Goal: Find specific page/section: Find specific page/section

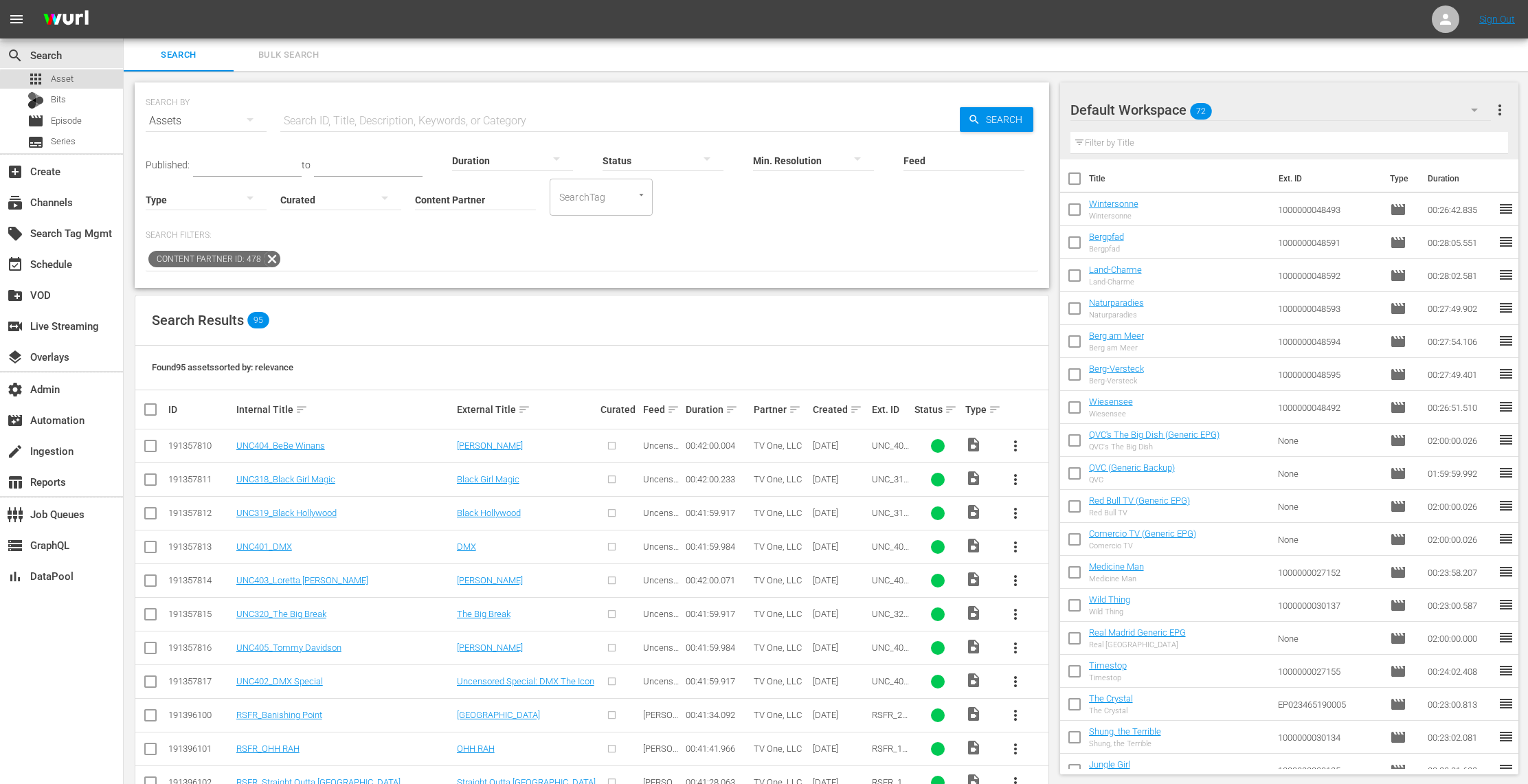
click at [82, 82] on div "apps Asset" at bounding box center [61, 79] width 123 height 19
click at [306, 118] on input "text" at bounding box center [620, 121] width 680 height 33
paste input "[PERSON_NAME]: Blood Rules"
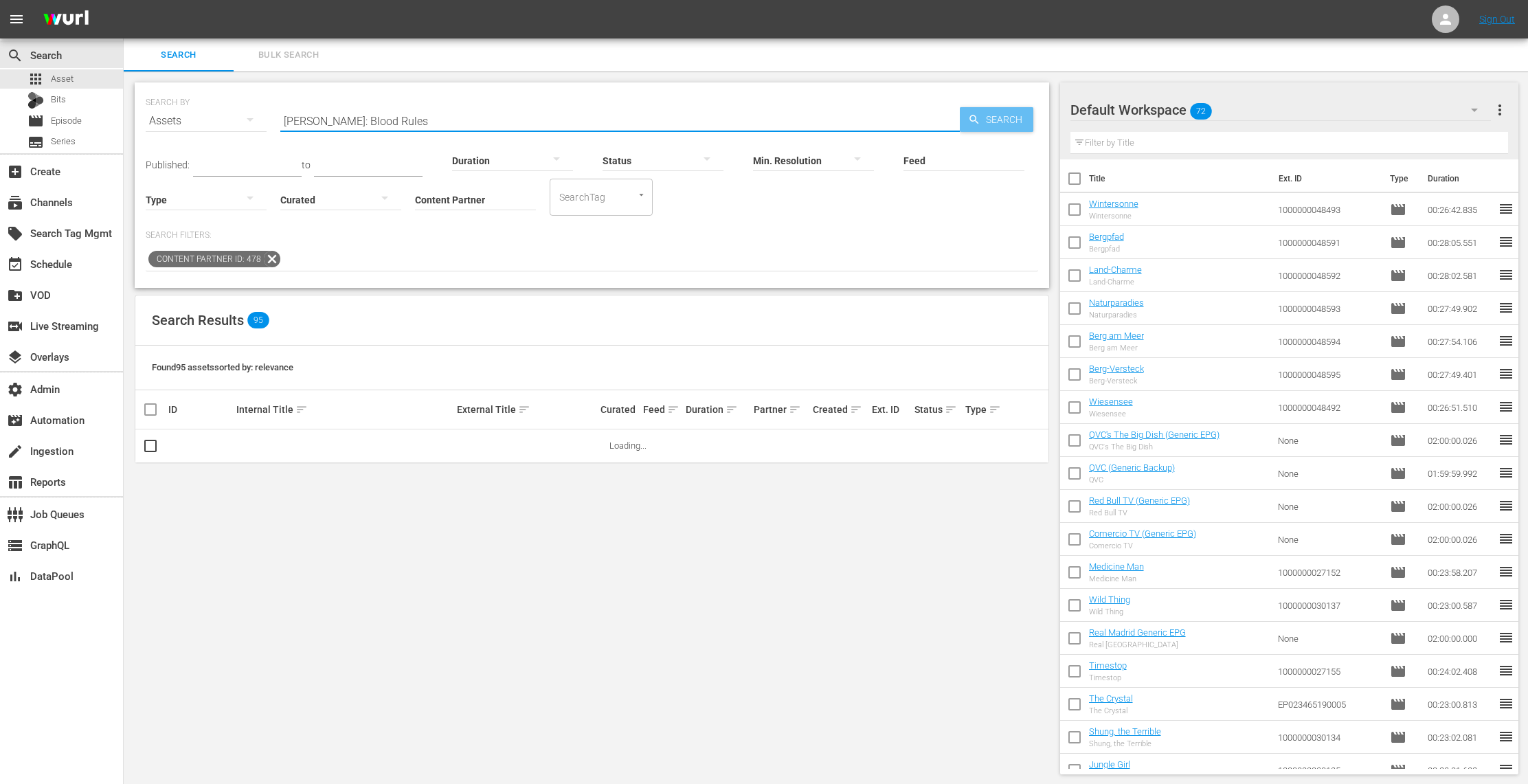
type input "[PERSON_NAME]: Blood Rules"
click at [1009, 114] on span "Search" at bounding box center [1006, 119] width 53 height 25
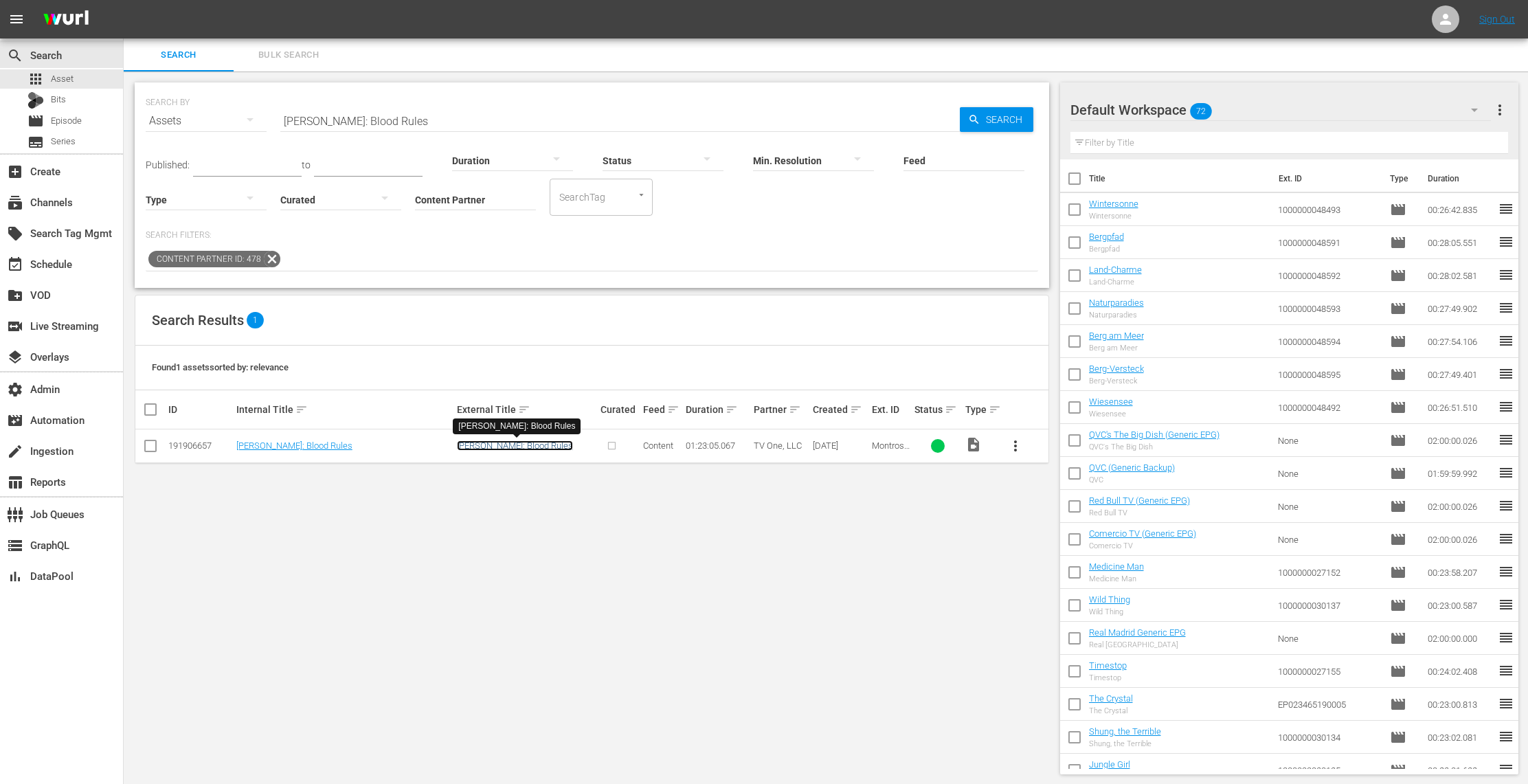
click at [507, 446] on link "[PERSON_NAME]: Blood Rules" at bounding box center [515, 445] width 117 height 10
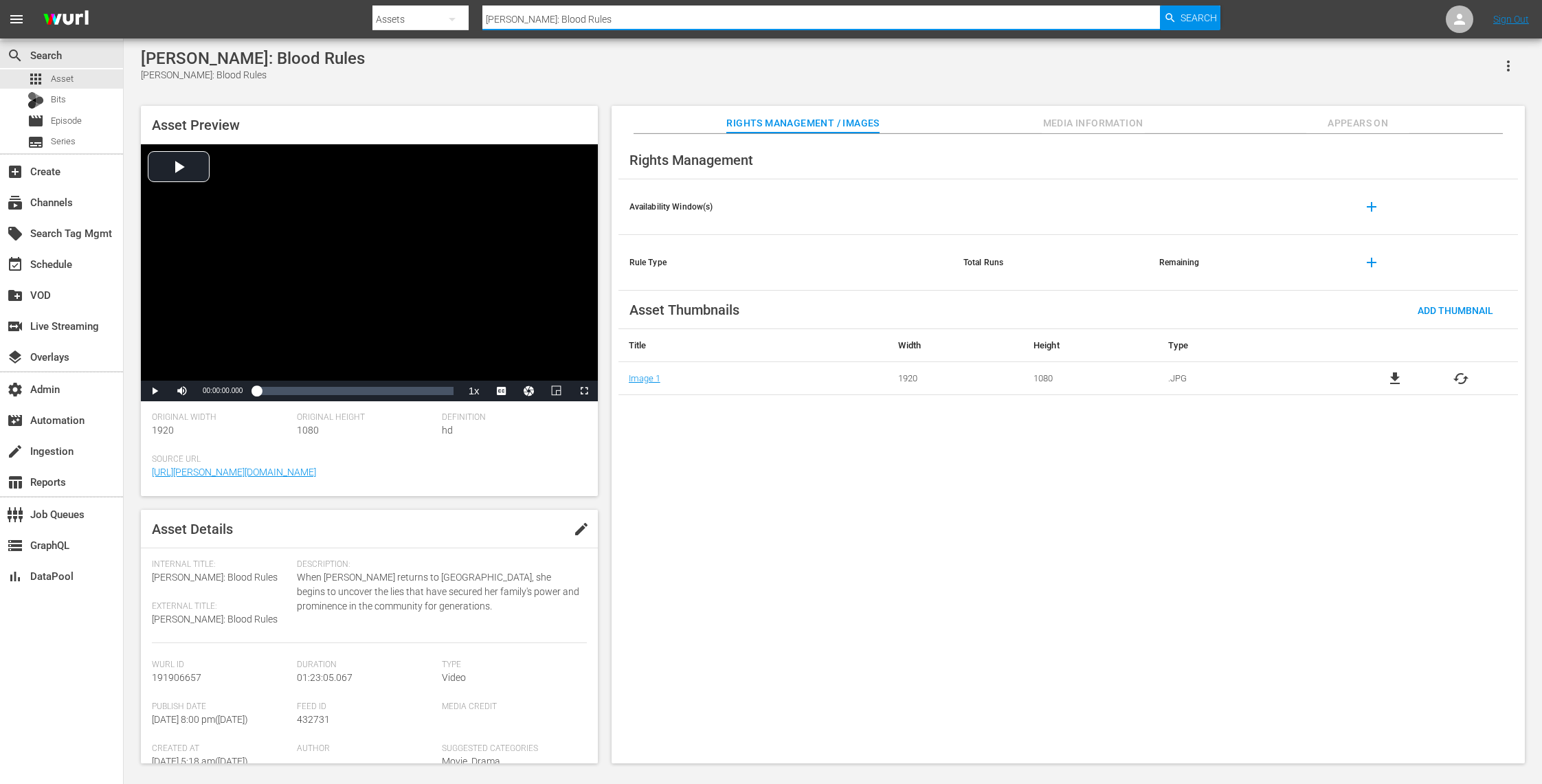
drag, startPoint x: 598, startPoint y: 23, endPoint x: 442, endPoint y: -7, distance: 158.9
click at [442, 0] on html "menu Search By Assets Search ID, Title, Description, Keywords, or Category [PER…" at bounding box center [771, 392] width 1542 height 784
paste input "Welcome to the Family"
type input "Welcome to the Family"
click at [1188, 18] on span "Search" at bounding box center [1198, 18] width 36 height 25
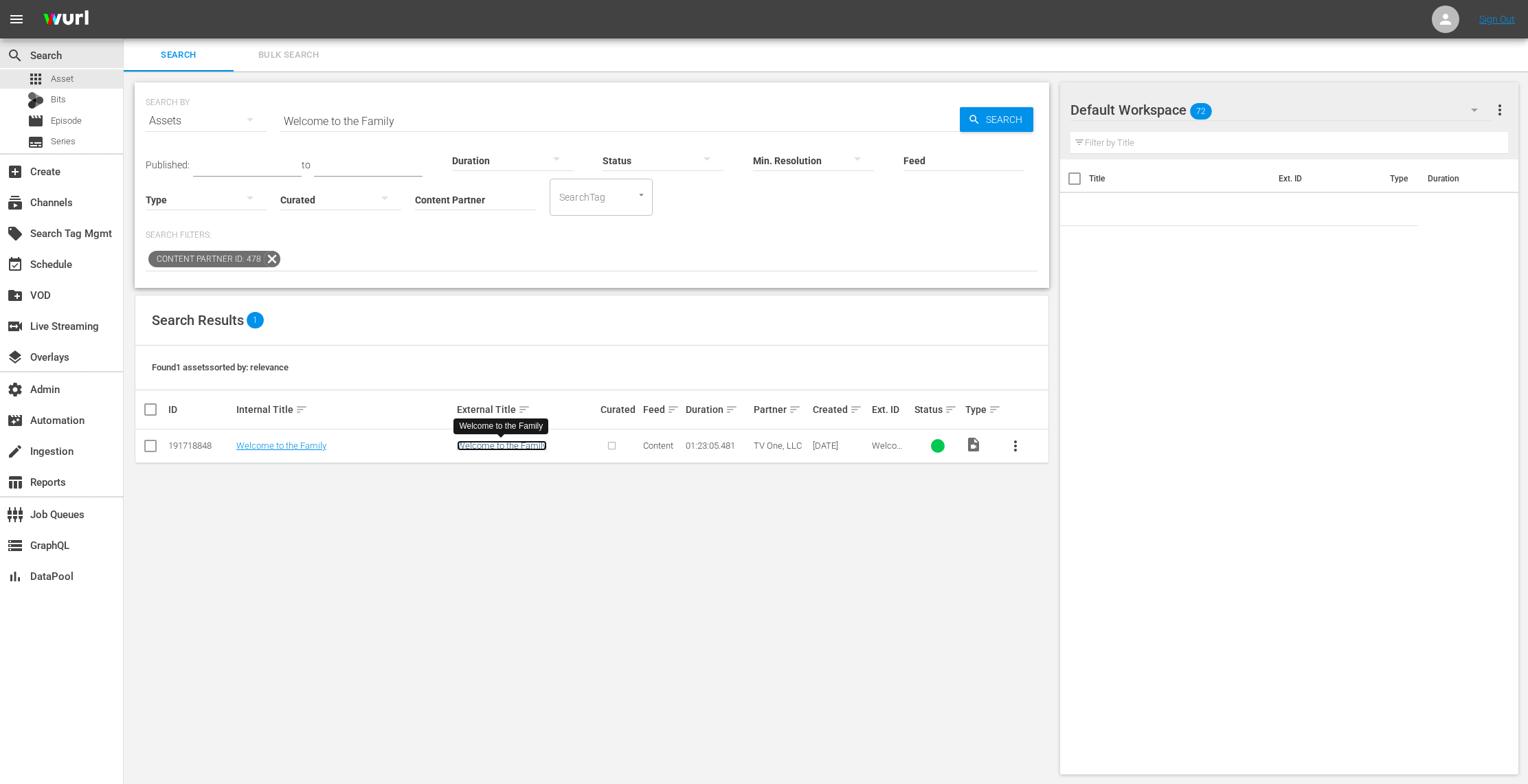
click at [517, 447] on link "Welcome to the Family" at bounding box center [501, 445] width 90 height 10
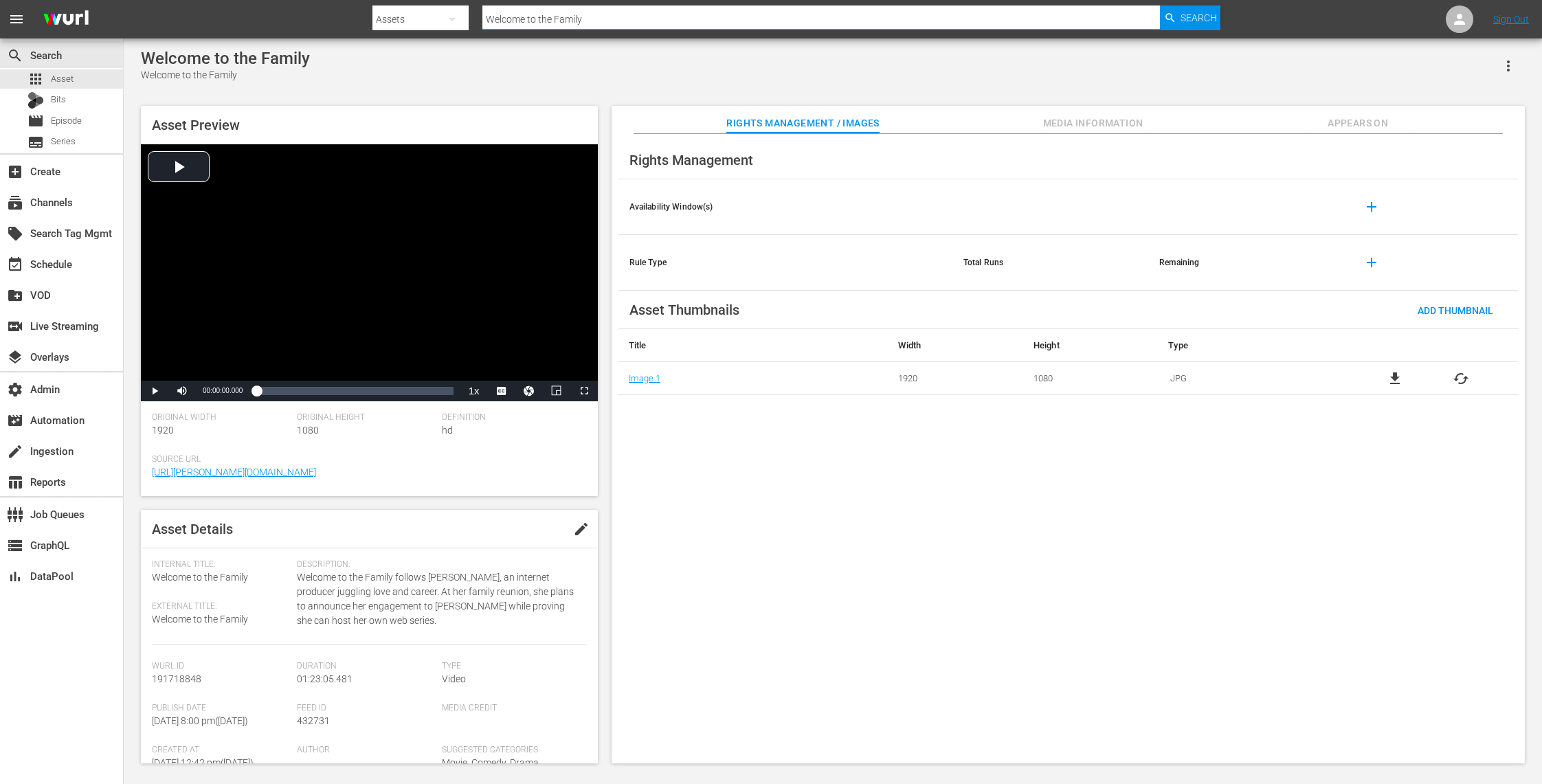
drag, startPoint x: 604, startPoint y: 19, endPoint x: 463, endPoint y: 3, distance: 141.9
click at [463, 3] on div "Search By Assets Search ID, Title, Description, Keywords, or Category Welcome t…" at bounding box center [796, 19] width 848 height 33
paste input "In Broad Daylight"
type input "In Broad Daylight"
click at [1196, 15] on span "Search" at bounding box center [1198, 18] width 36 height 25
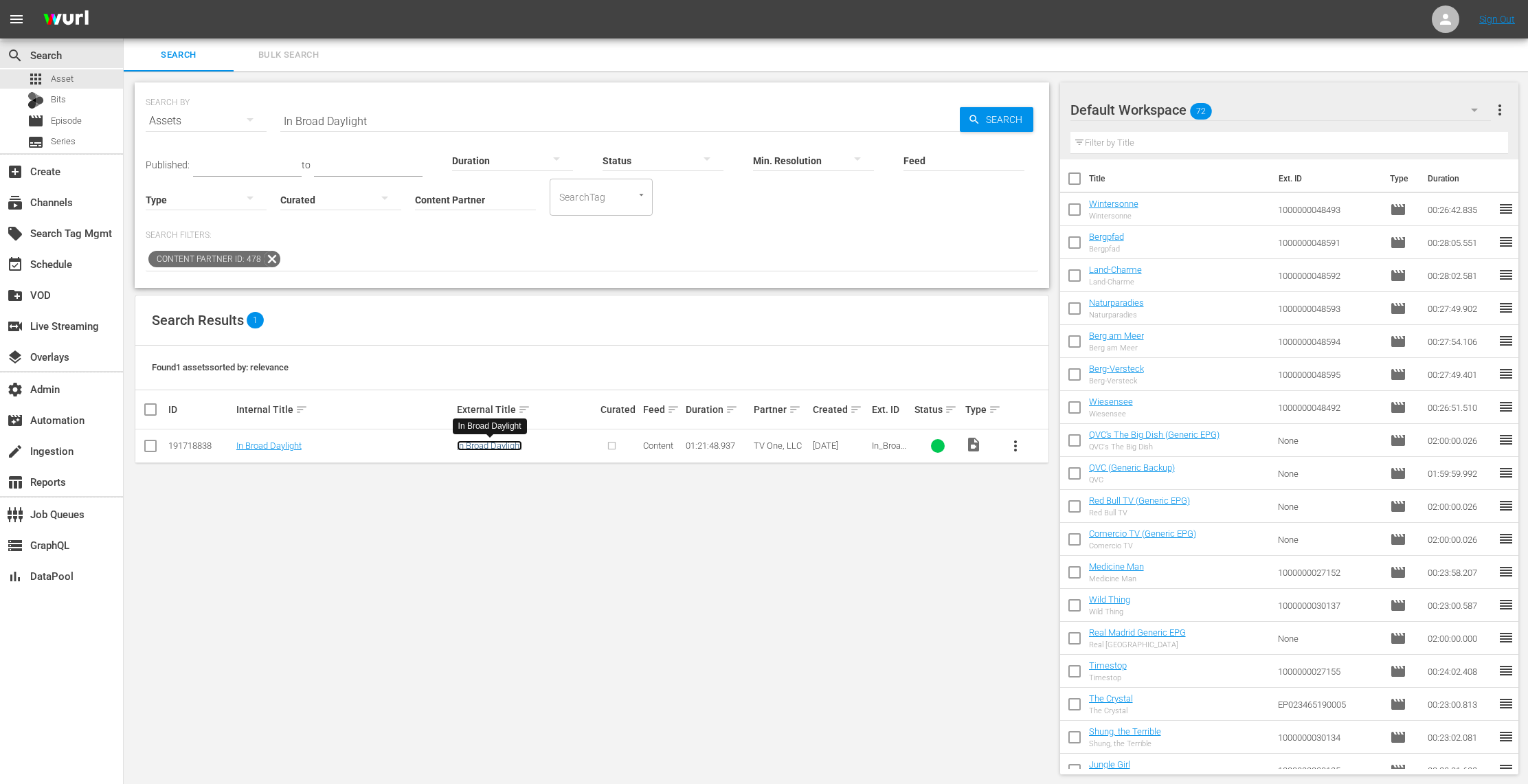
click at [497, 448] on link "In Broad Daylight" at bounding box center [489, 445] width 66 height 10
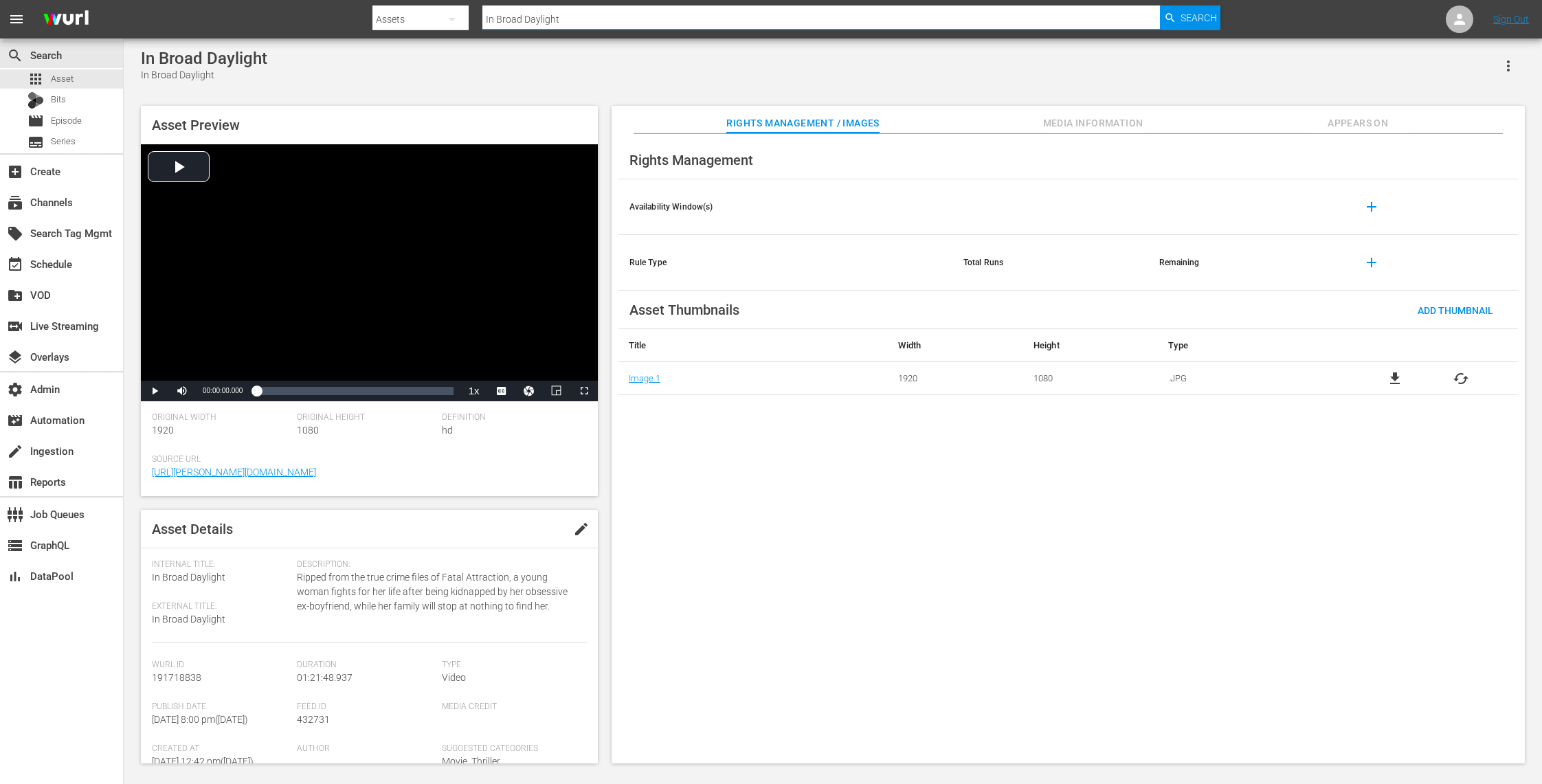
drag, startPoint x: 508, startPoint y: 18, endPoint x: 445, endPoint y: 14, distance: 63.1
click at [445, 14] on div "Search By Assets Search ID, Title, Description, Keywords, or Category In Broad …" at bounding box center [796, 19] width 848 height 33
paste input "When Love Kills: The [PERSON_NAME] Story"
type input "When Love Kills: The [PERSON_NAME] Story"
click at [1191, 15] on span "Search" at bounding box center [1198, 18] width 36 height 25
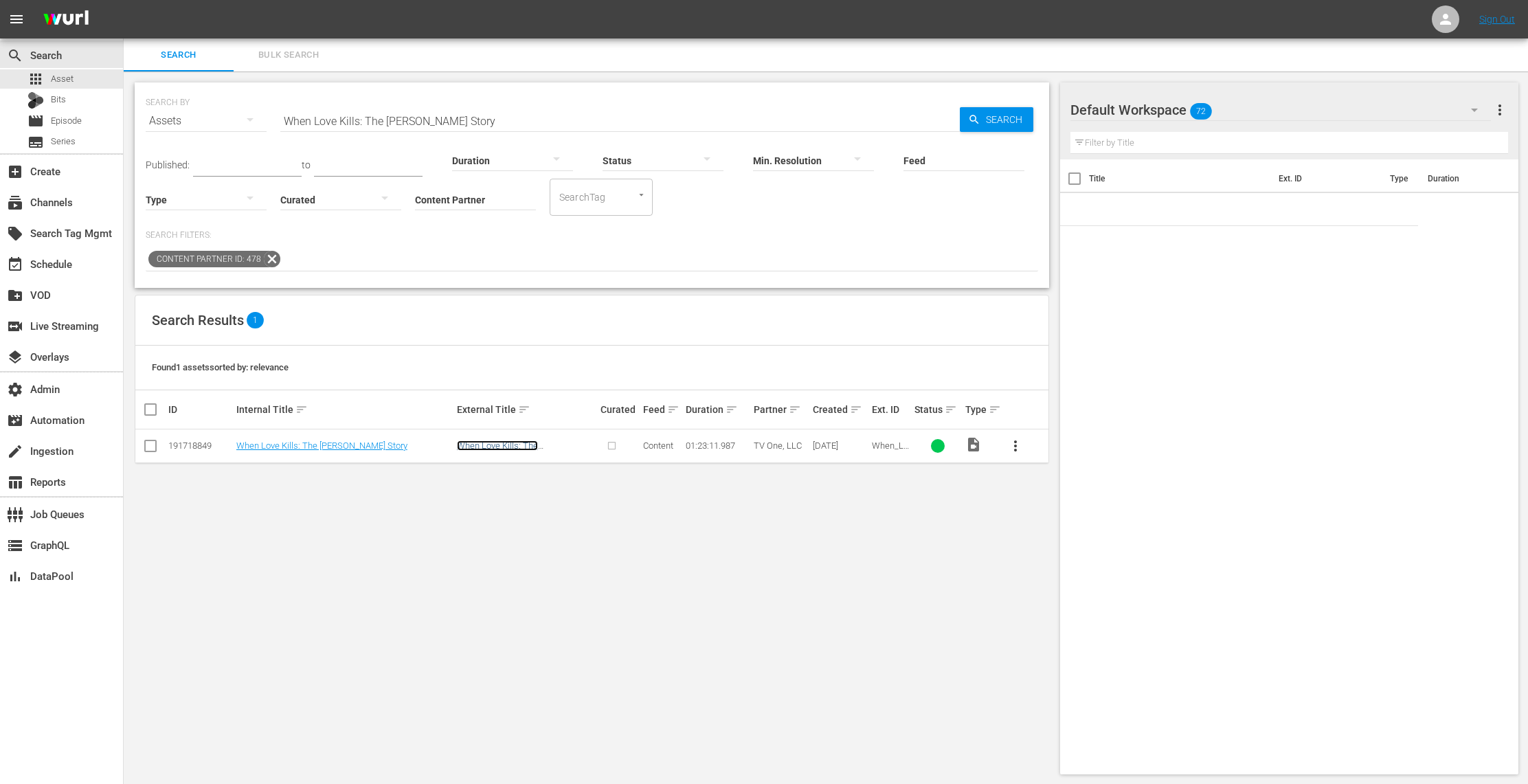
click at [523, 445] on link "When Love Kills: The [PERSON_NAME] Story" at bounding box center [500, 450] width 88 height 20
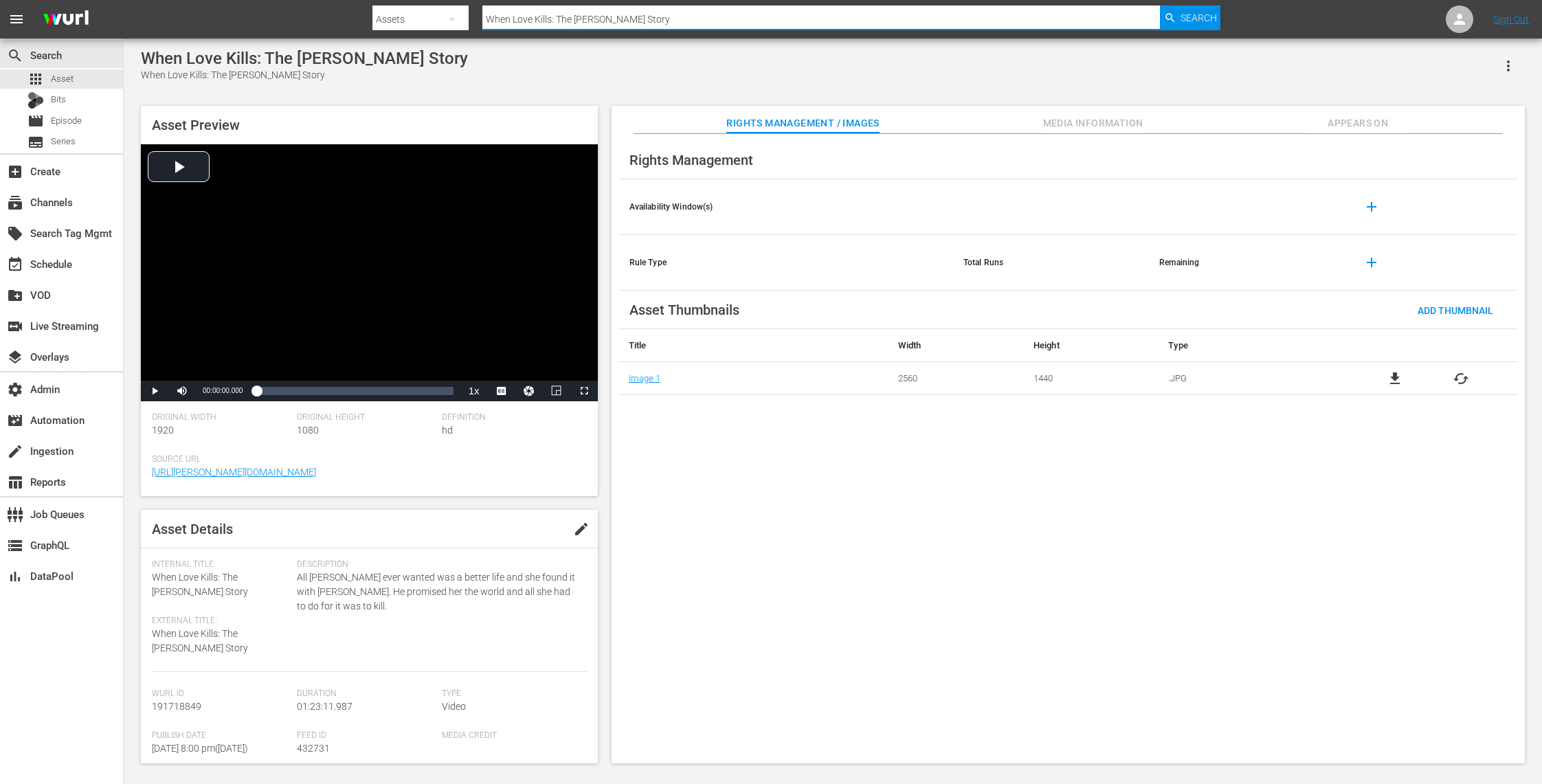
paste input "Downsized"
drag, startPoint x: 637, startPoint y: 18, endPoint x: 439, endPoint y: 6, distance: 198.4
click at [439, 6] on div "Search By Assets Search ID, Title, Description, Keywords, or Category When Love…" at bounding box center [796, 19] width 848 height 33
type input "Downsized"
click at [1194, 14] on span "Search" at bounding box center [1198, 18] width 36 height 25
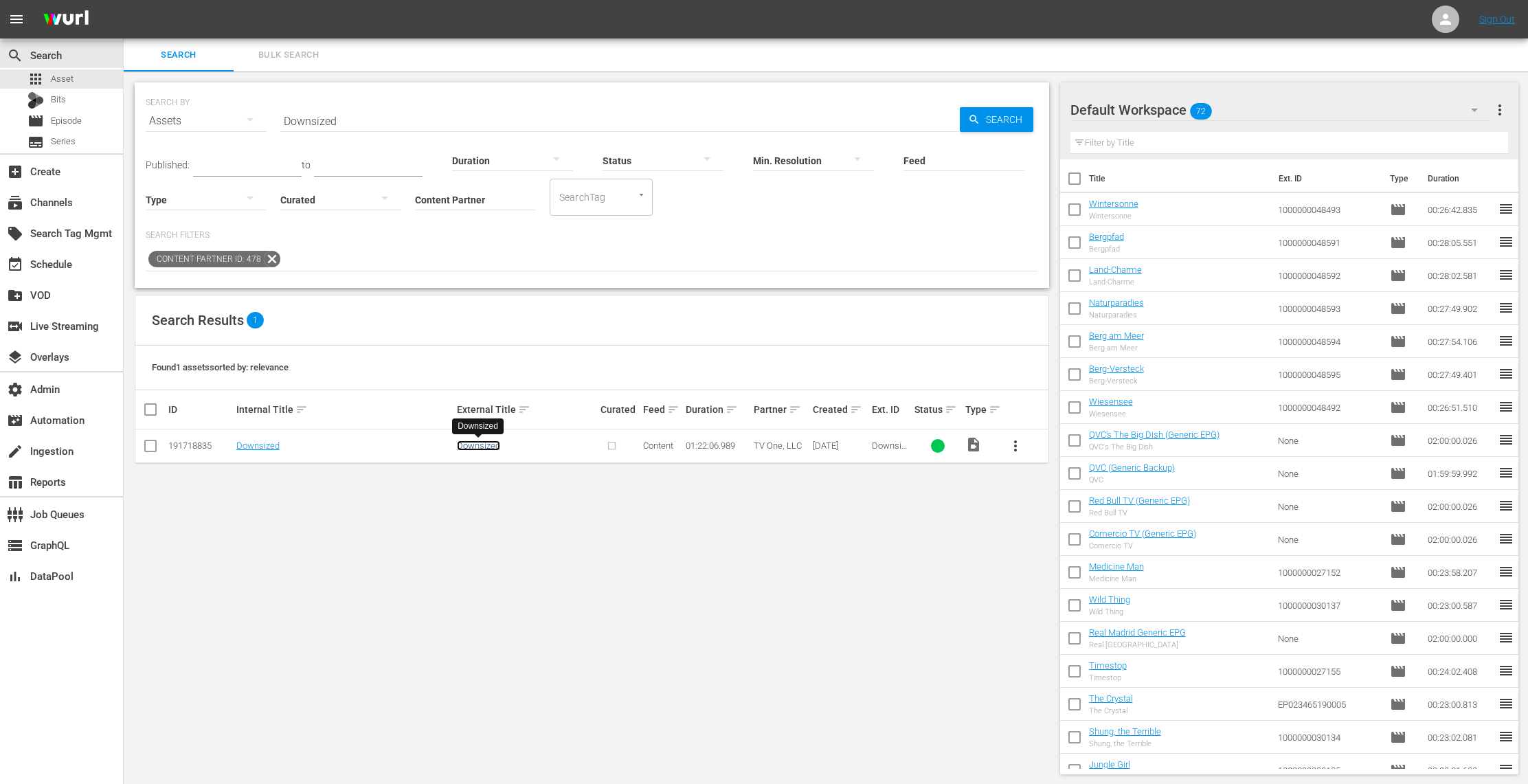
click at [474, 444] on link "Downsized" at bounding box center [478, 445] width 43 height 10
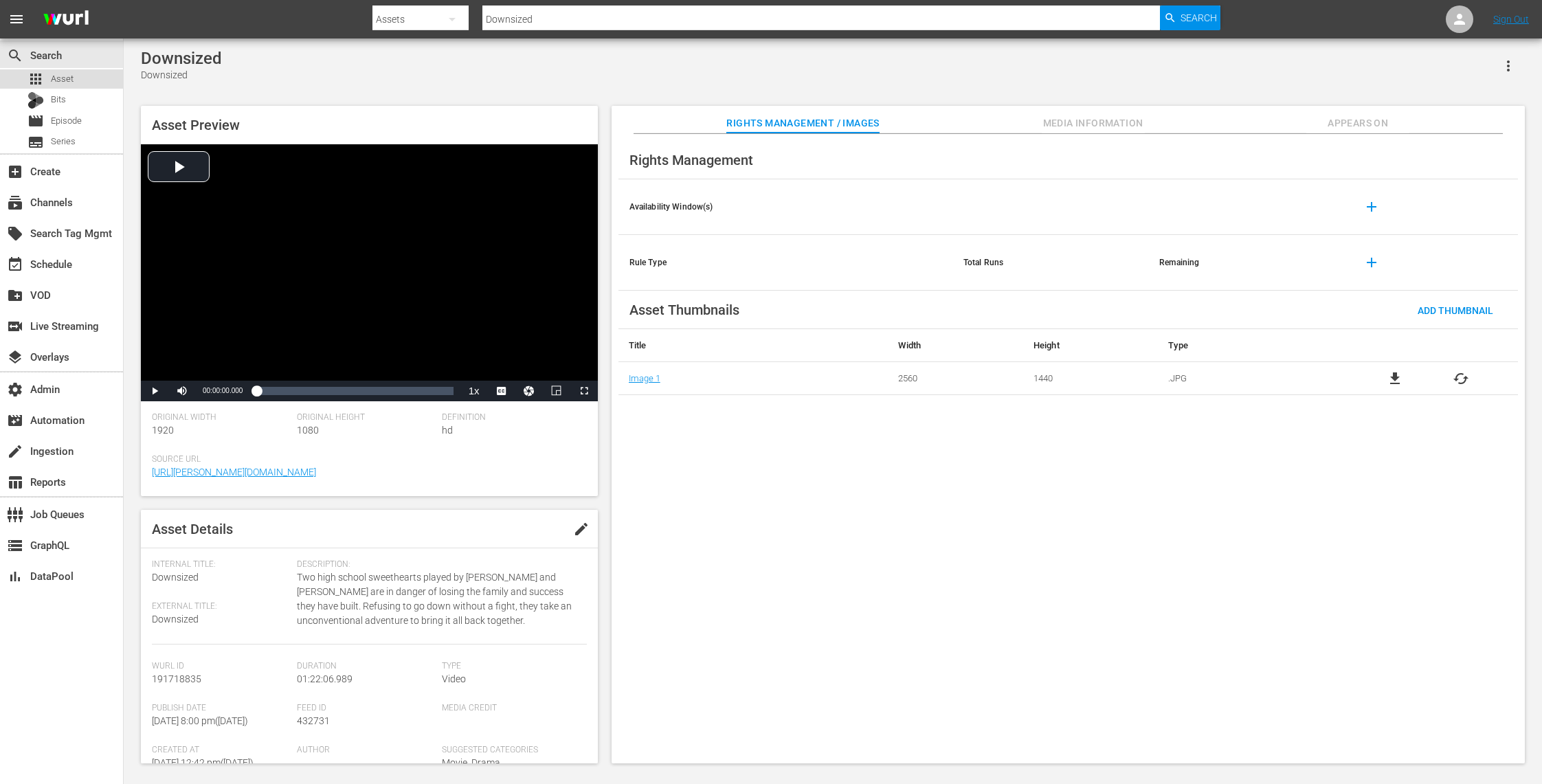
click at [87, 84] on div "apps Asset" at bounding box center [61, 79] width 123 height 19
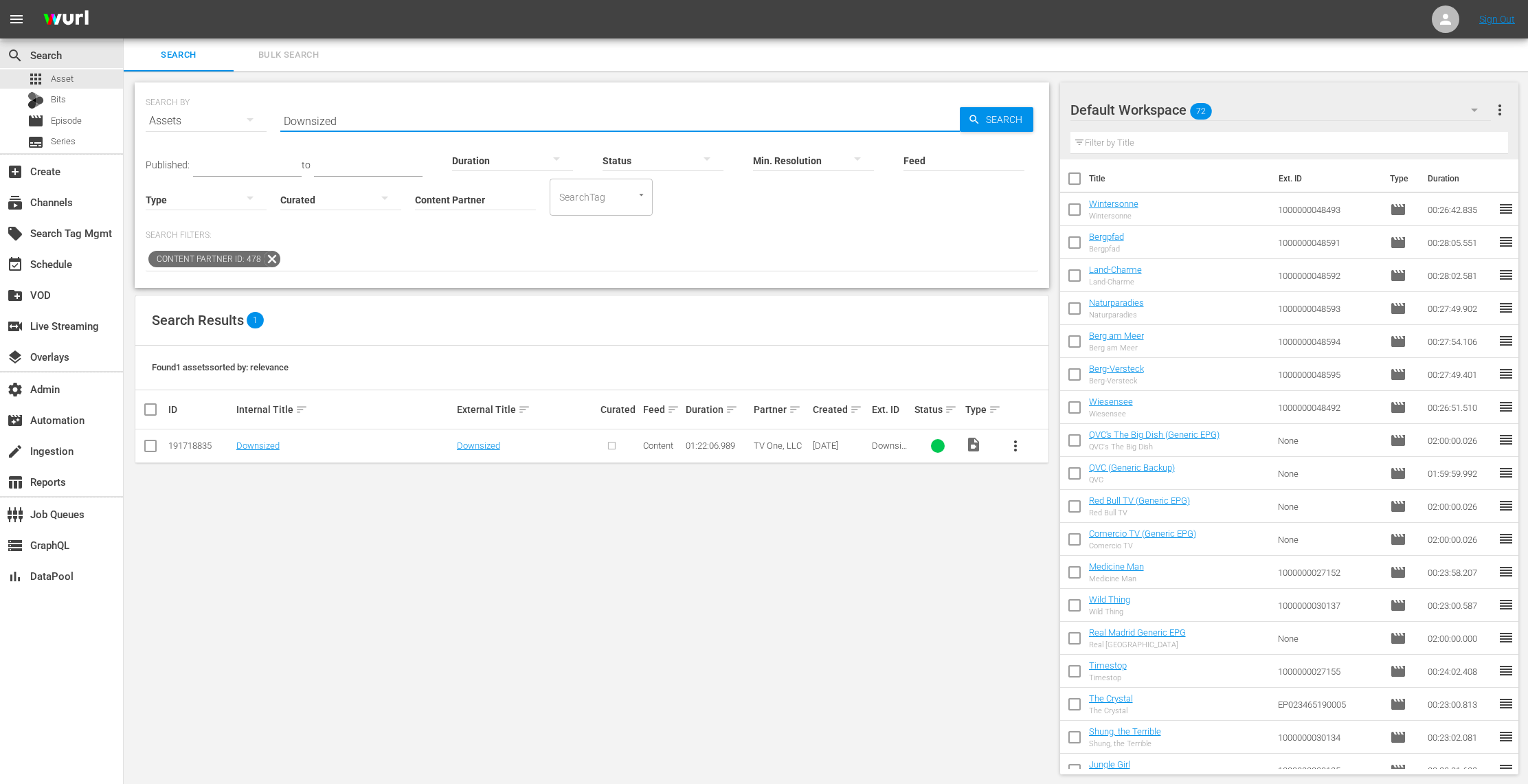
drag, startPoint x: 351, startPoint y: 119, endPoint x: 264, endPoint y: 114, distance: 87.1
click at [264, 114] on div "SEARCH BY Search By Assets Search ID, Title, Description, Keywords, or Category…" at bounding box center [592, 112] width 893 height 49
click at [349, 124] on input "ALT hom" at bounding box center [620, 121] width 680 height 33
type input "ALT"
drag, startPoint x: 346, startPoint y: 126, endPoint x: 278, endPoint y: 115, distance: 68.9
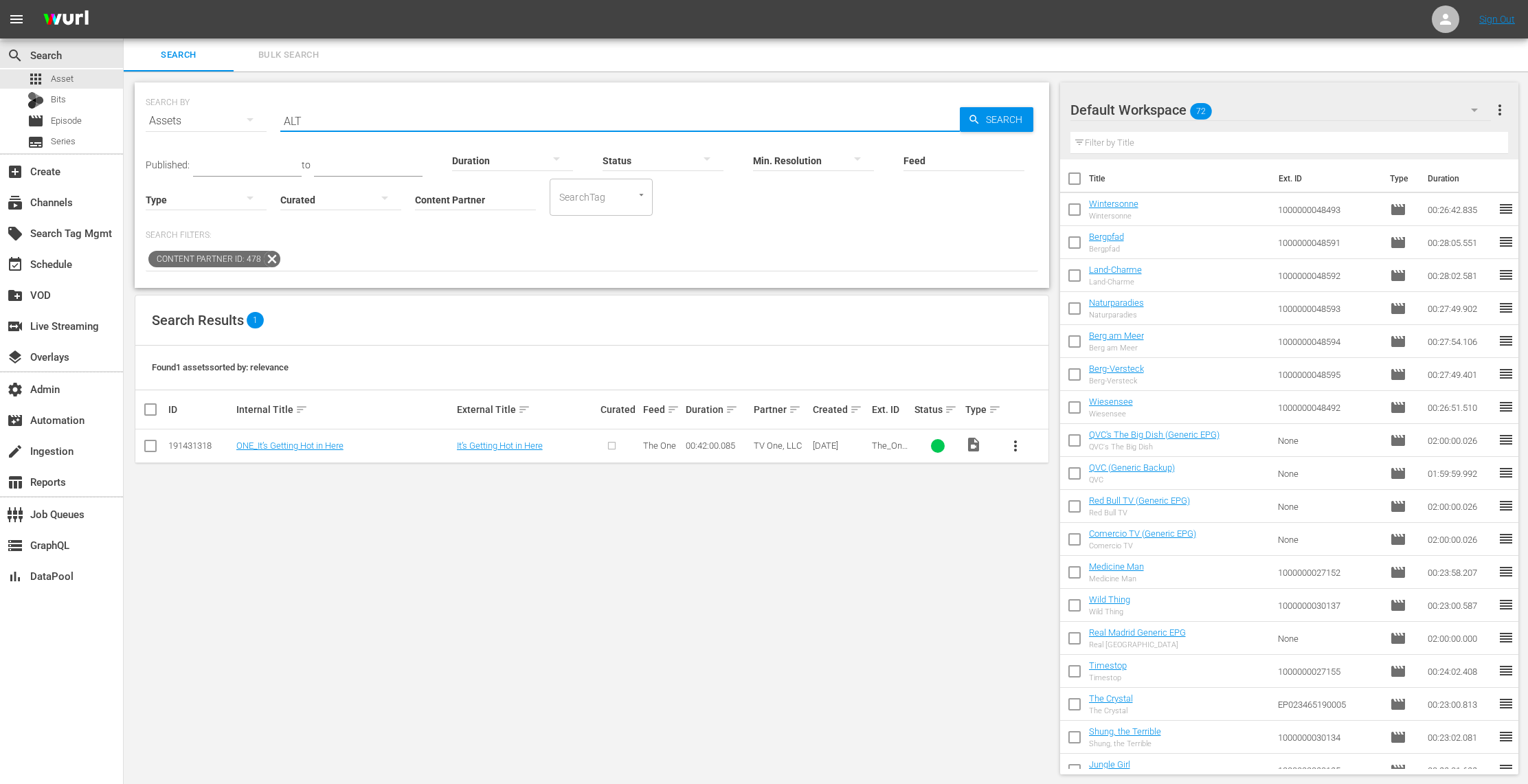
click at [278, 115] on div "SEARCH BY Search By Assets Search ID, Title, Description, Keywords, or Category…" at bounding box center [592, 112] width 893 height 49
click at [80, 122] on span "Episode" at bounding box center [66, 120] width 31 height 14
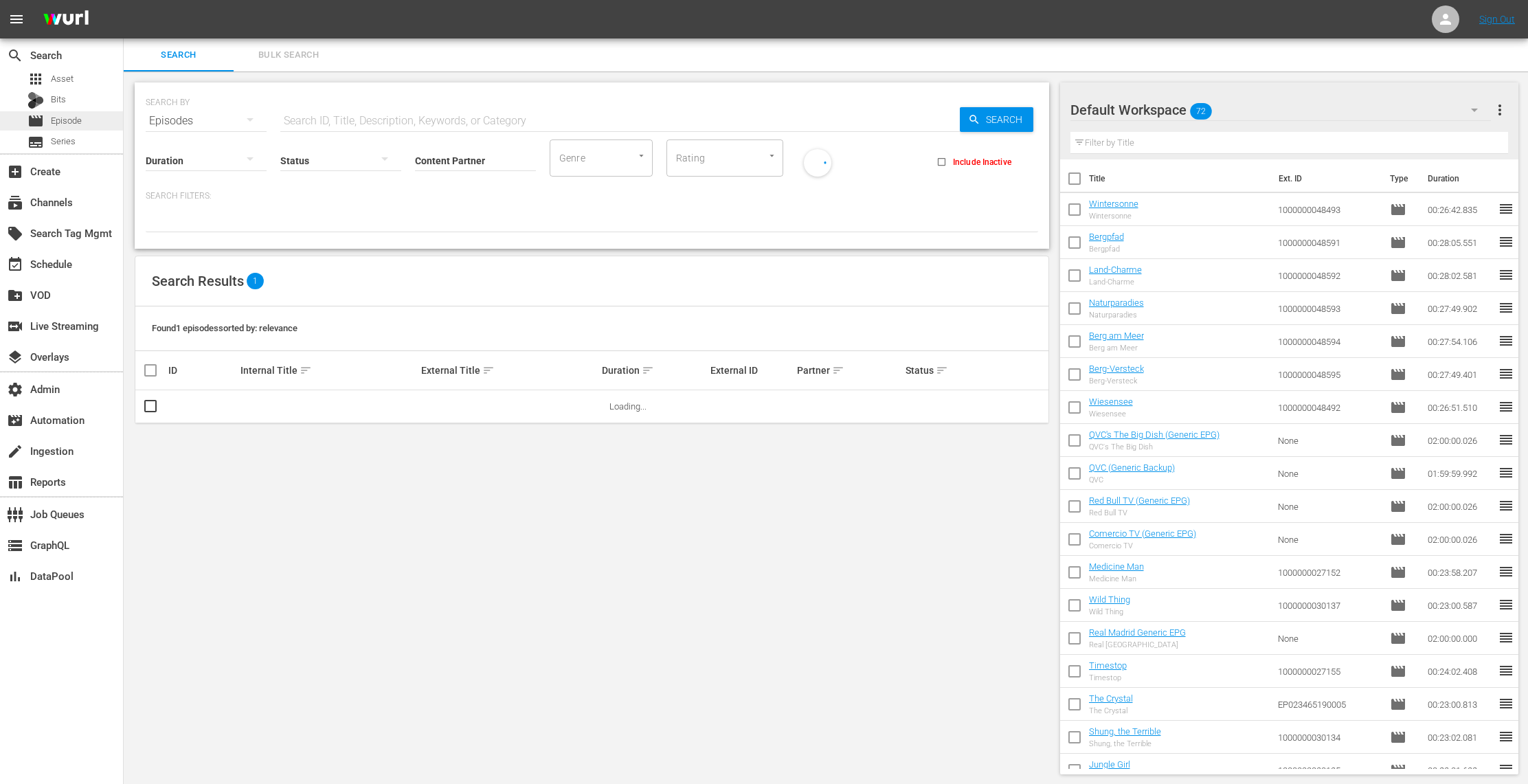
click at [64, 124] on span "Episode" at bounding box center [66, 120] width 31 height 14
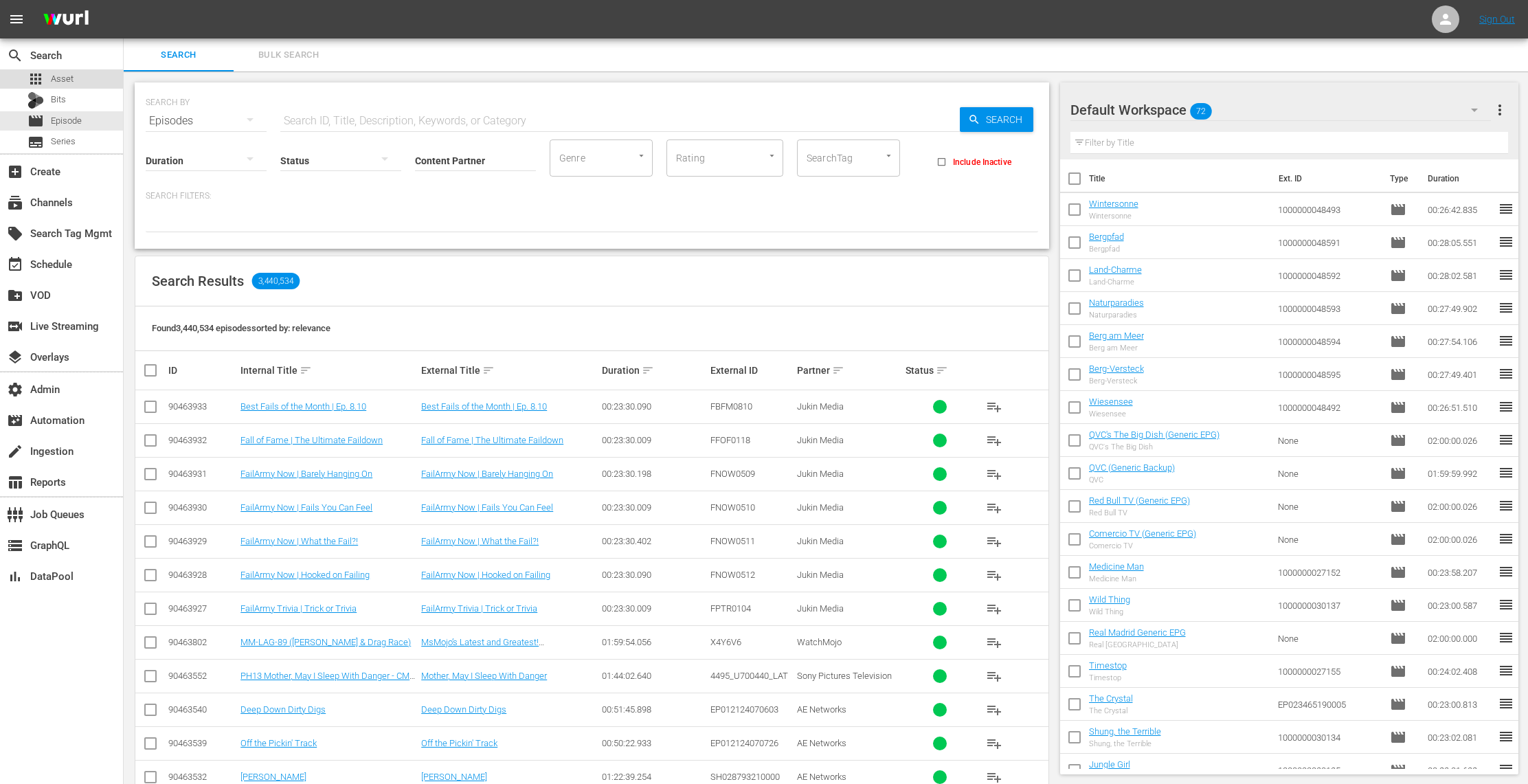
click at [81, 74] on div "apps Asset" at bounding box center [61, 79] width 123 height 19
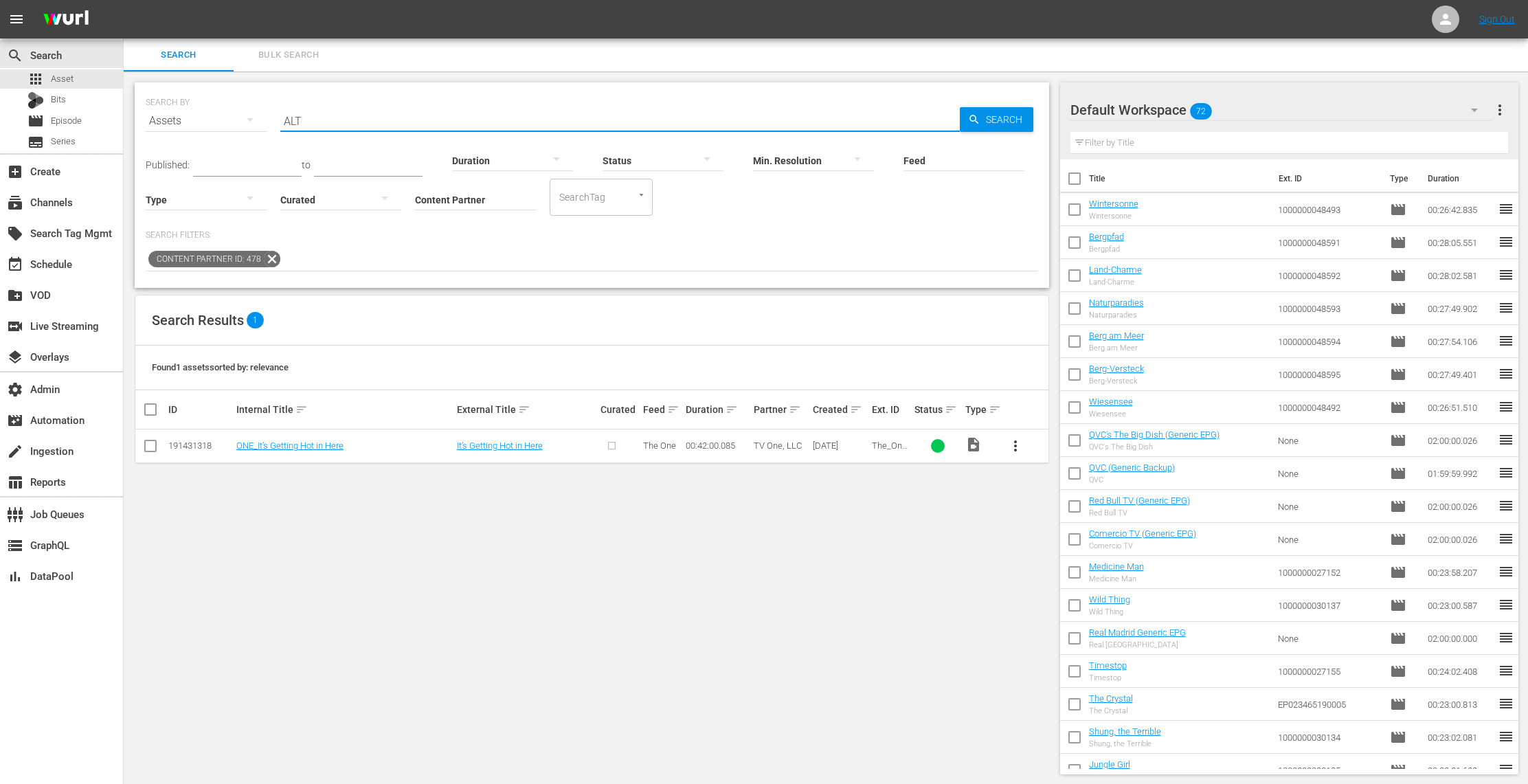
drag, startPoint x: 333, startPoint y: 119, endPoint x: 263, endPoint y: 111, distance: 70.5
click at [263, 111] on div "SEARCH BY Search By Assets Search ID, Title, Description, Keywords, or Category…" at bounding box center [592, 112] width 893 height 49
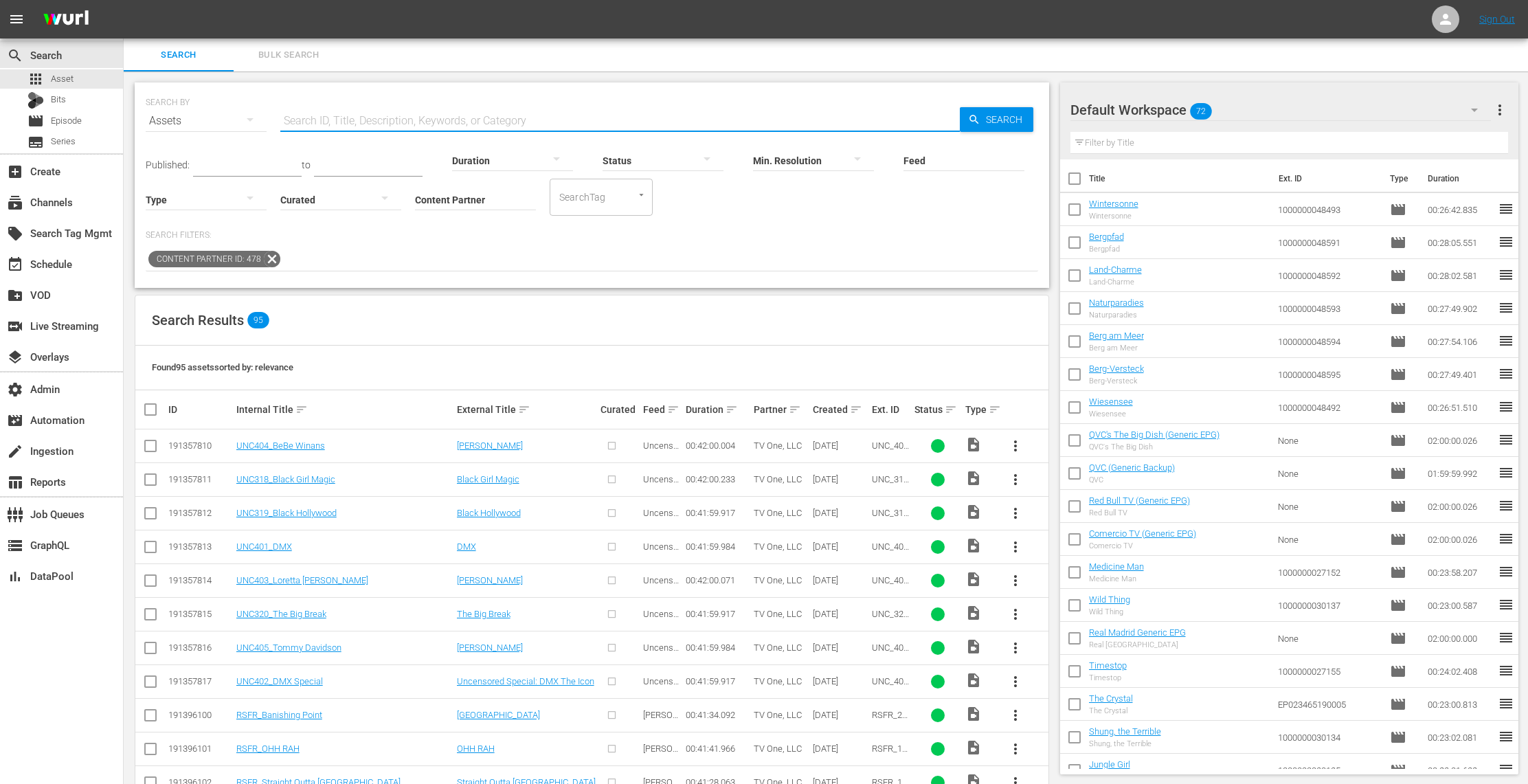
paste input "ATL_Homicide_302_WURL"
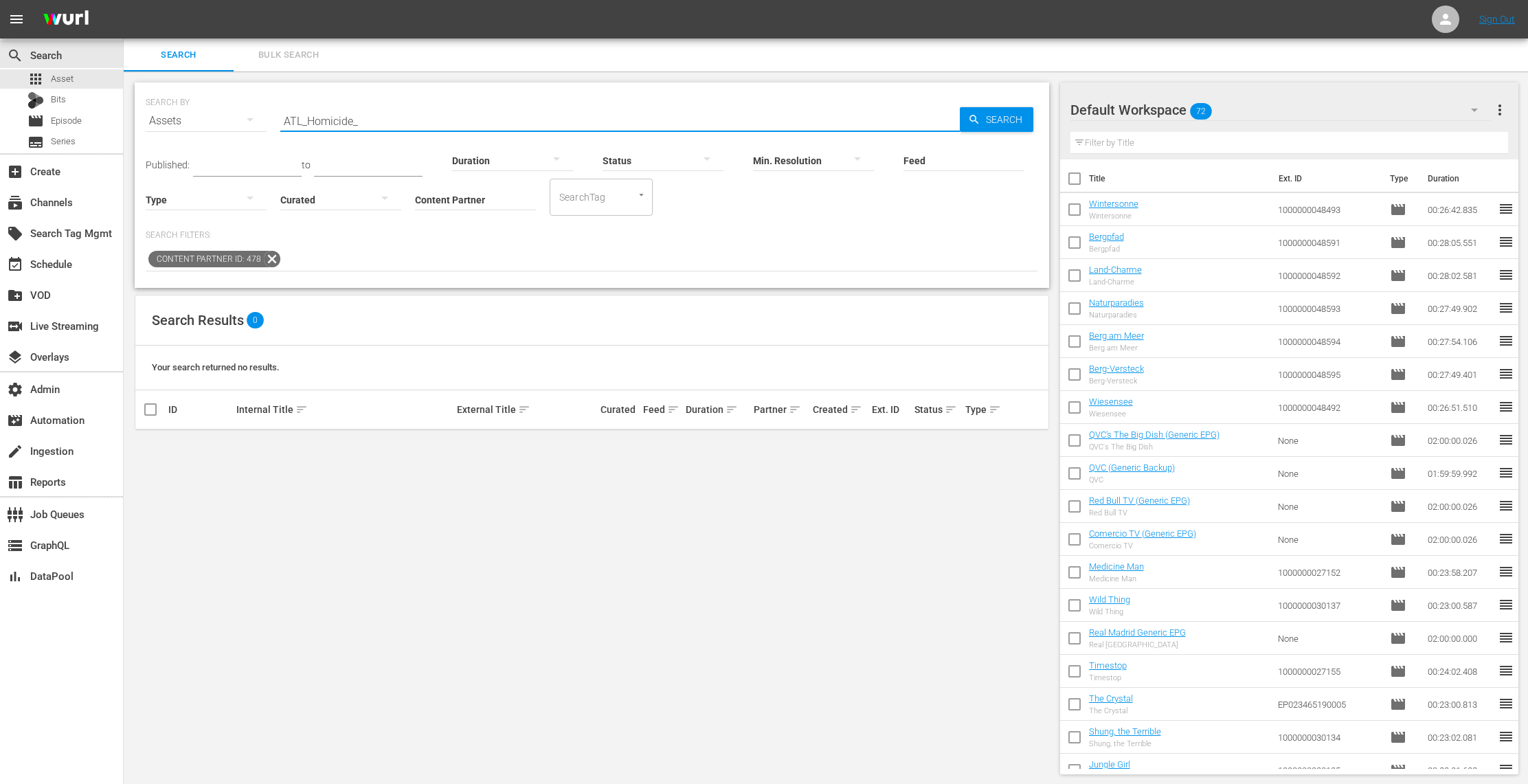
type input "ATL_Homicide_"
click at [504, 203] on input "Content Partner" at bounding box center [475, 200] width 121 height 49
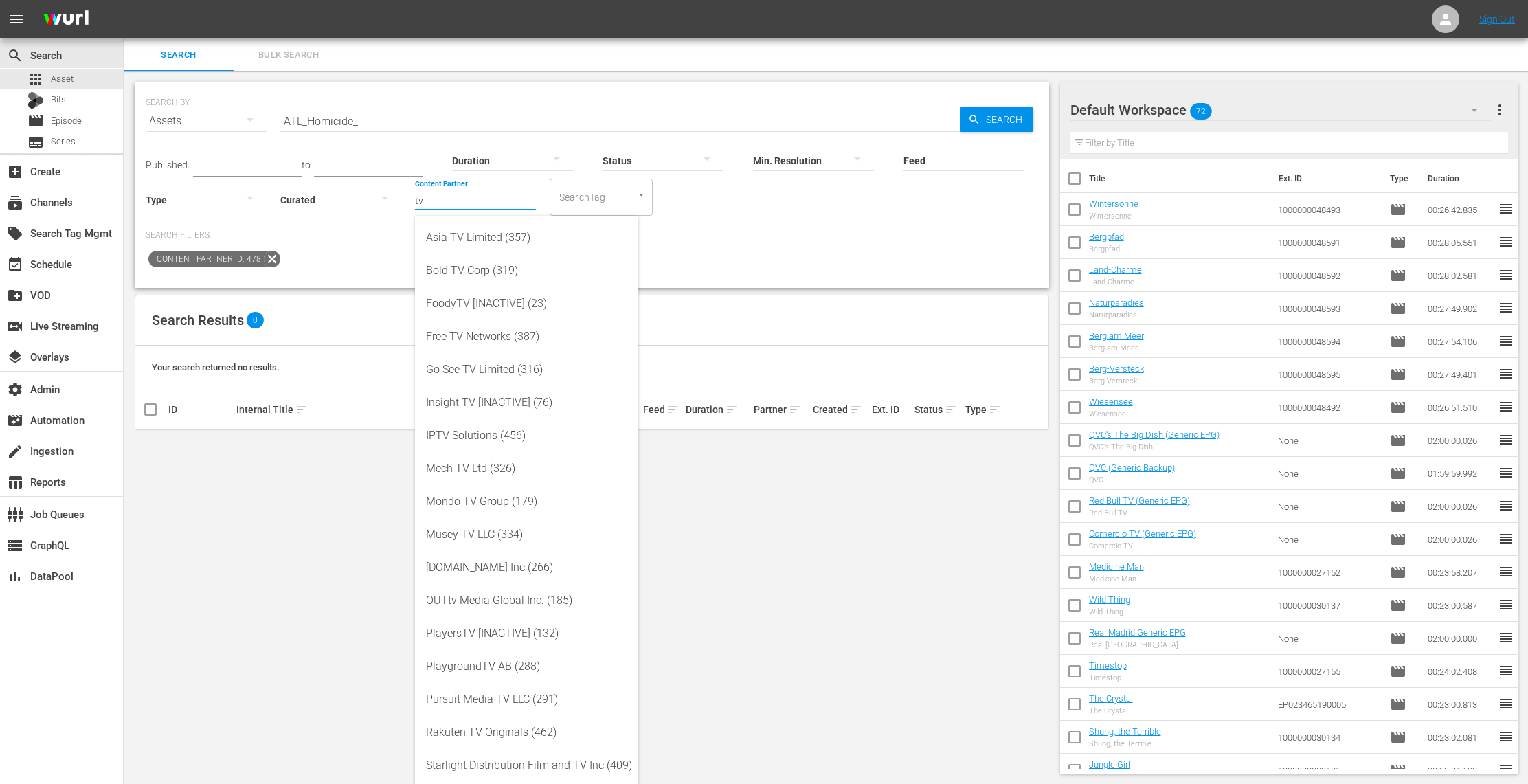
type input "tv o"
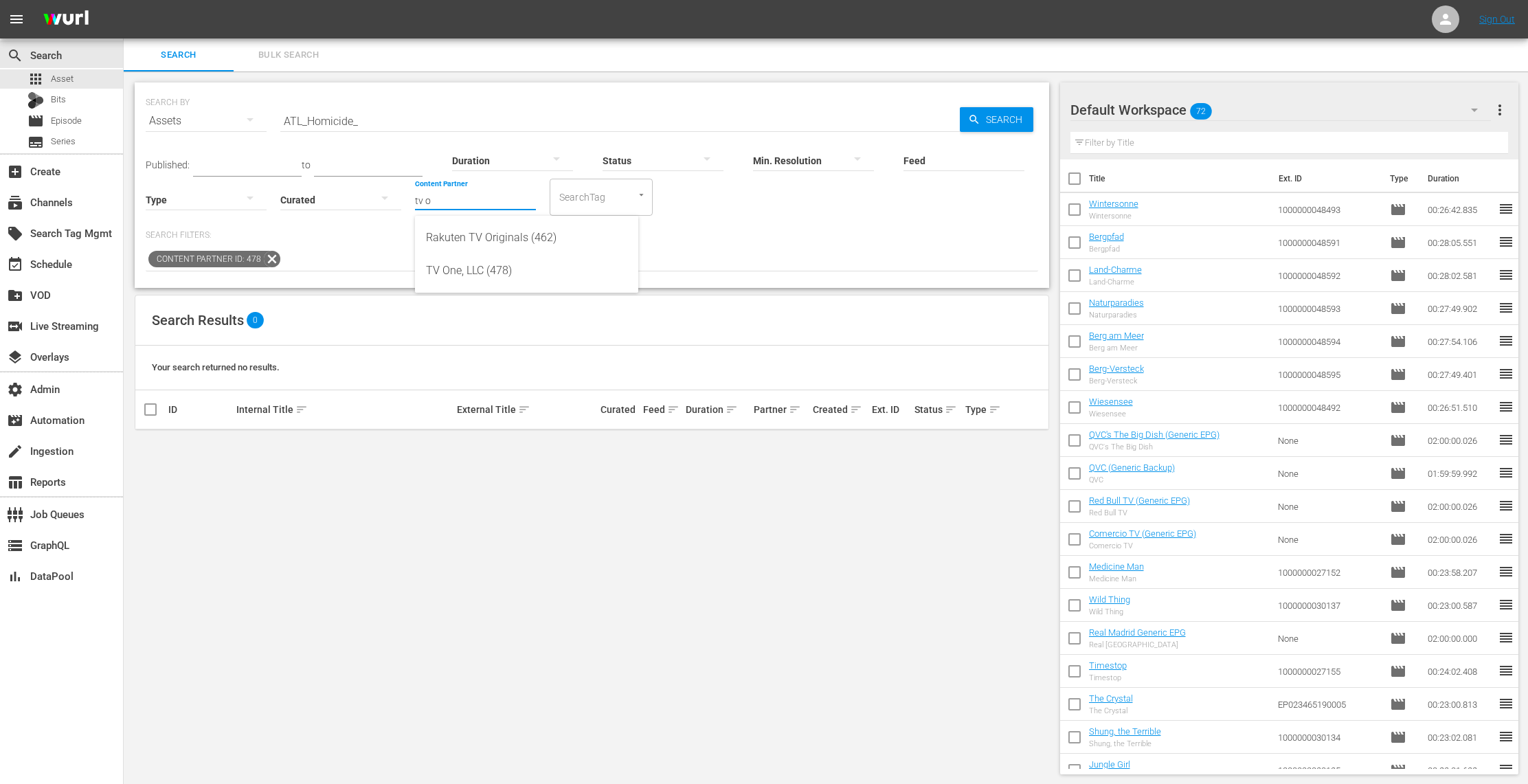
drag, startPoint x: 441, startPoint y: 202, endPoint x: 379, endPoint y: 194, distance: 62.5
click at [379, 194] on div "Published: to Duration Status Min. Resolution Feed Feed Title Type Curated Cont…" at bounding box center [592, 177] width 893 height 79
click at [381, 124] on input "ATL_Homicide_" at bounding box center [620, 121] width 680 height 33
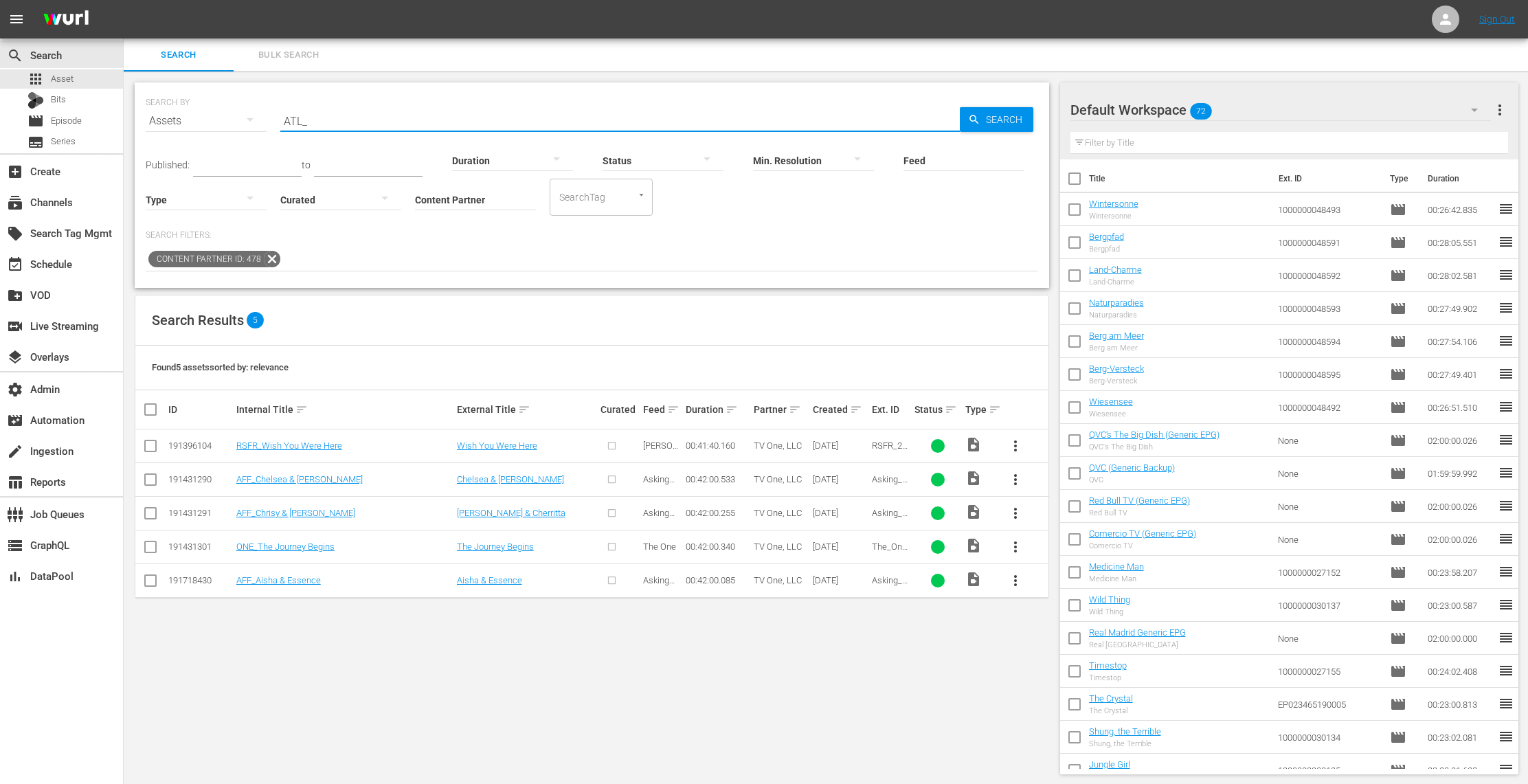
drag, startPoint x: 317, startPoint y: 119, endPoint x: 266, endPoint y: 120, distance: 51.0
click at [266, 120] on div "SEARCH BY Search By Assets Search ID, Title, Description, Keywords, or Category…" at bounding box center [592, 112] width 893 height 49
paste input "Killer Next Door: [PERSON_NAME]"
click at [997, 117] on span "Search" at bounding box center [1006, 119] width 53 height 25
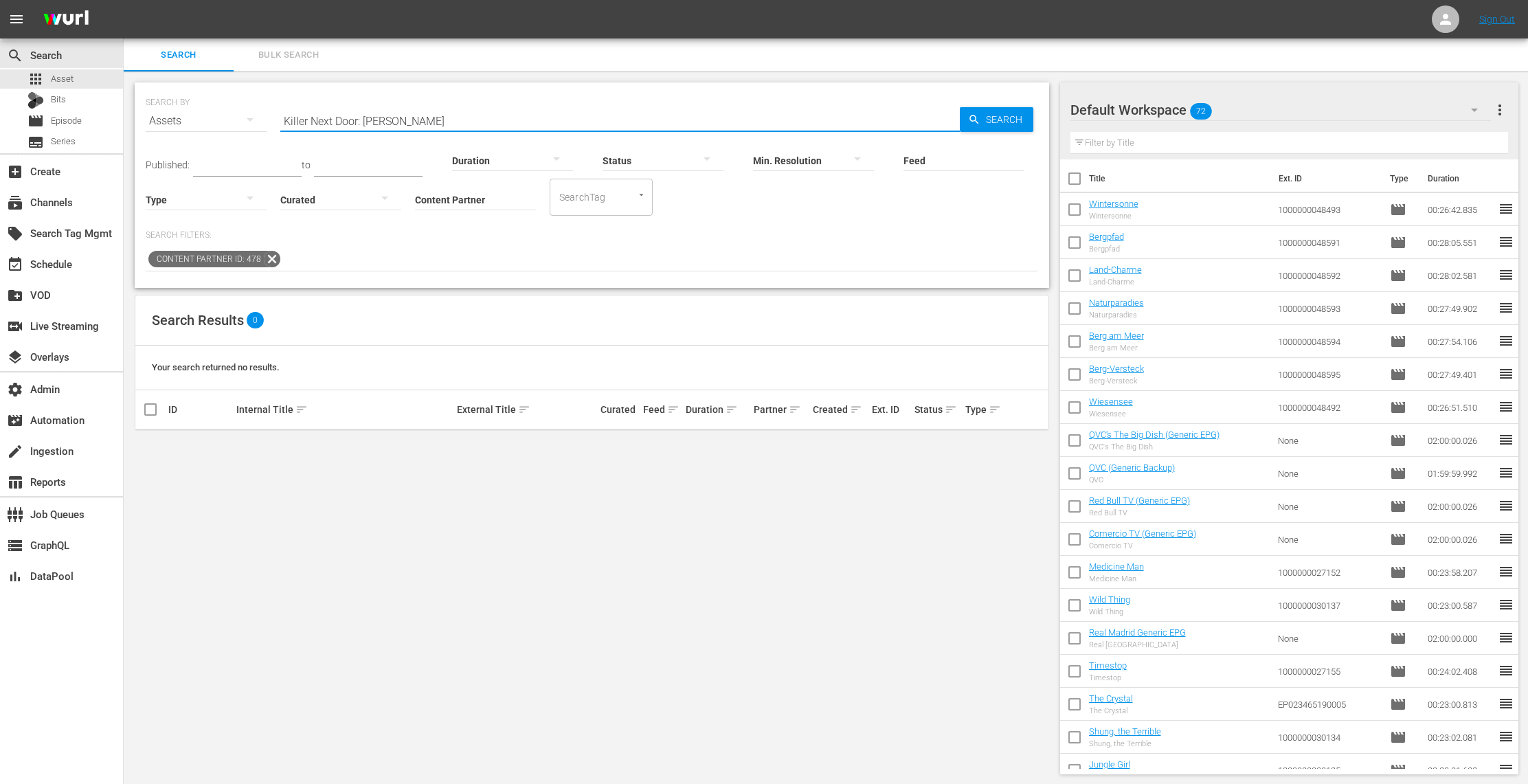
click at [284, 113] on input "Killer Next Door: [PERSON_NAME]" at bounding box center [620, 121] width 680 height 33
drag, startPoint x: 364, startPoint y: 122, endPoint x: 236, endPoint y: 120, distance: 128.0
click at [236, 120] on div "SEARCH BY Search By Assets Search ID, Title, Description, Keywords, or Category…" at bounding box center [592, 112] width 893 height 49
drag, startPoint x: 374, startPoint y: 124, endPoint x: 258, endPoint y: 107, distance: 117.2
click at [258, 107] on div "SEARCH BY Search By Assets Search ID, Title, Description, Keywords, or Category…" at bounding box center [592, 112] width 893 height 49
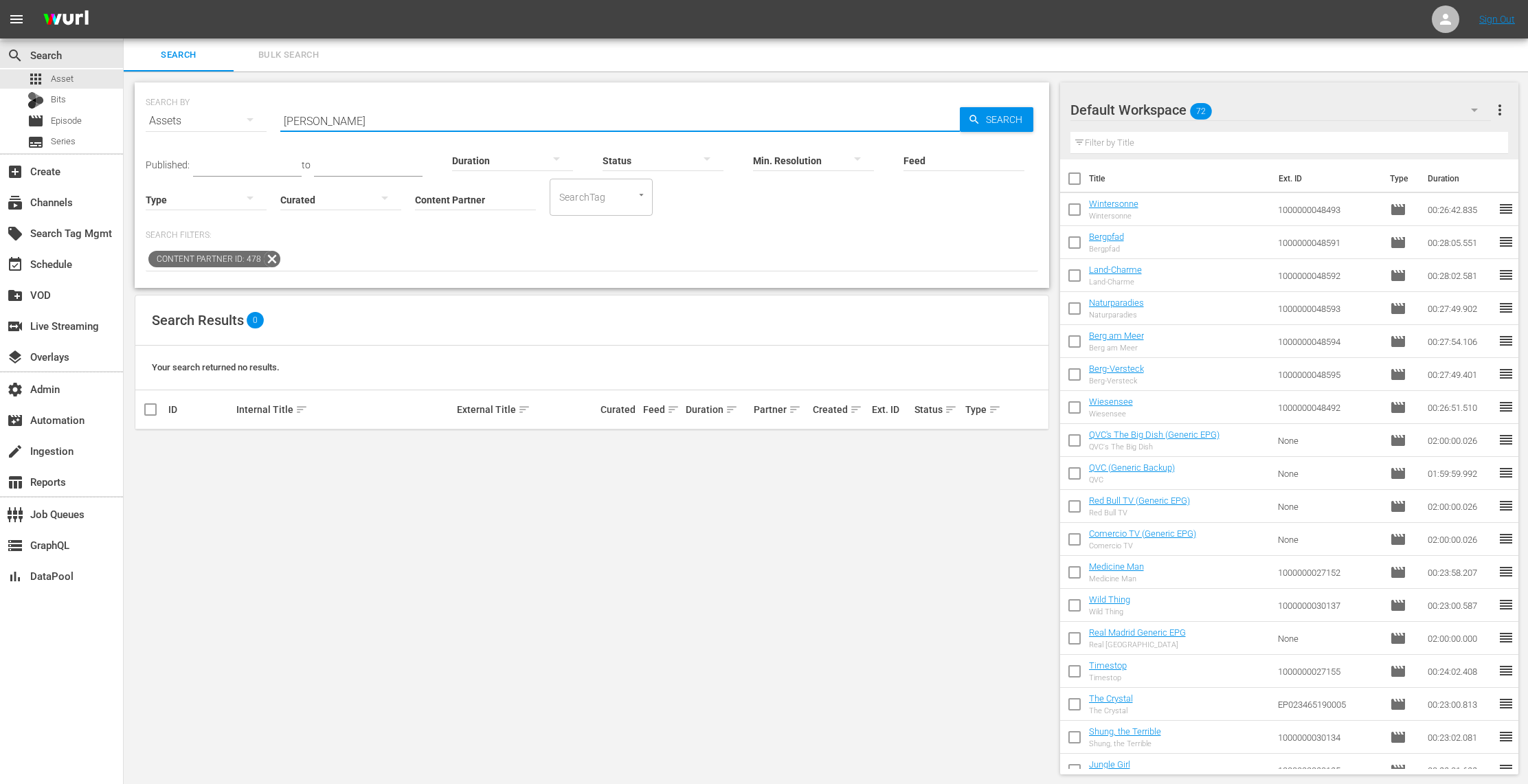
paste input "Holiday Homicid"
type input "Holiday Homicide"
drag, startPoint x: 1018, startPoint y: 121, endPoint x: 1004, endPoint y: 124, distance: 14.3
click at [1018, 121] on span "Search" at bounding box center [1006, 119] width 53 height 25
drag, startPoint x: 415, startPoint y: 123, endPoint x: 224, endPoint y: 118, distance: 191.1
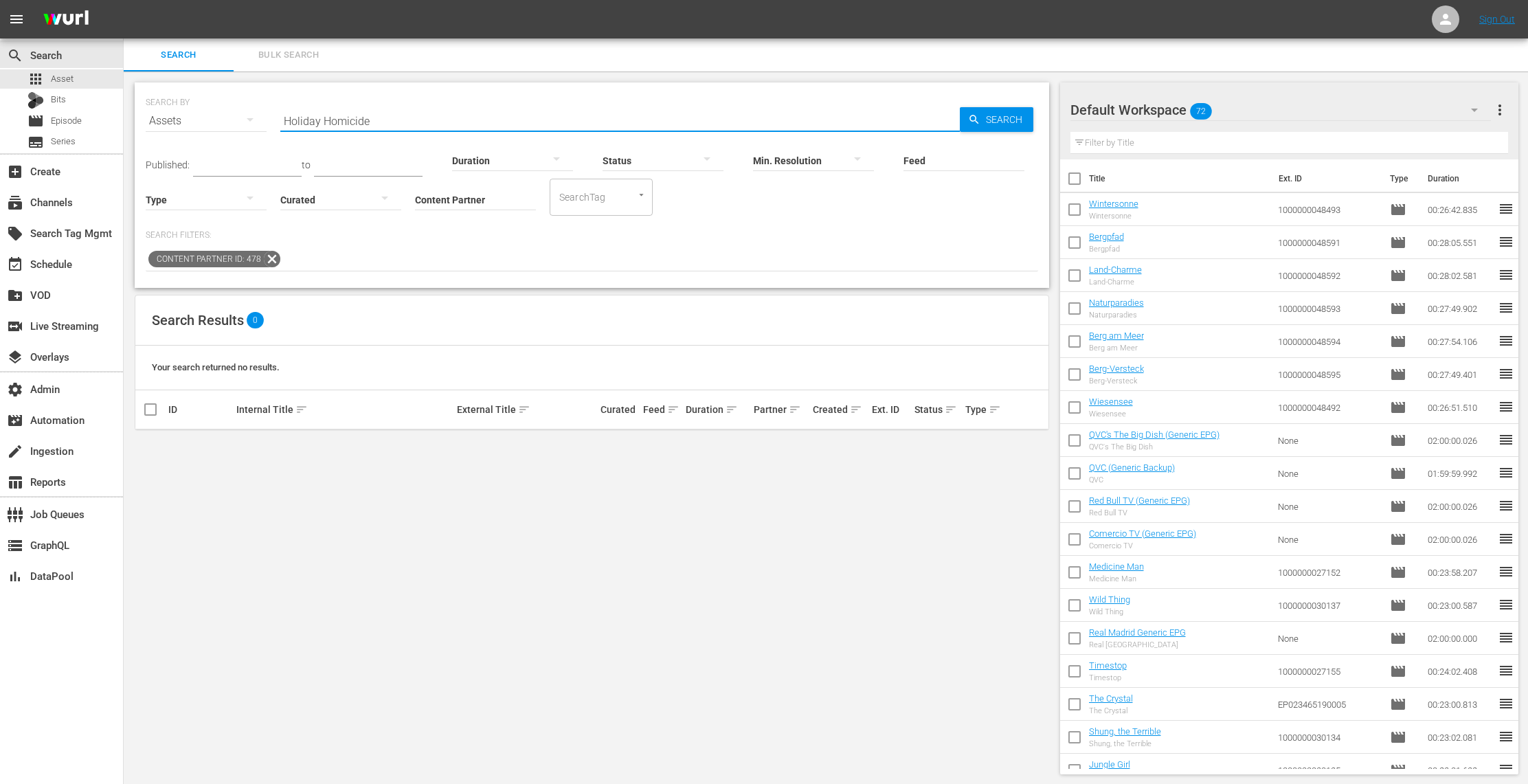
click at [224, 118] on div "SEARCH BY Search By Assets Search ID, Title, Description, Keywords, or Category…" at bounding box center [592, 112] width 893 height 49
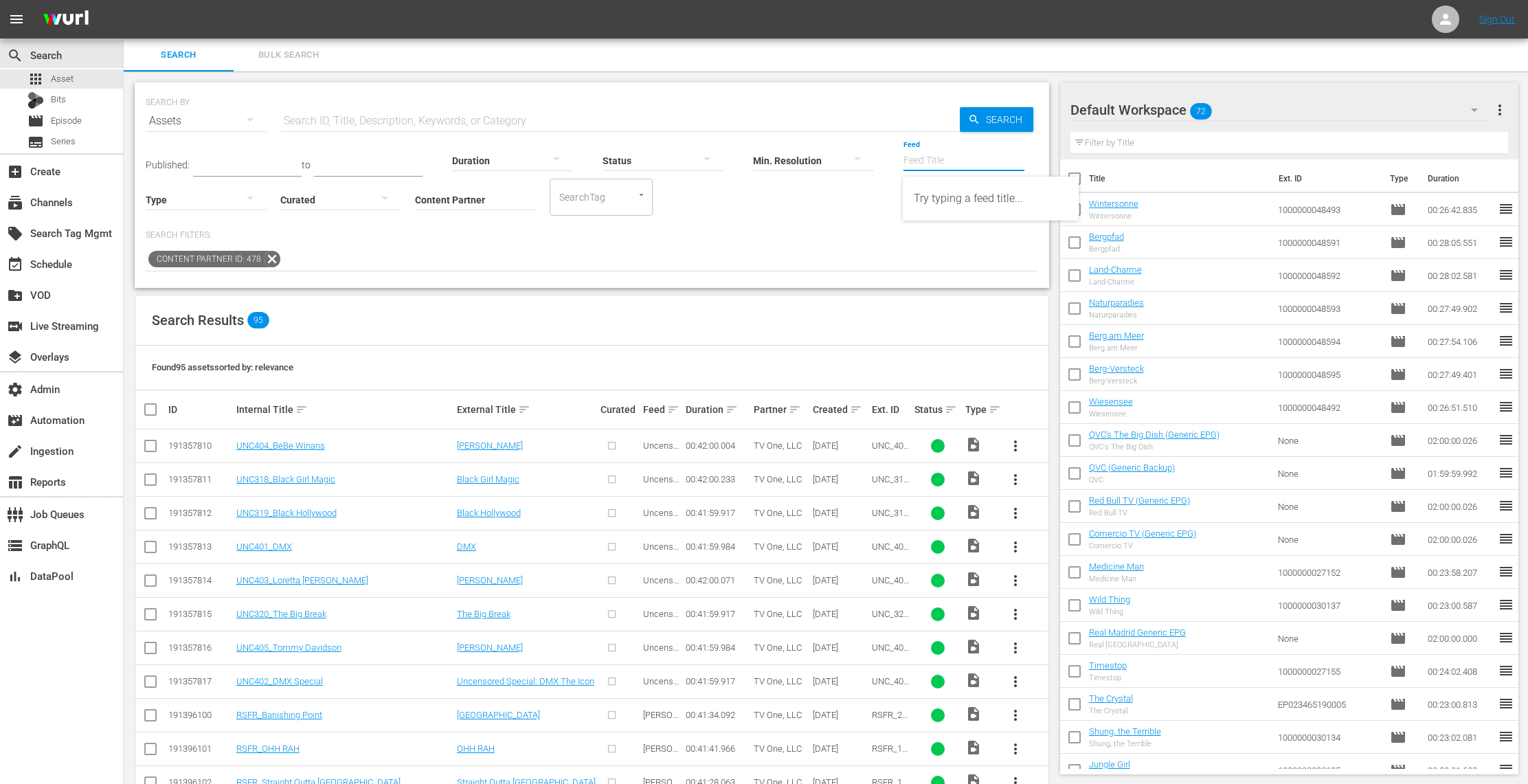
click at [947, 165] on input "Feed" at bounding box center [964, 161] width 121 height 49
click at [333, 113] on input "text" at bounding box center [620, 121] width 680 height 33
paste input "Don't Waste Your Pretty"
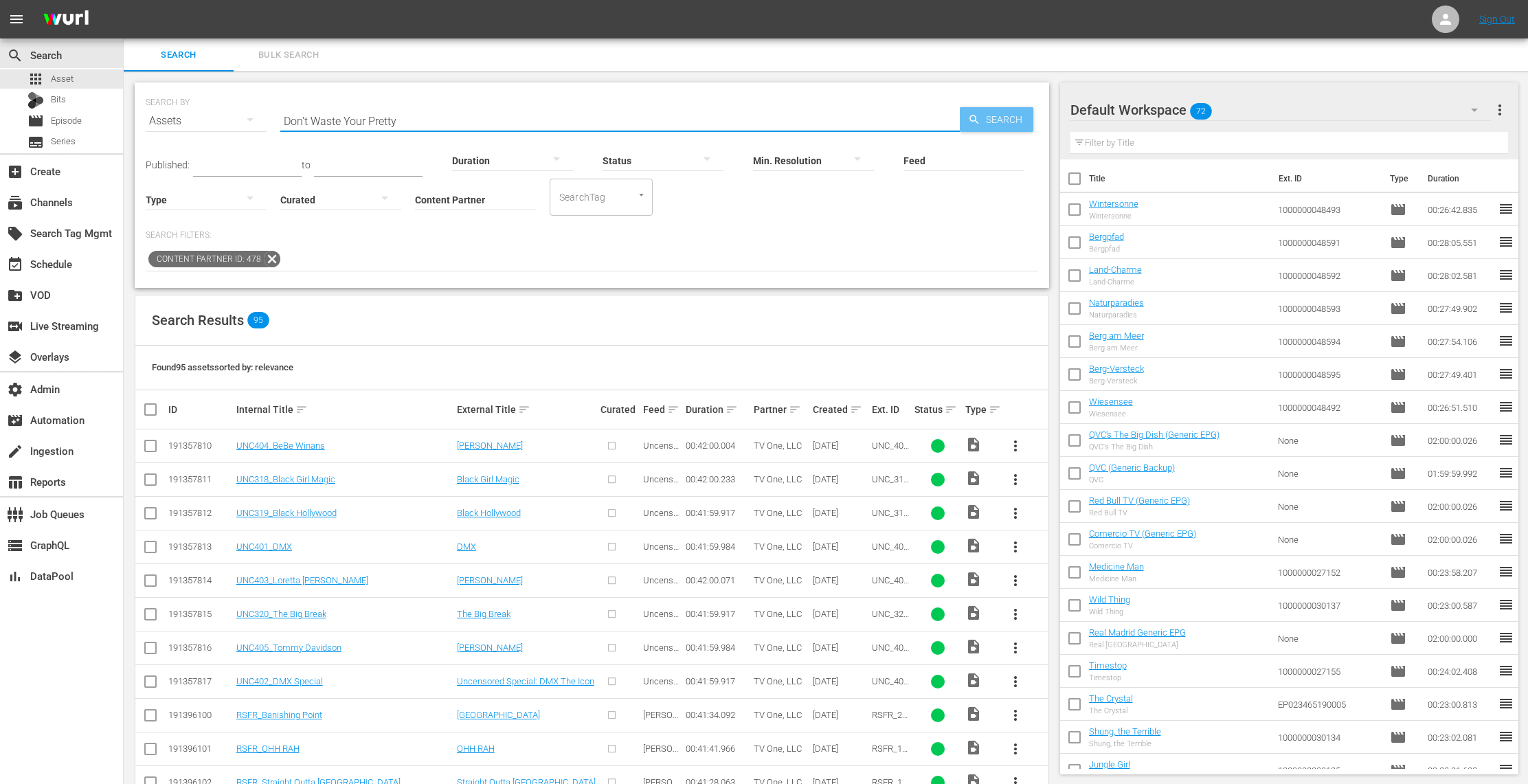
type input "Don't Waste Your Pretty"
click at [1026, 121] on span "Search" at bounding box center [1006, 119] width 53 height 25
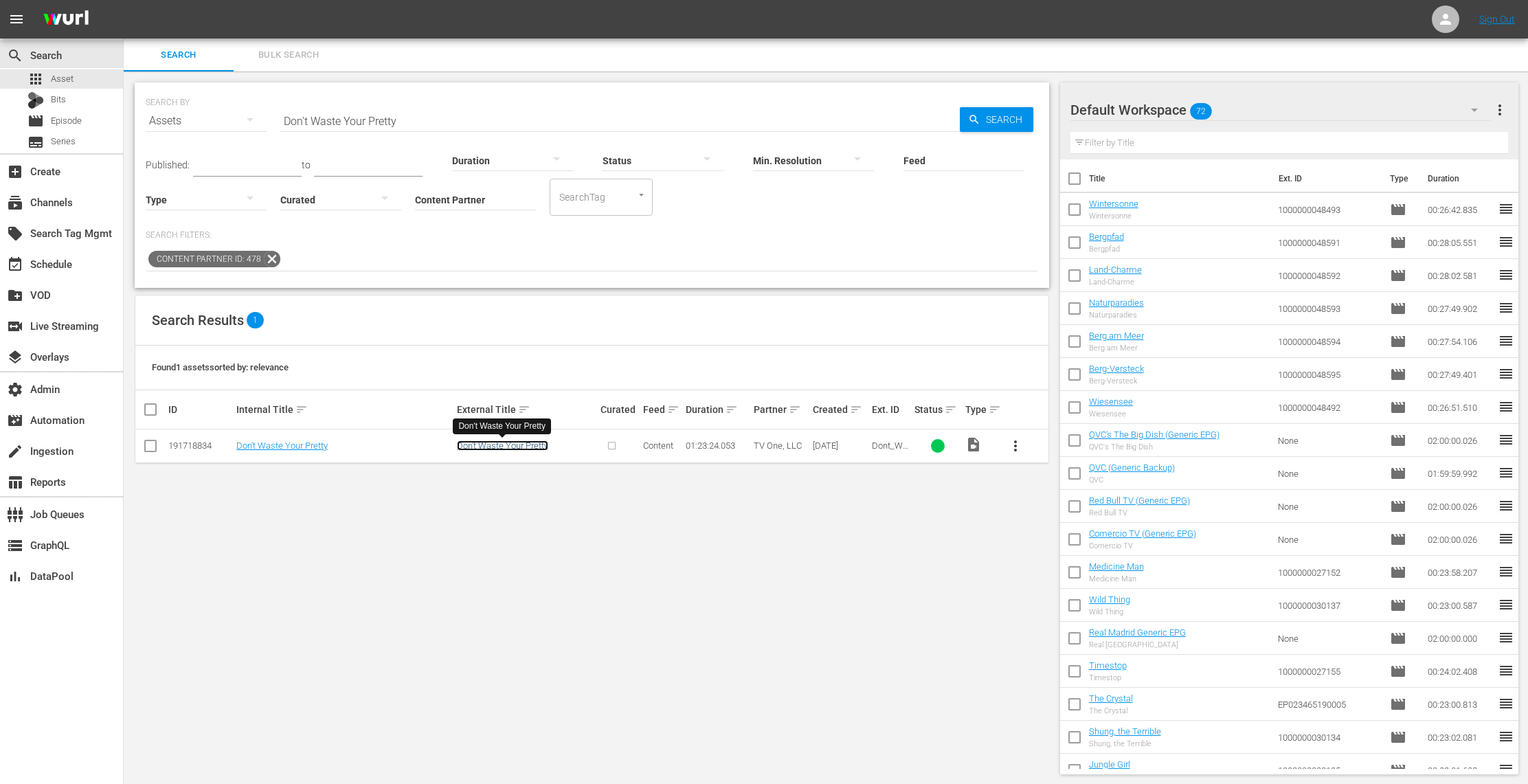
click at [514, 449] on link "Don't Waste Your Pretty" at bounding box center [502, 445] width 92 height 10
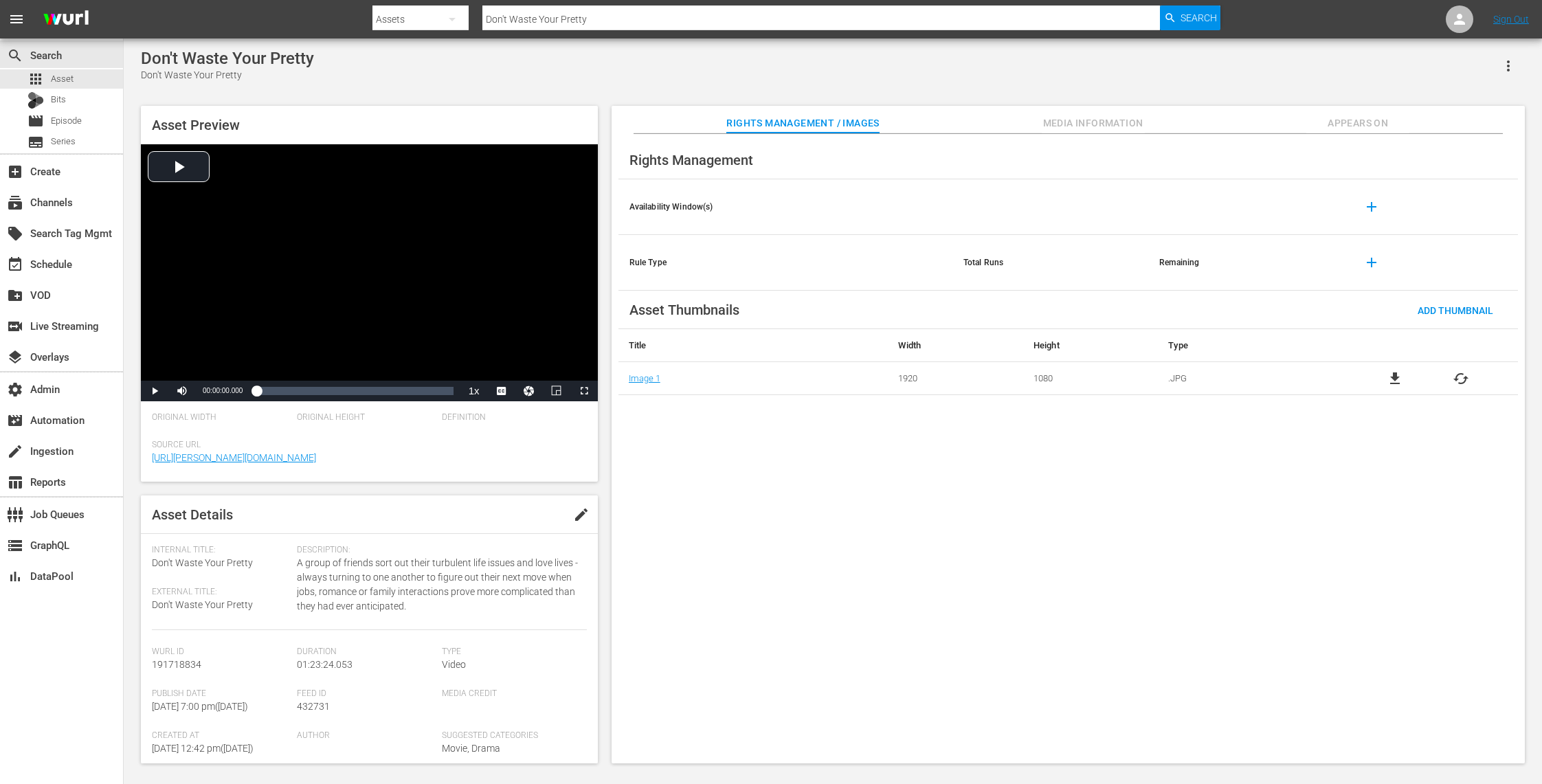
click at [596, 18] on input "Don't Waste Your Pretty" at bounding box center [821, 19] width 678 height 33
drag, startPoint x: 596, startPoint y: 18, endPoint x: 449, endPoint y: 19, distance: 147.0
click at [449, 19] on div "Search By Assets Search ID, Title, Description, Keywords, or Category Don't Was…" at bounding box center [796, 19] width 848 height 33
paste input "Black Girl Magic"
type input "Black Girl Magic"
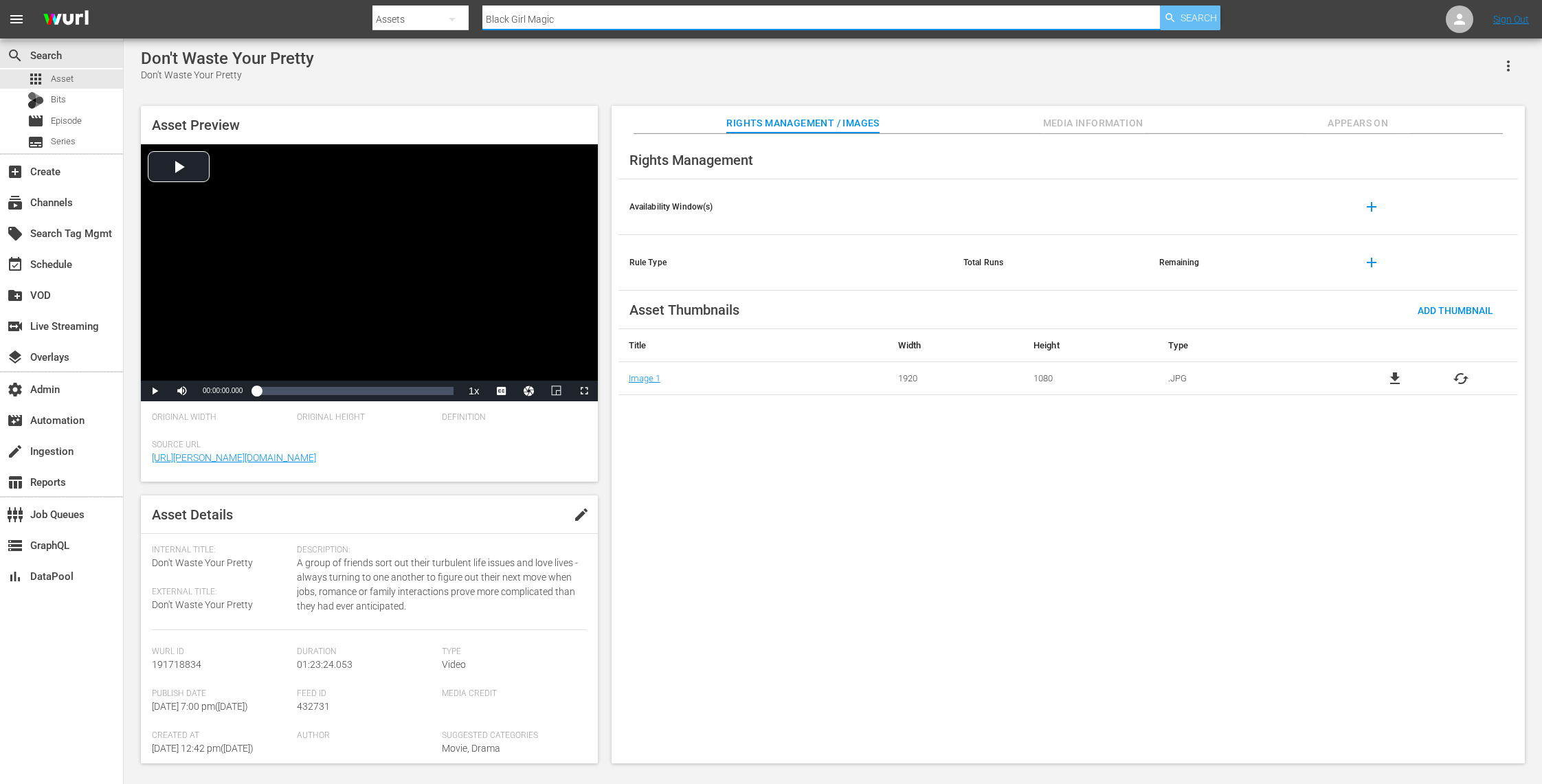
click at [1203, 9] on span "Search" at bounding box center [1198, 18] width 36 height 25
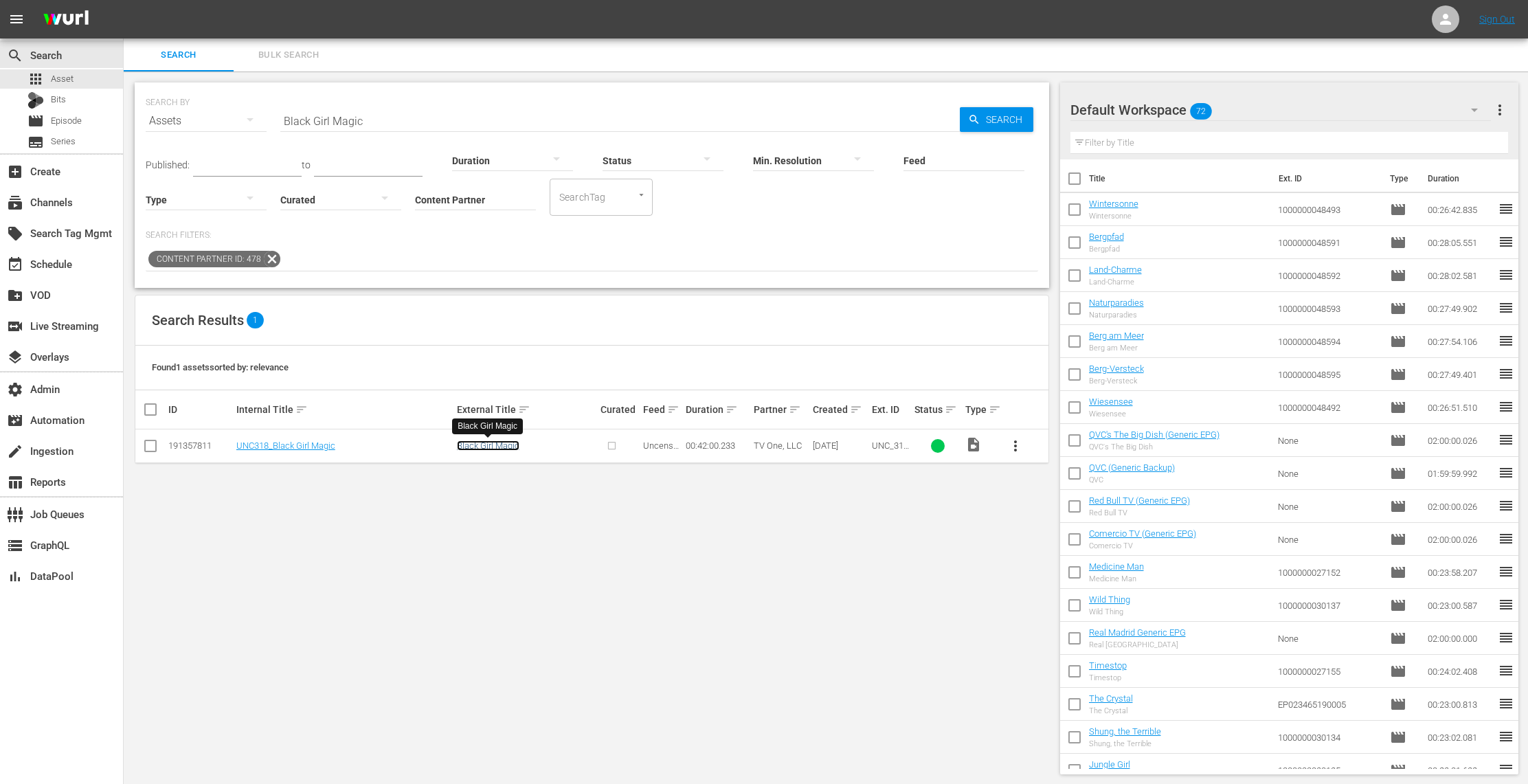
click at [512, 447] on link "Black Girl Magic" at bounding box center [488, 445] width 63 height 10
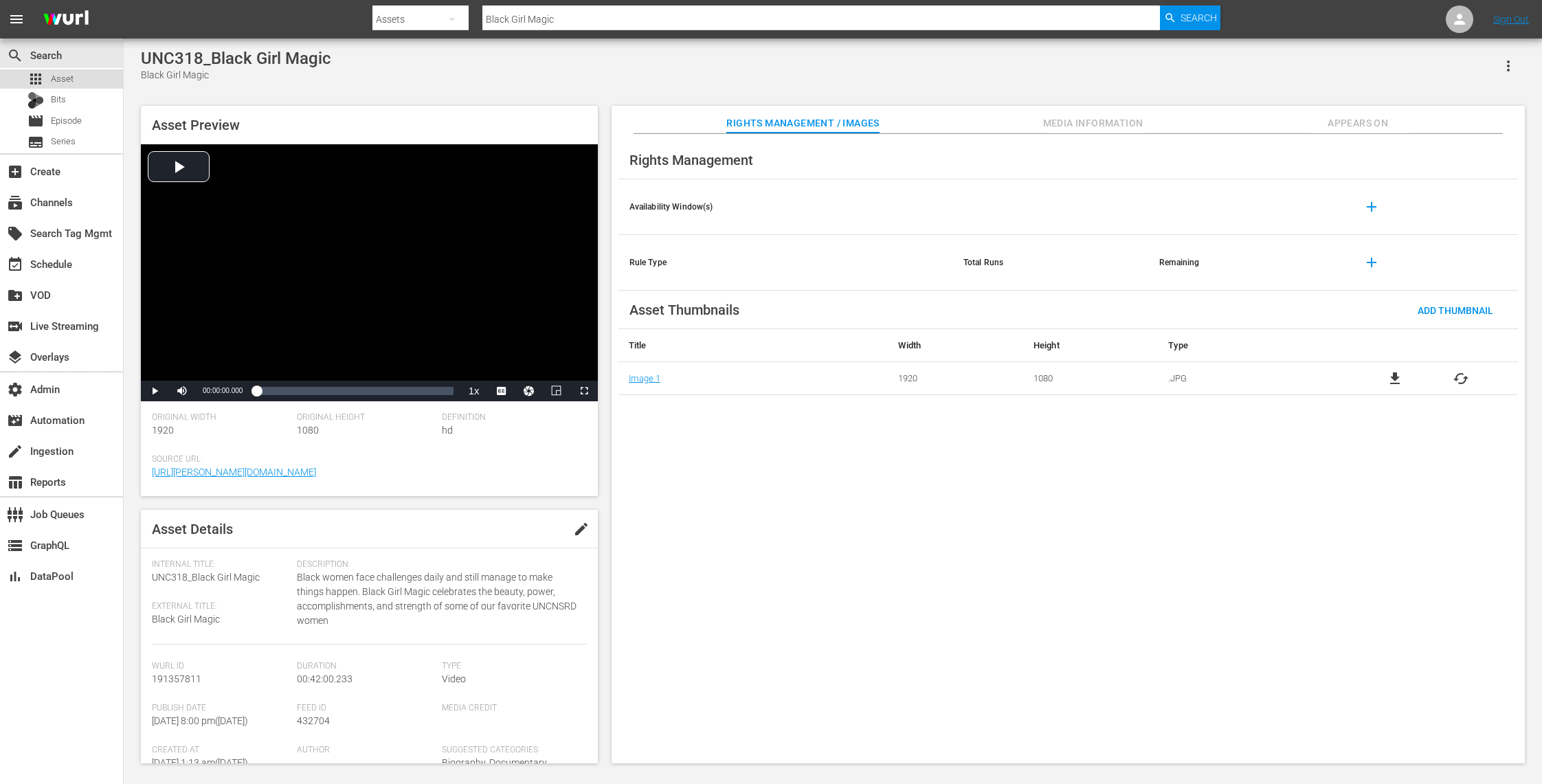
click at [98, 77] on div "apps Asset" at bounding box center [61, 79] width 123 height 19
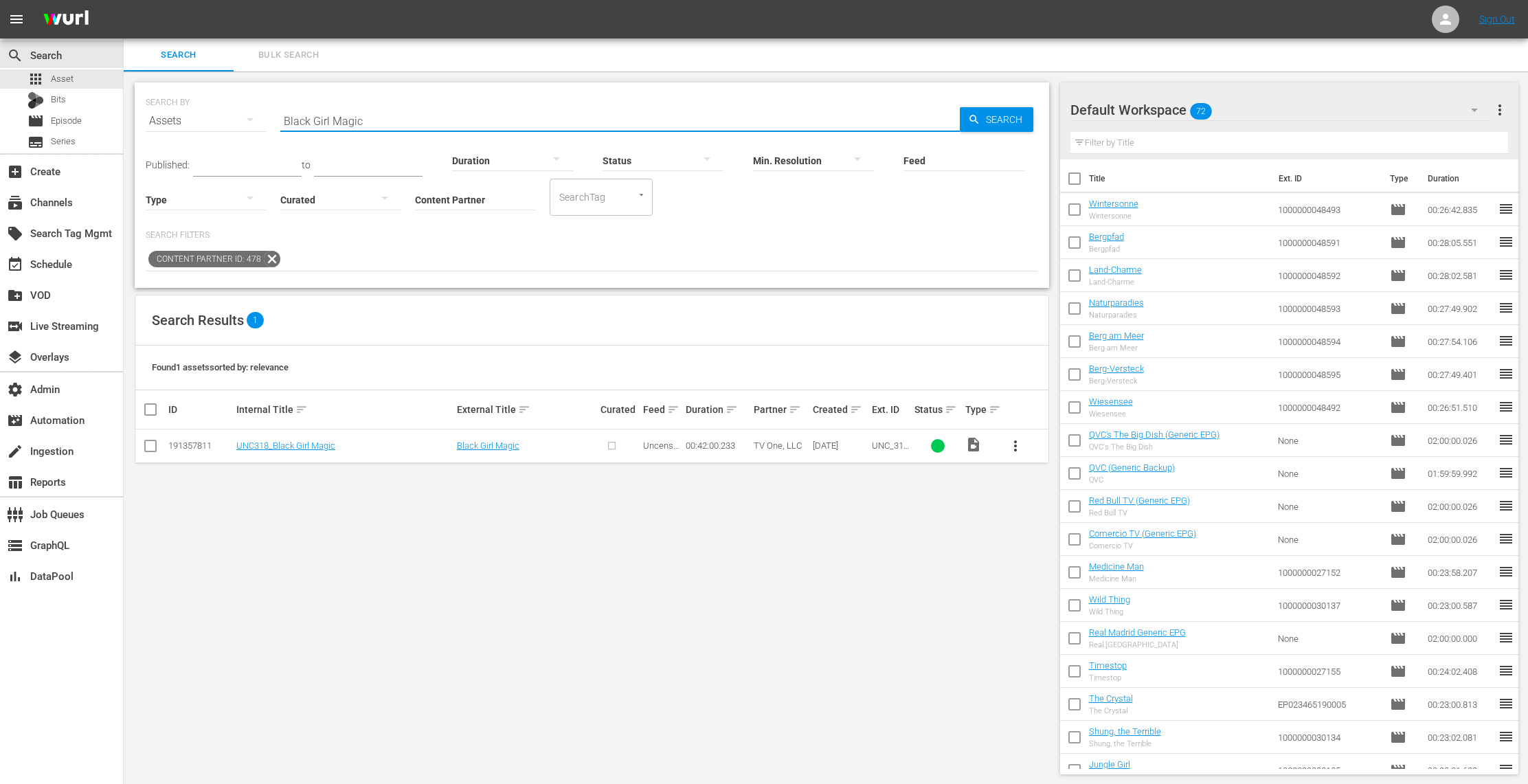
drag, startPoint x: 394, startPoint y: 128, endPoint x: 216, endPoint y: 98, distance: 180.5
click at [216, 98] on div "SEARCH BY Search By Assets Search ID, Title, Description, Keywords, or Category…" at bounding box center [592, 112] width 893 height 49
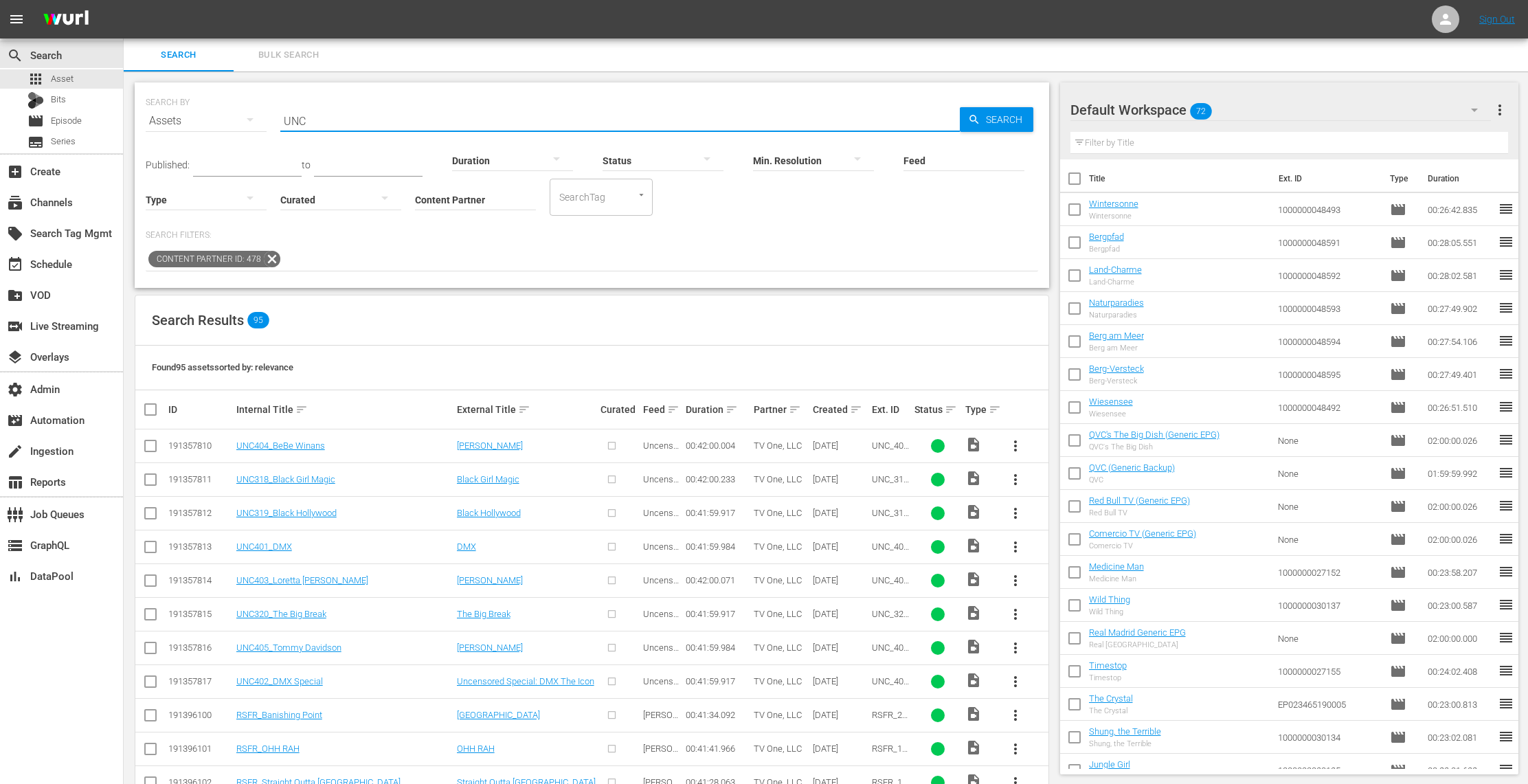
type input "UNC"
click at [496, 445] on link "Black Girl Magic" at bounding box center [488, 445] width 63 height 10
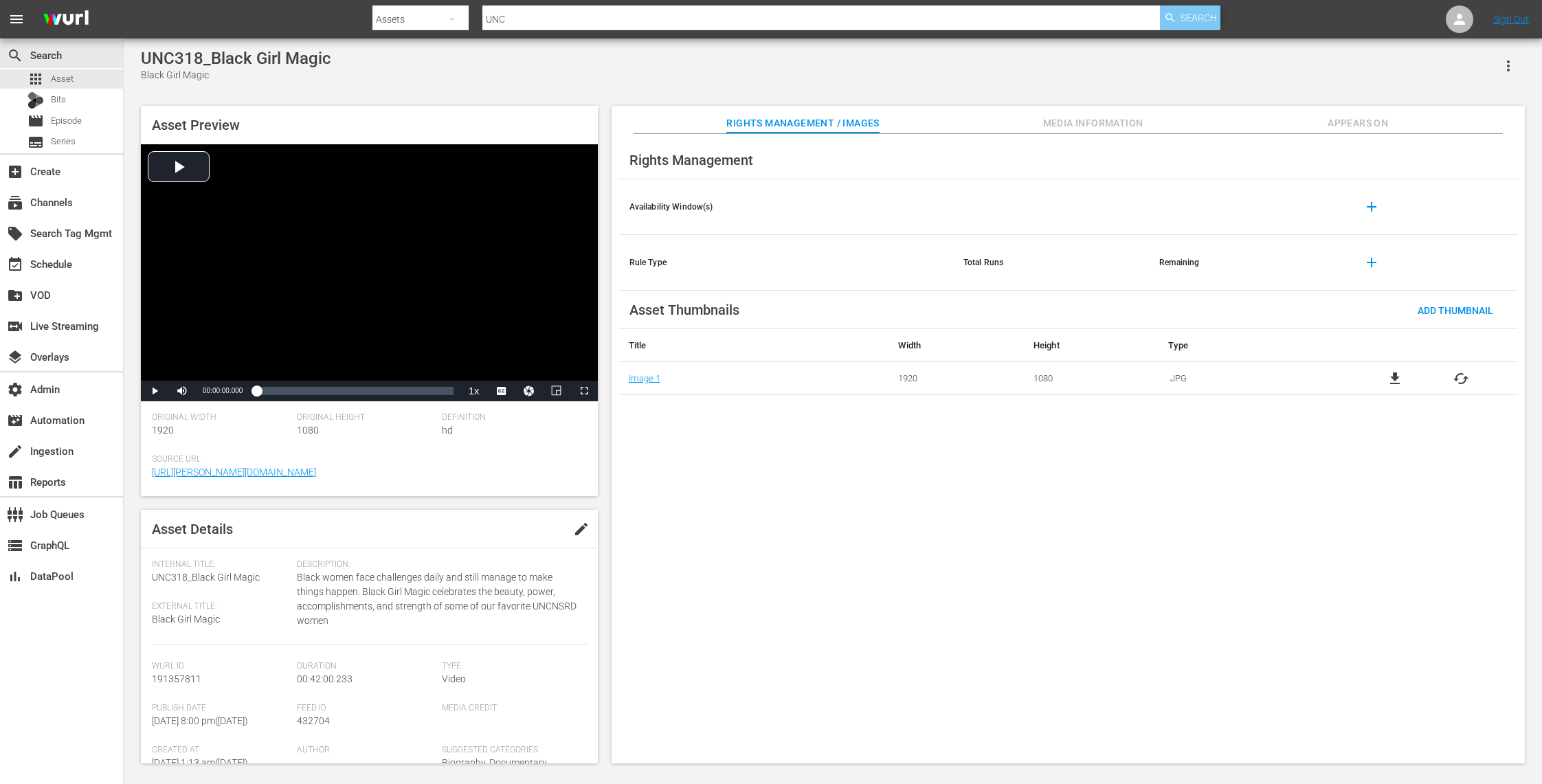
click at [1204, 20] on span "Search" at bounding box center [1198, 18] width 36 height 25
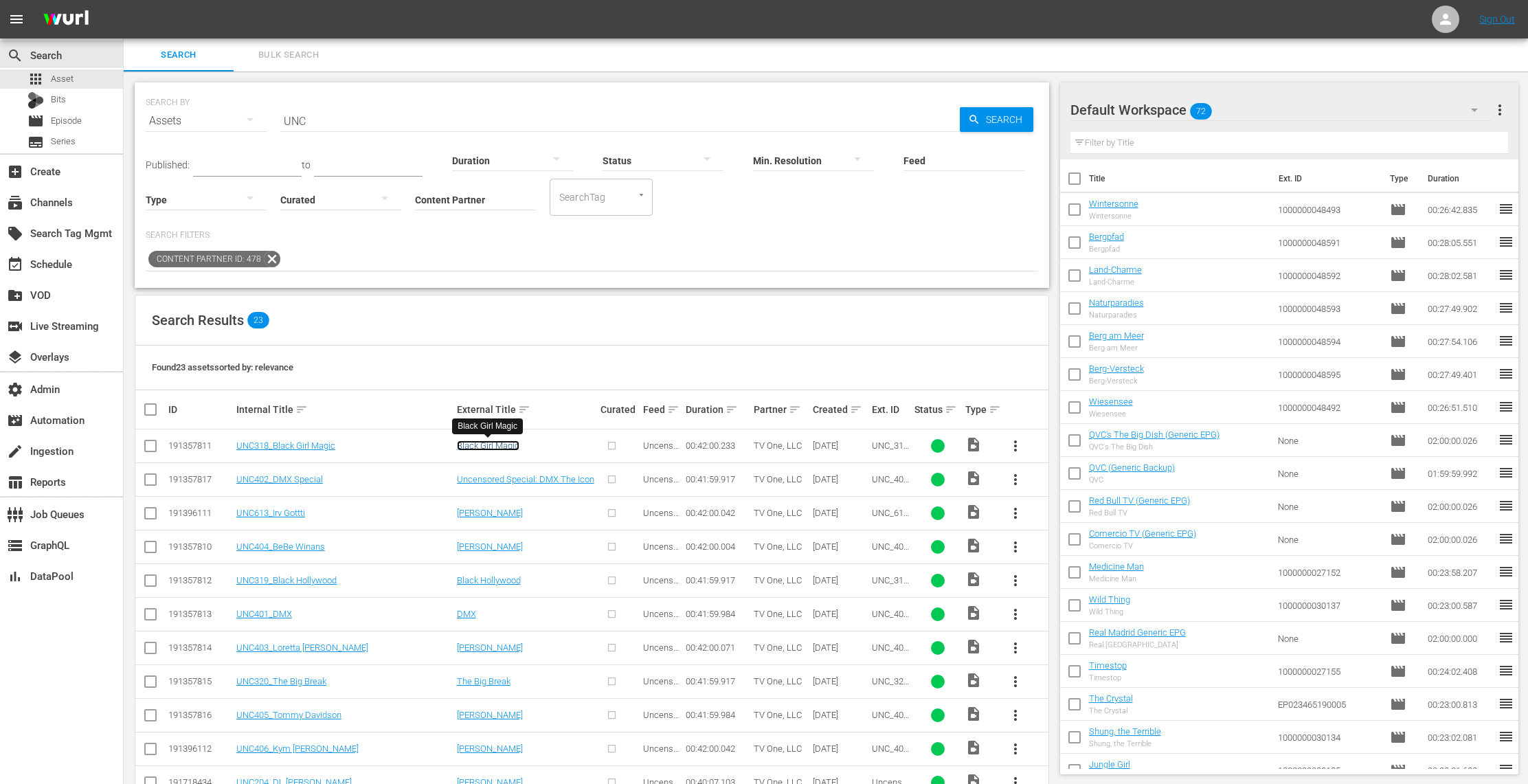
click at [495, 446] on link "Black Girl Magic" at bounding box center [488, 445] width 63 height 10
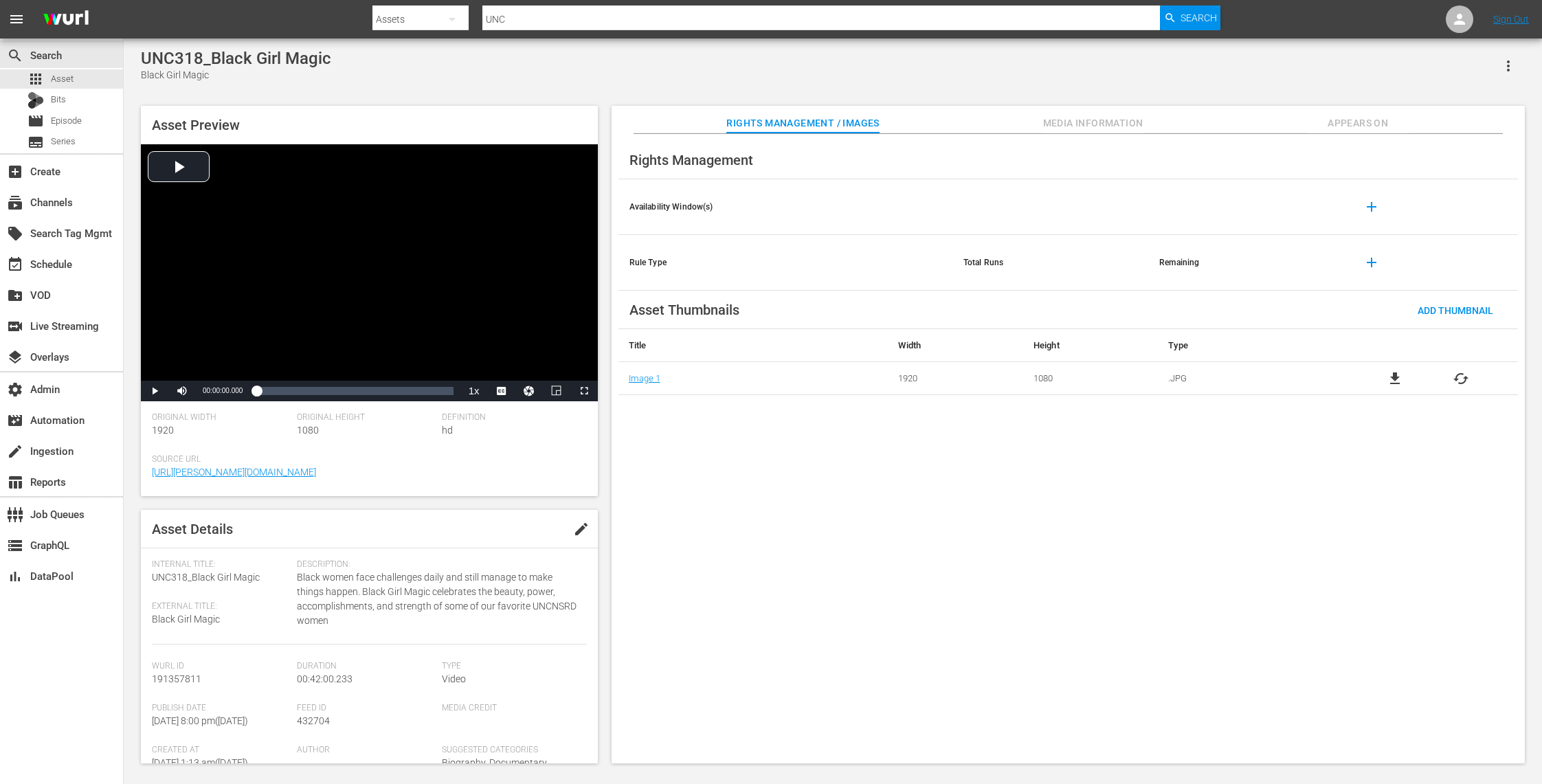
click at [1462, 379] on span "cached" at bounding box center [1462, 378] width 17 height 17
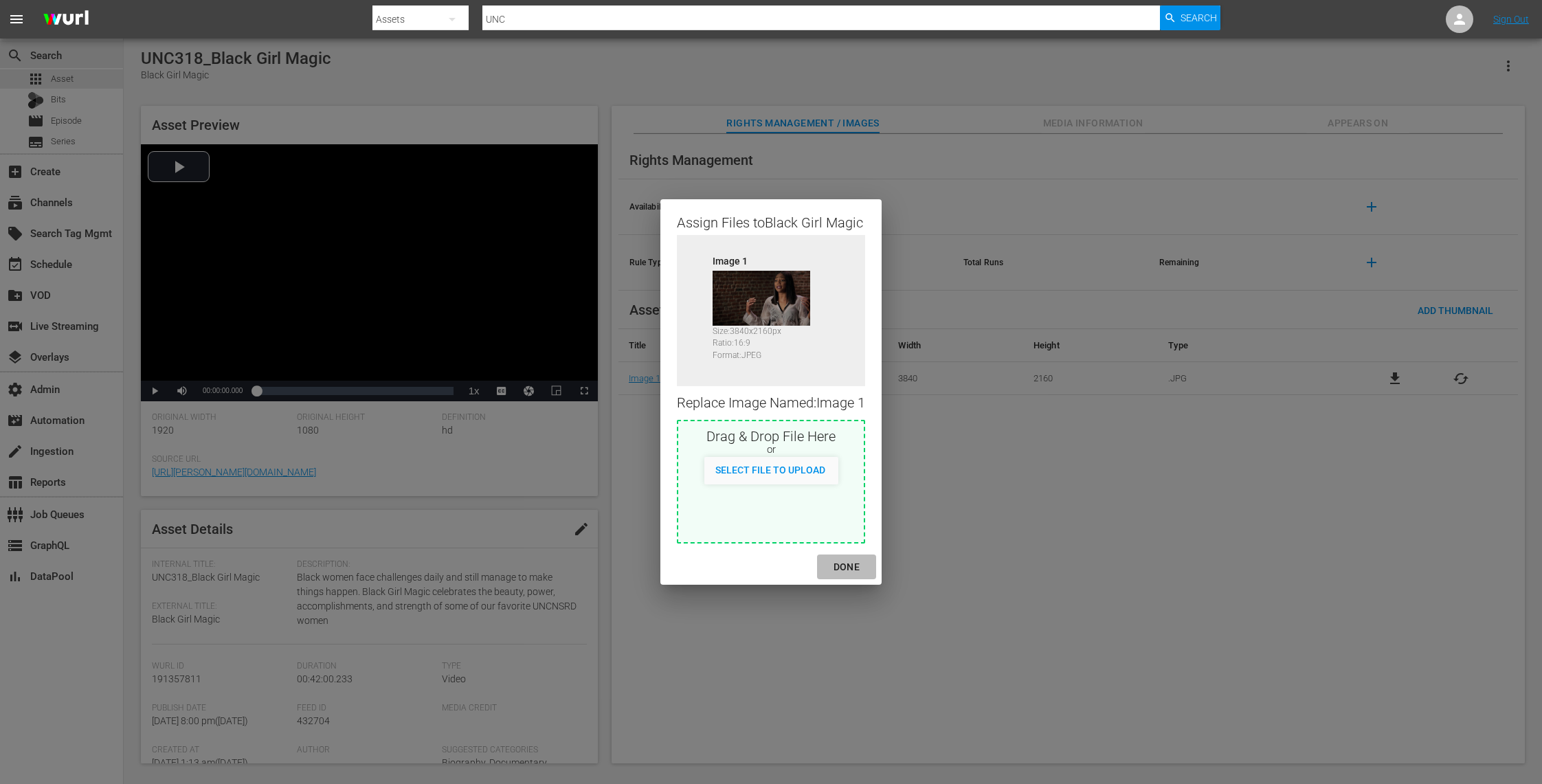
click at [854, 558] on div "DONE" at bounding box center [846, 567] width 48 height 18
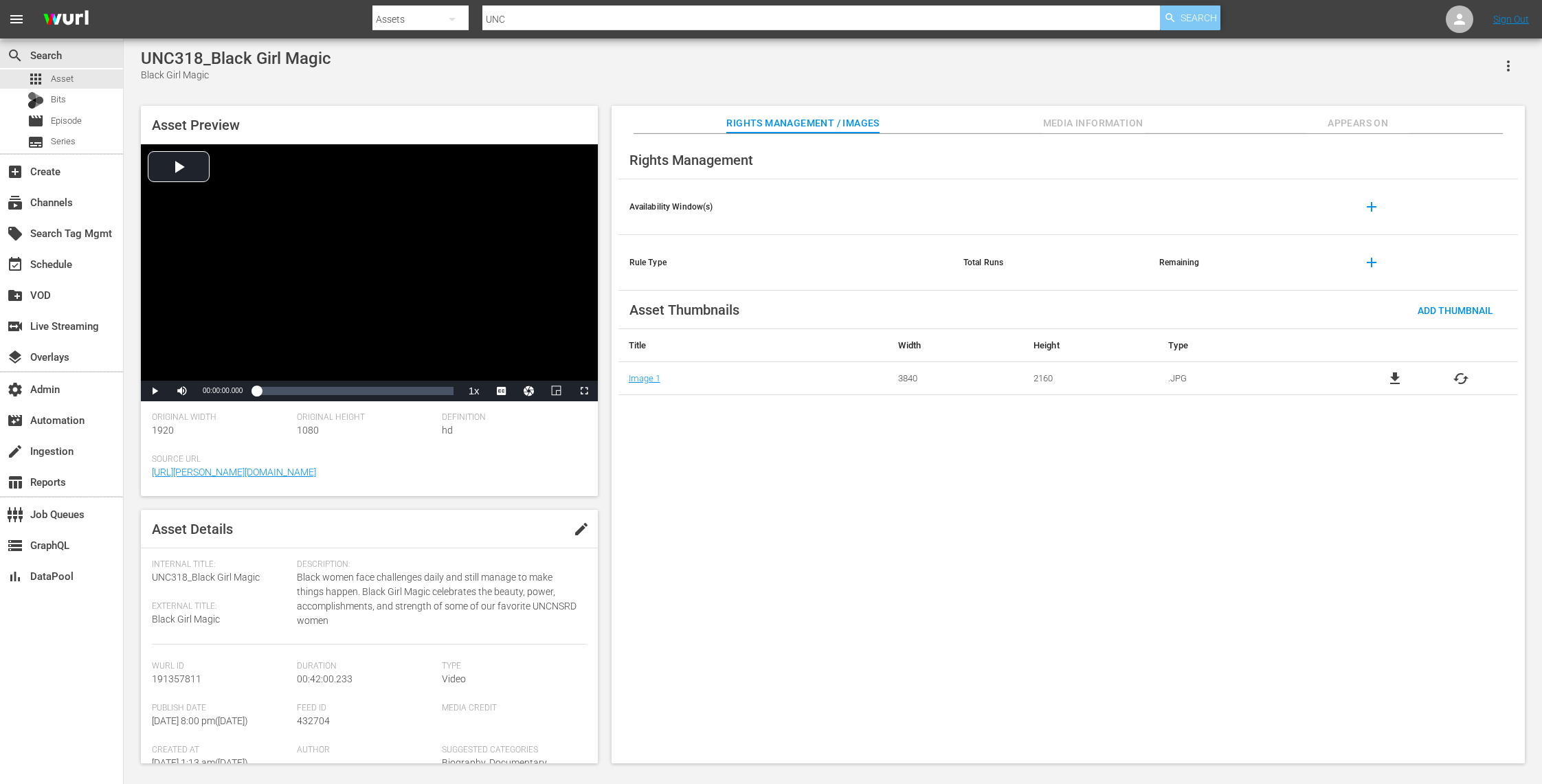
click at [1197, 23] on span "Search" at bounding box center [1198, 18] width 36 height 25
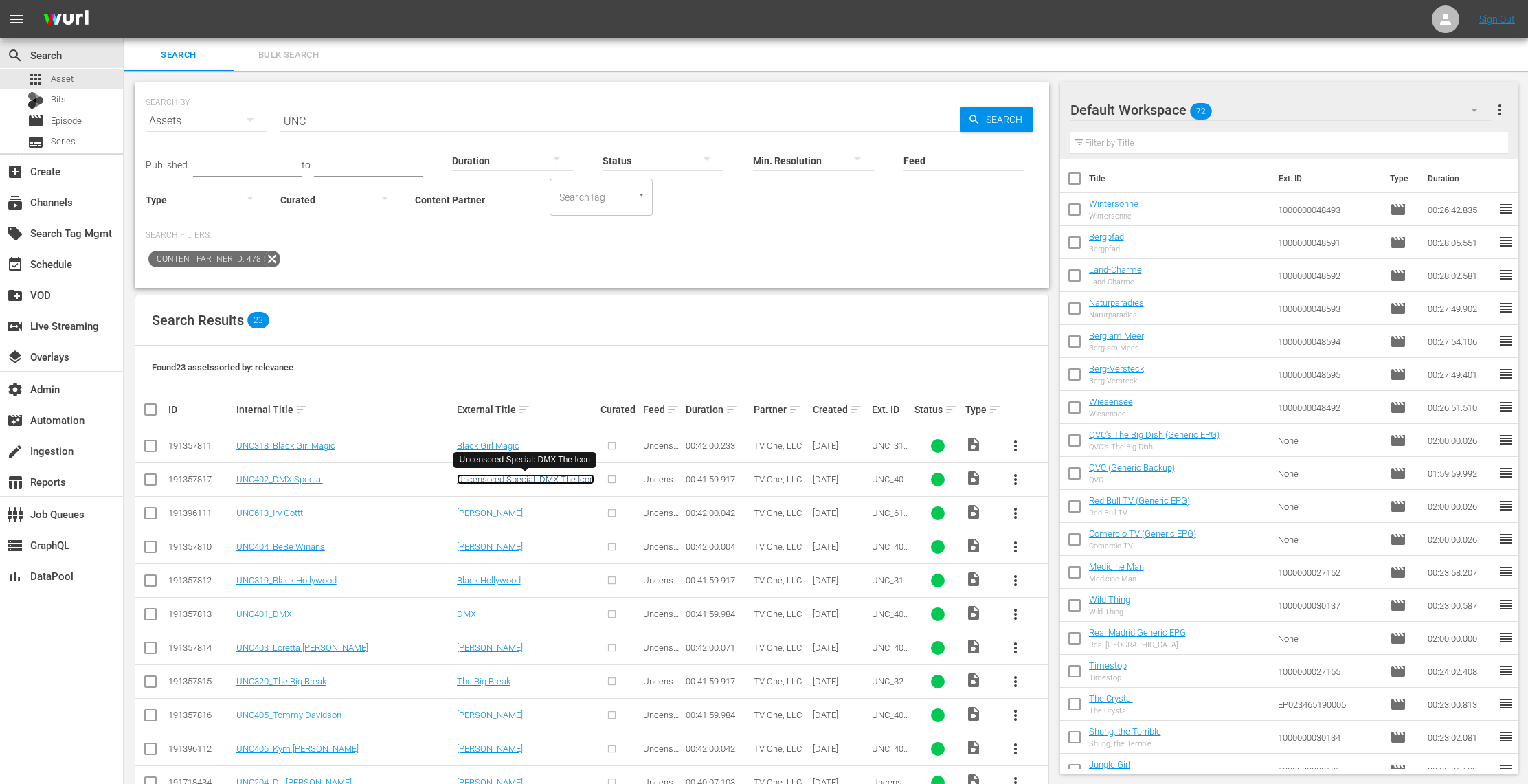
click at [528, 480] on link "Uncensored Special: DMX The Icon" at bounding box center [525, 479] width 138 height 10
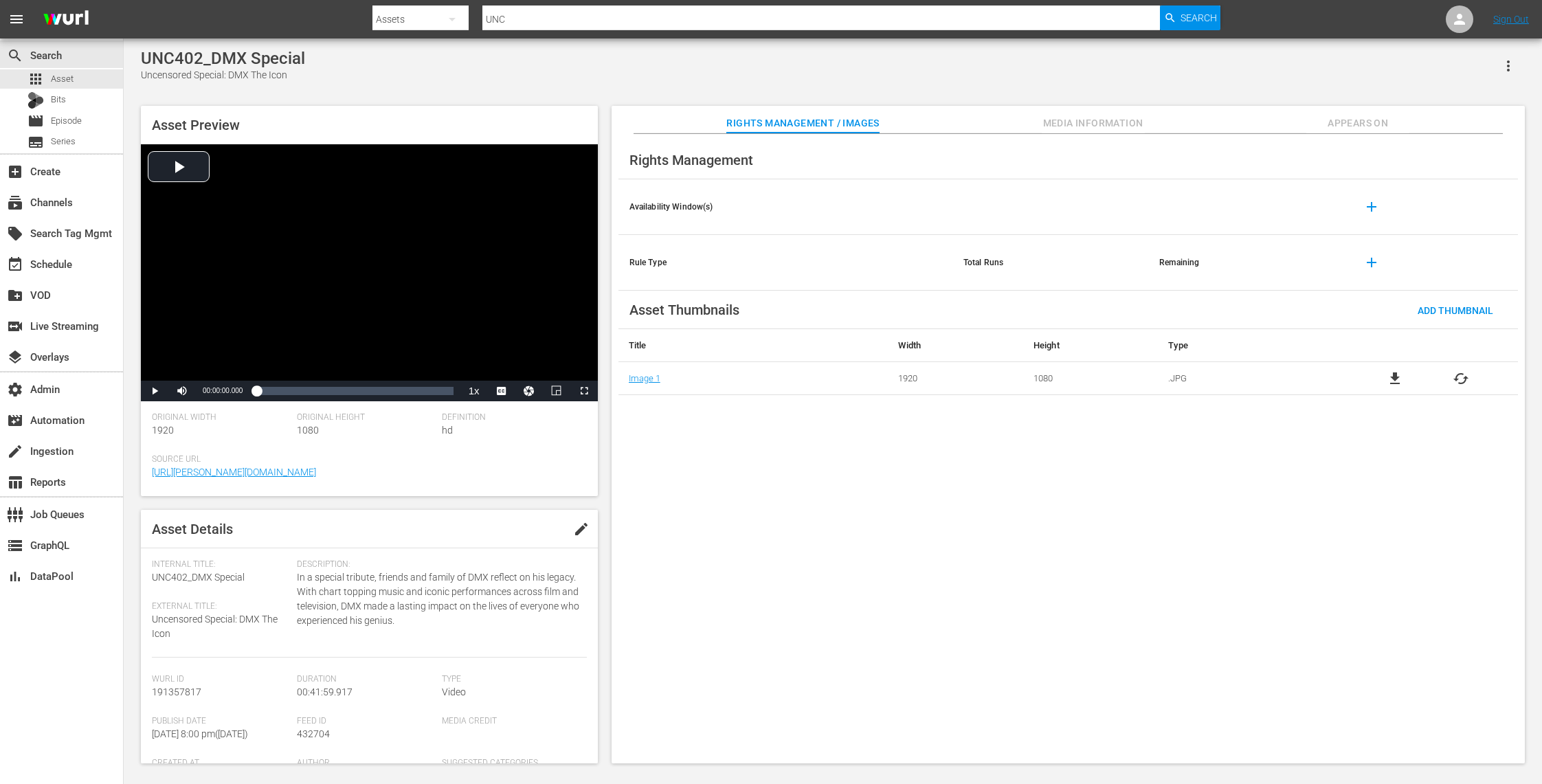
click at [1460, 377] on span "cached" at bounding box center [1462, 378] width 17 height 17
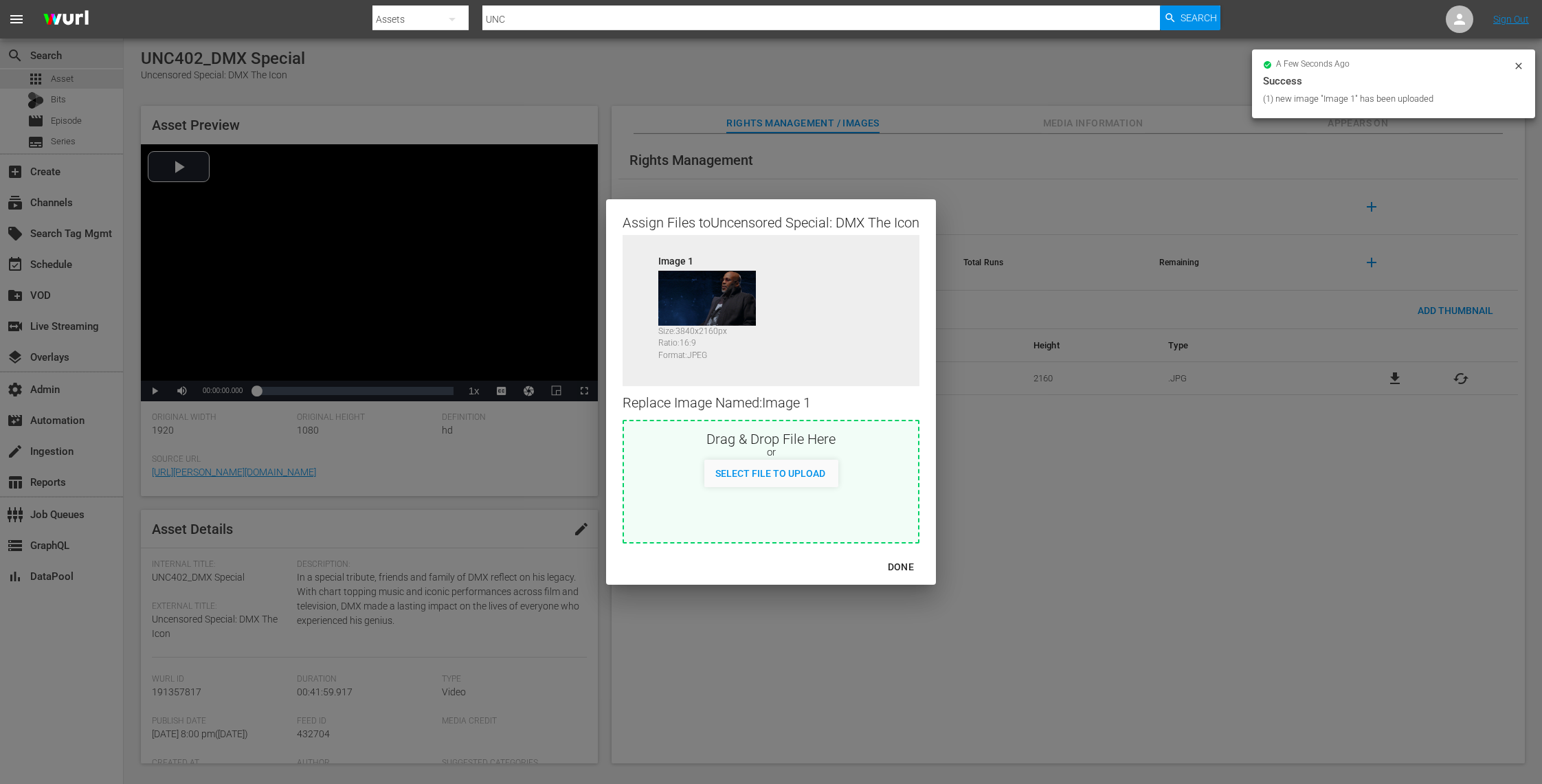
click at [905, 565] on div "DONE" at bounding box center [901, 567] width 48 height 18
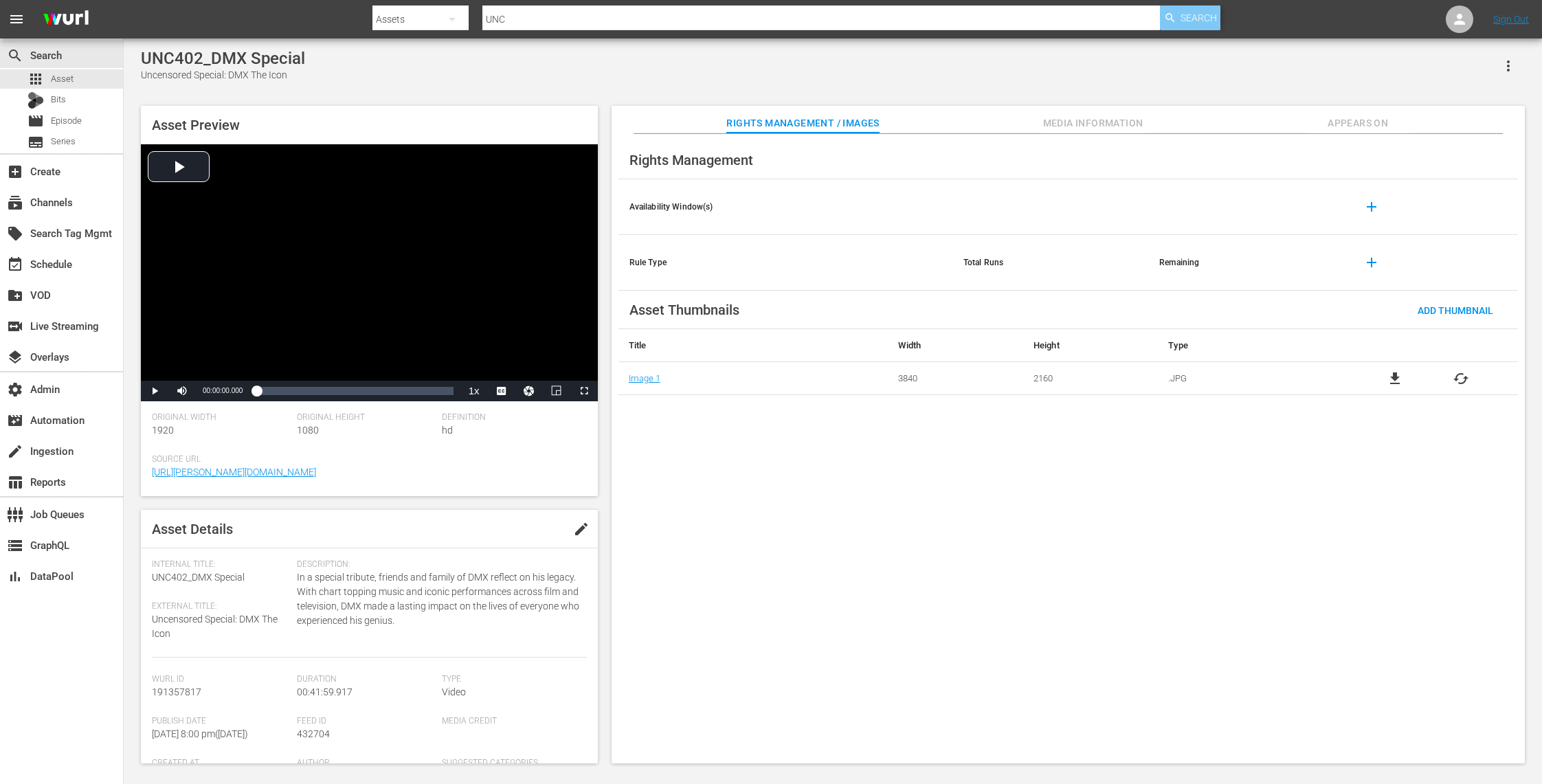
click at [1202, 19] on span "Search" at bounding box center [1198, 18] width 36 height 25
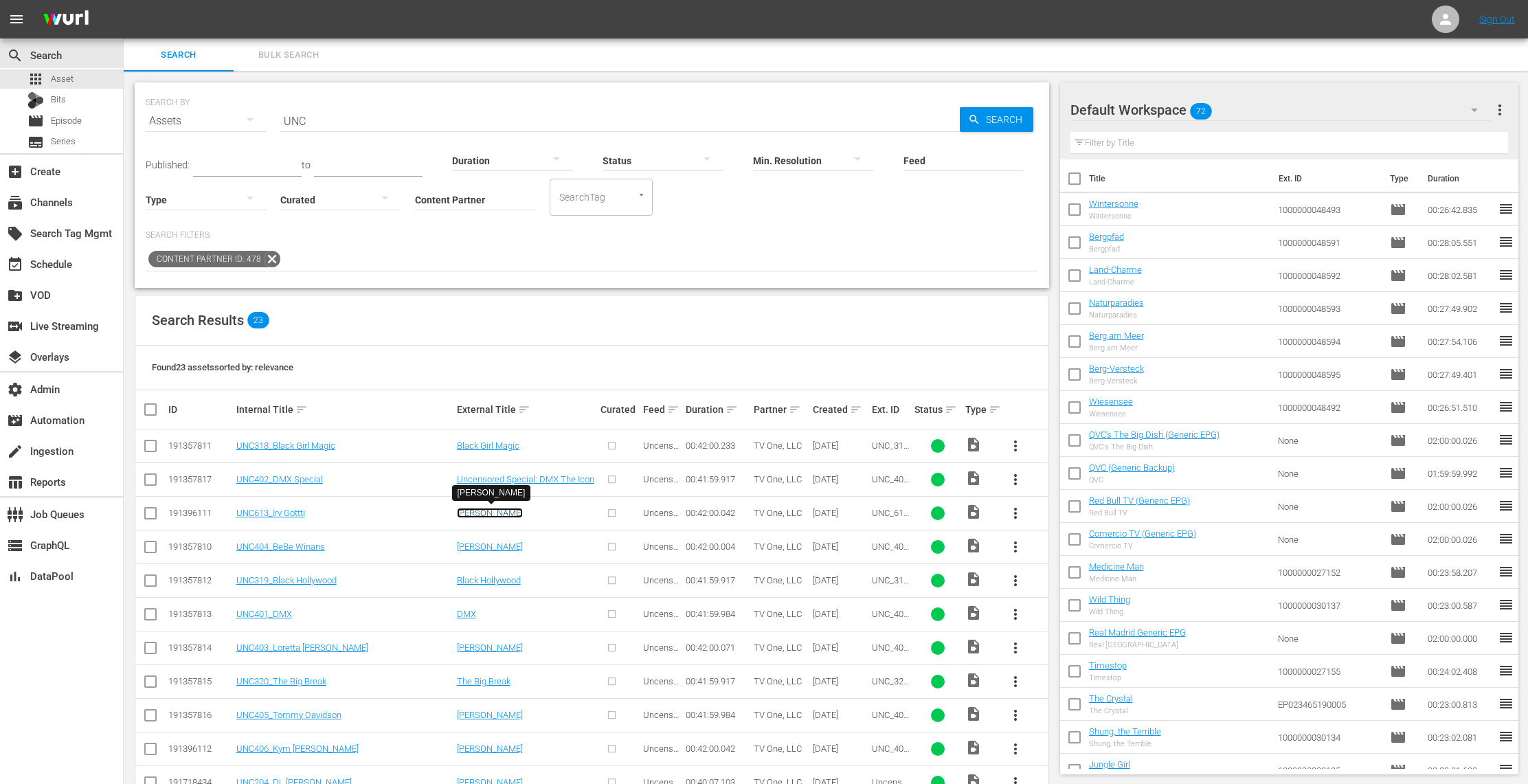
click at [474, 514] on link "[PERSON_NAME]" at bounding box center [489, 512] width 66 height 10
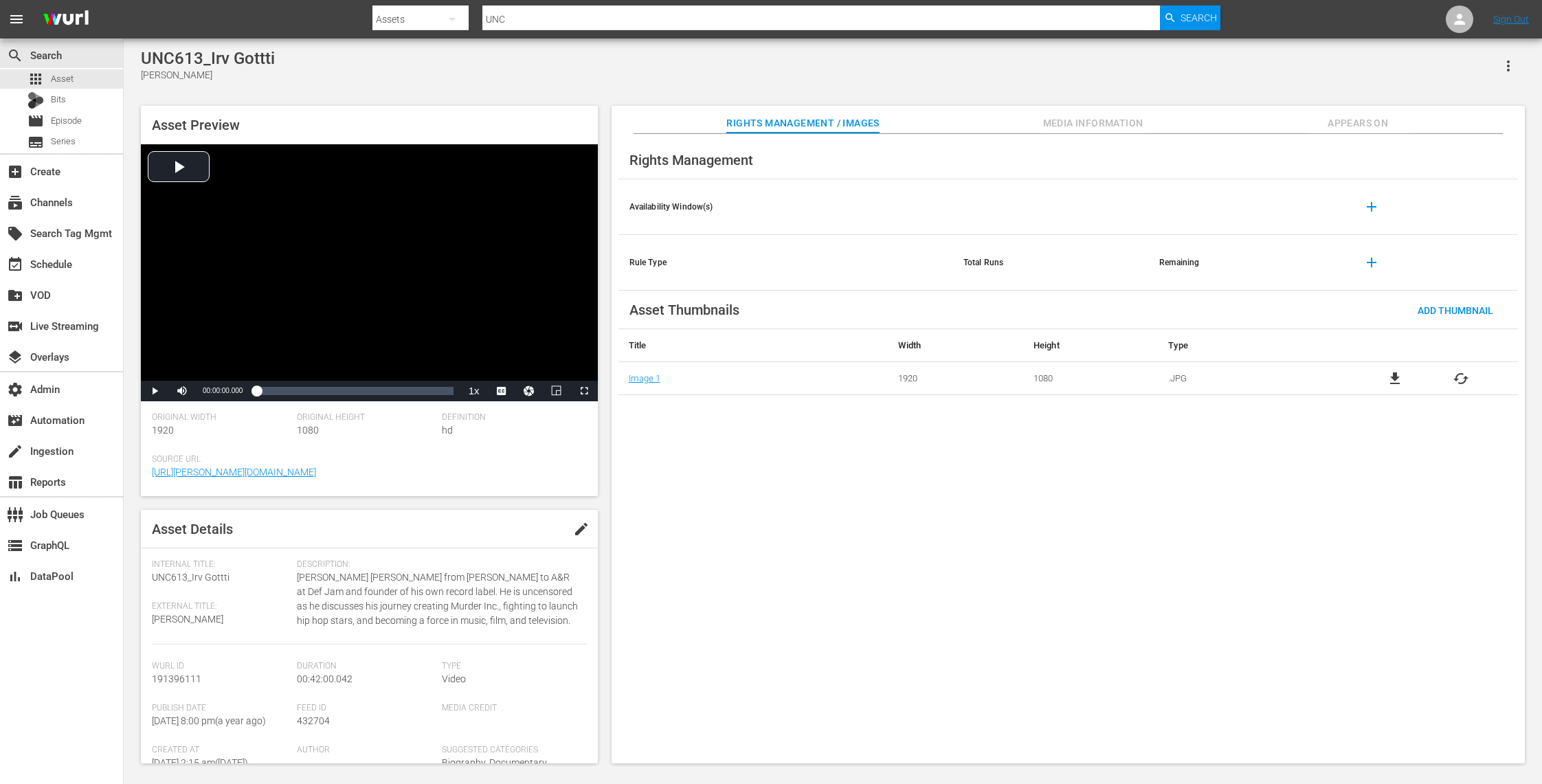
click at [1461, 376] on span "cached" at bounding box center [1462, 378] width 17 height 17
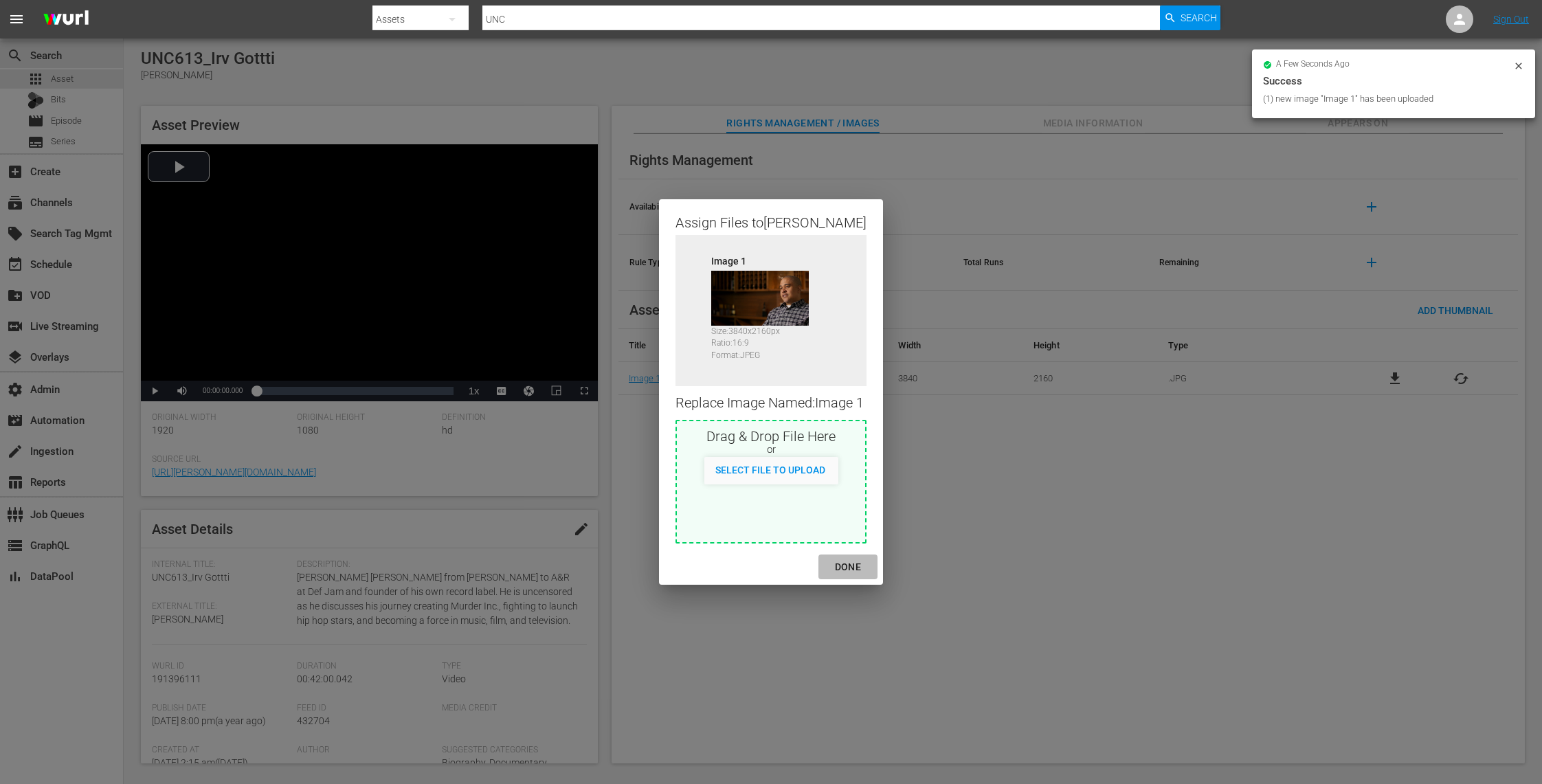
click at [857, 557] on button "DONE" at bounding box center [848, 567] width 59 height 25
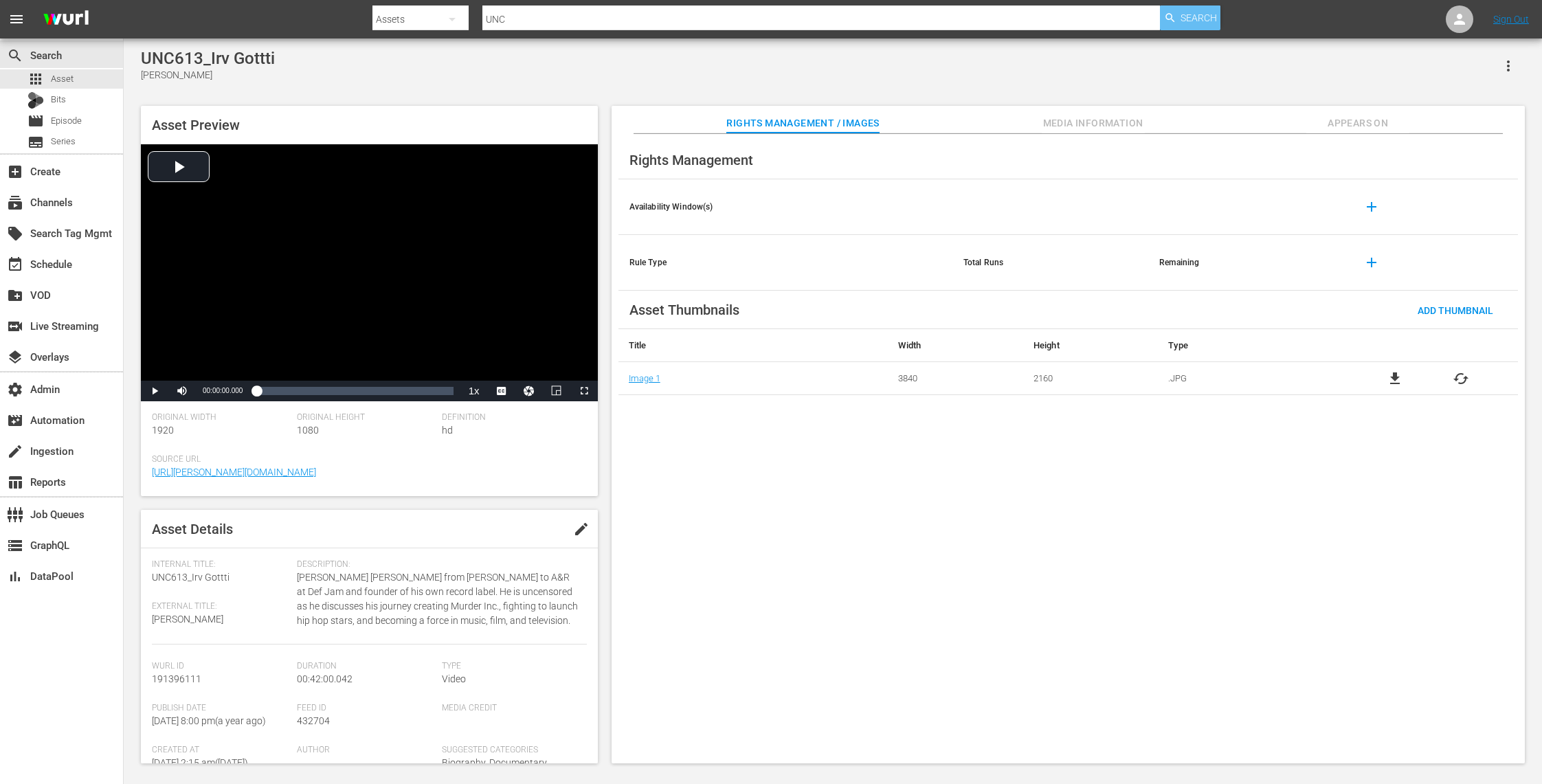
click at [1197, 19] on span "Search" at bounding box center [1198, 18] width 36 height 25
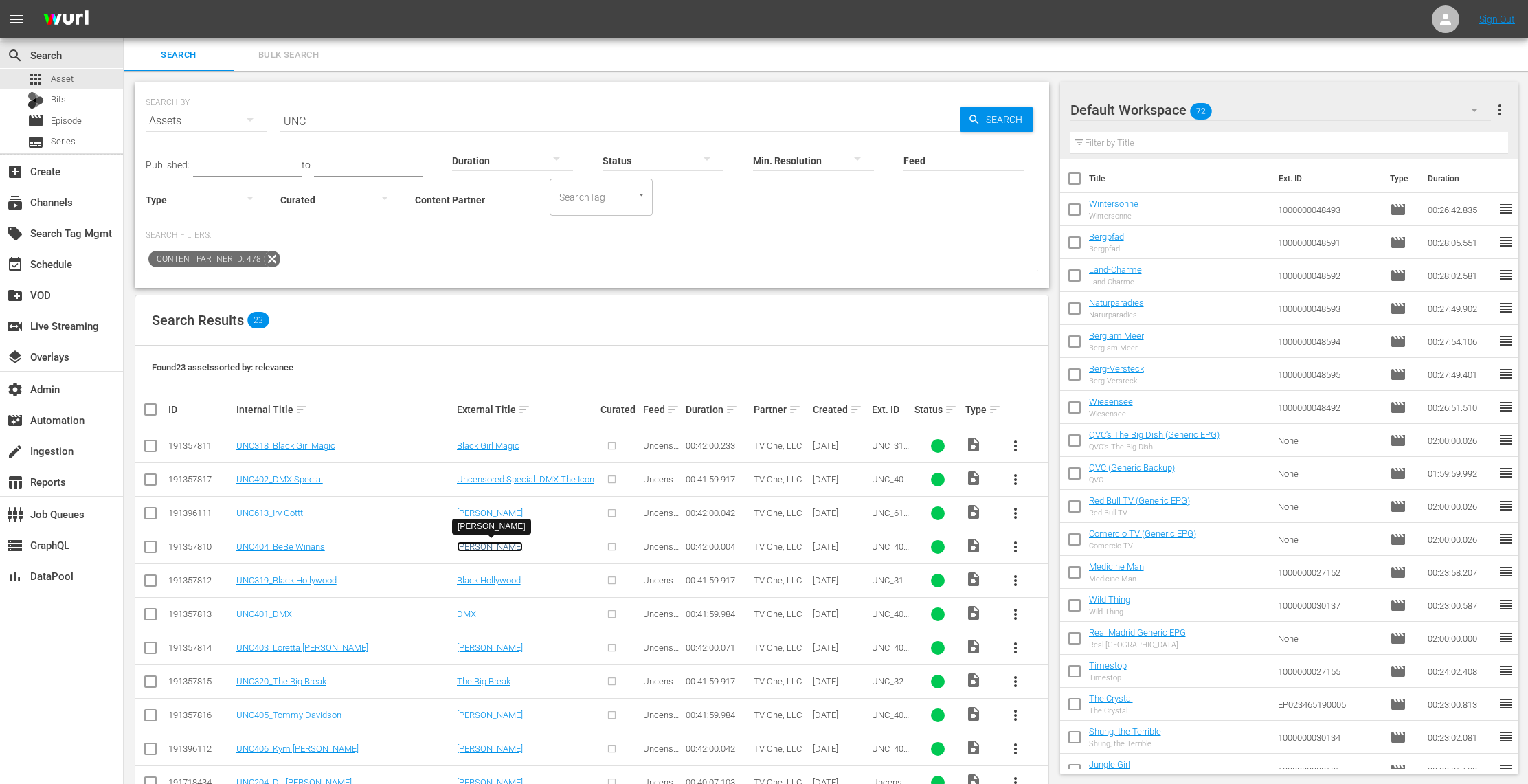
click at [481, 546] on link "[PERSON_NAME]" at bounding box center [489, 545] width 66 height 10
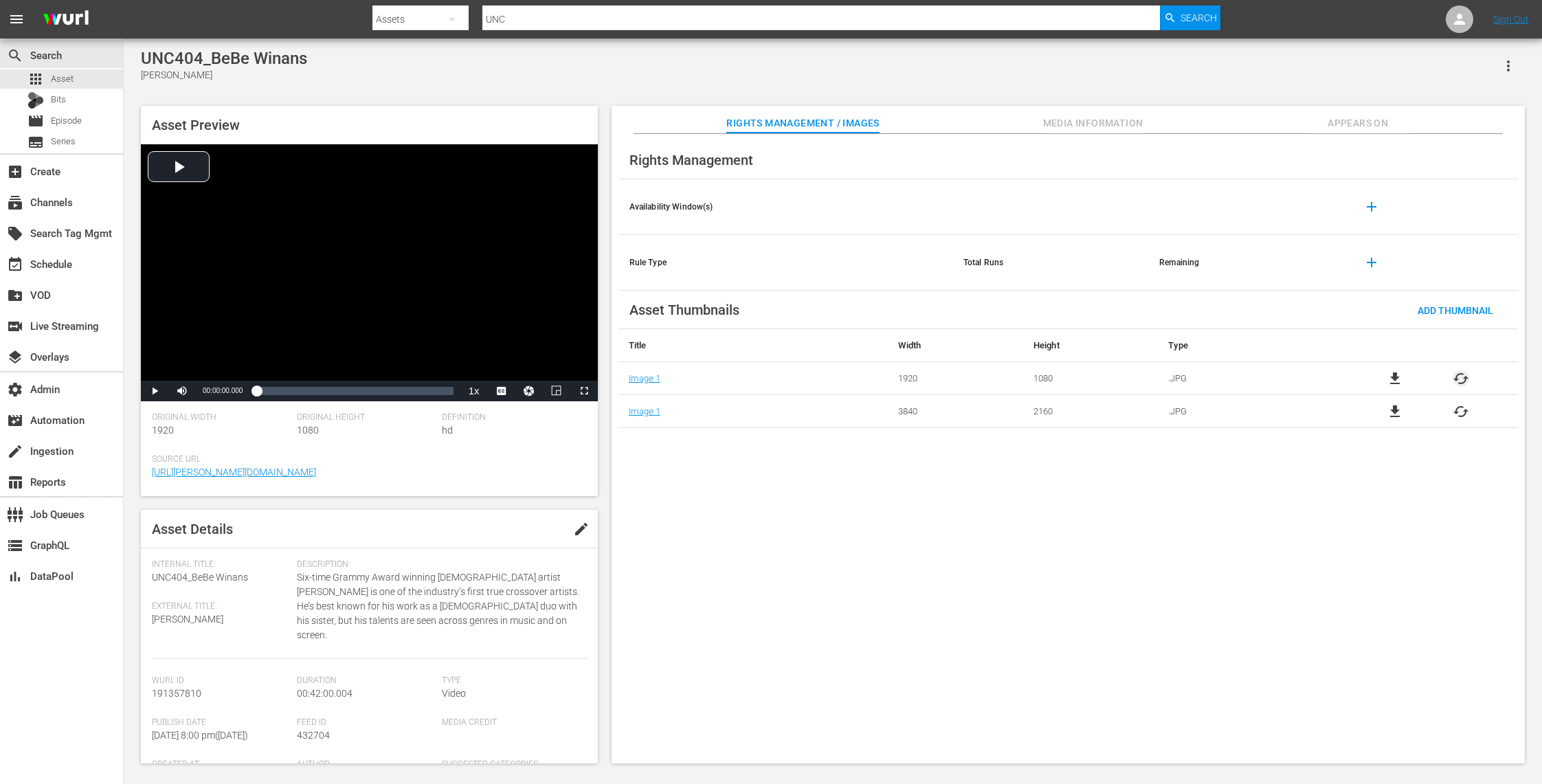
click at [1459, 374] on span "cached" at bounding box center [1462, 378] width 17 height 17
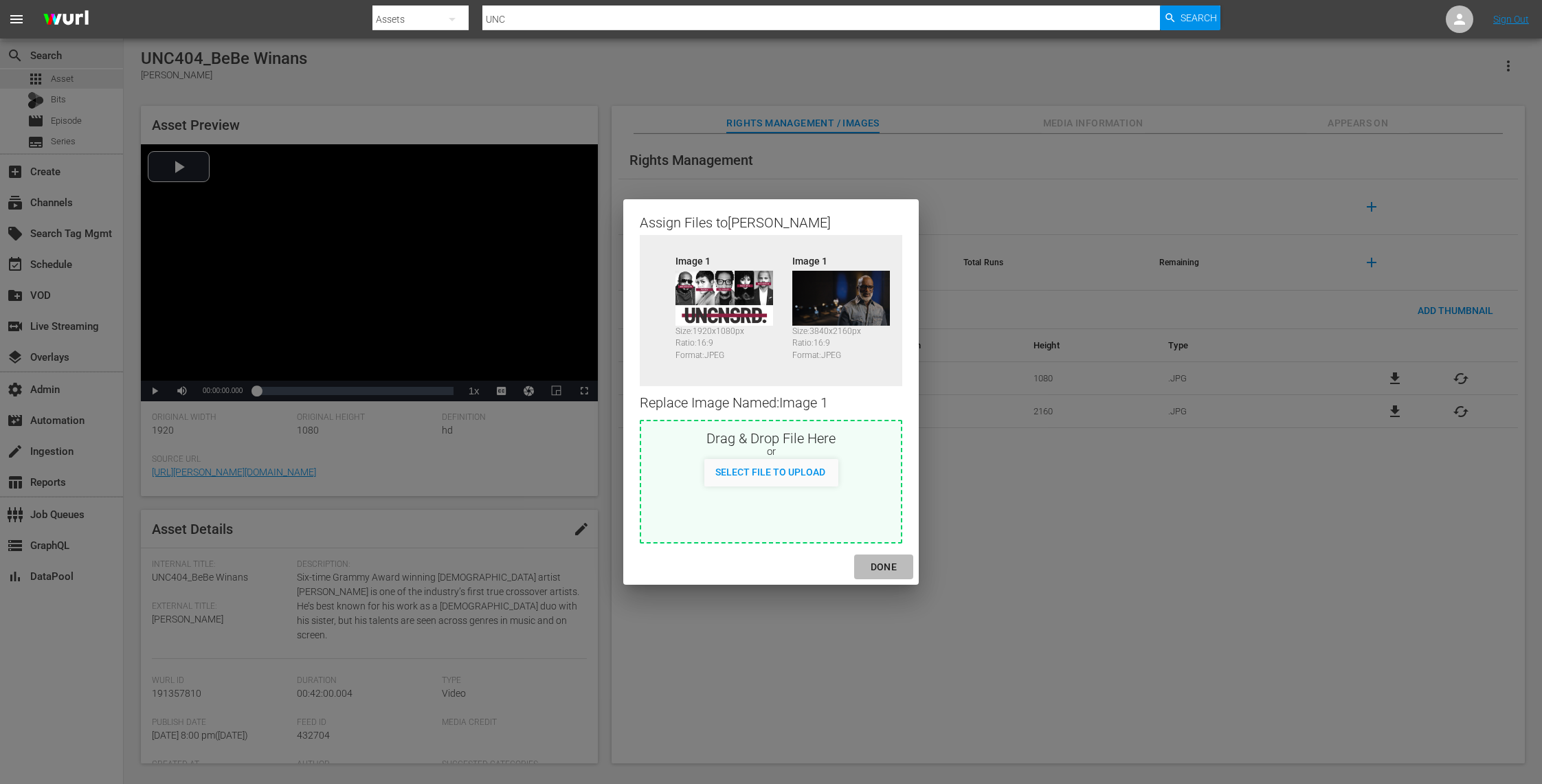
click at [883, 561] on div "DONE" at bounding box center [883, 567] width 48 height 18
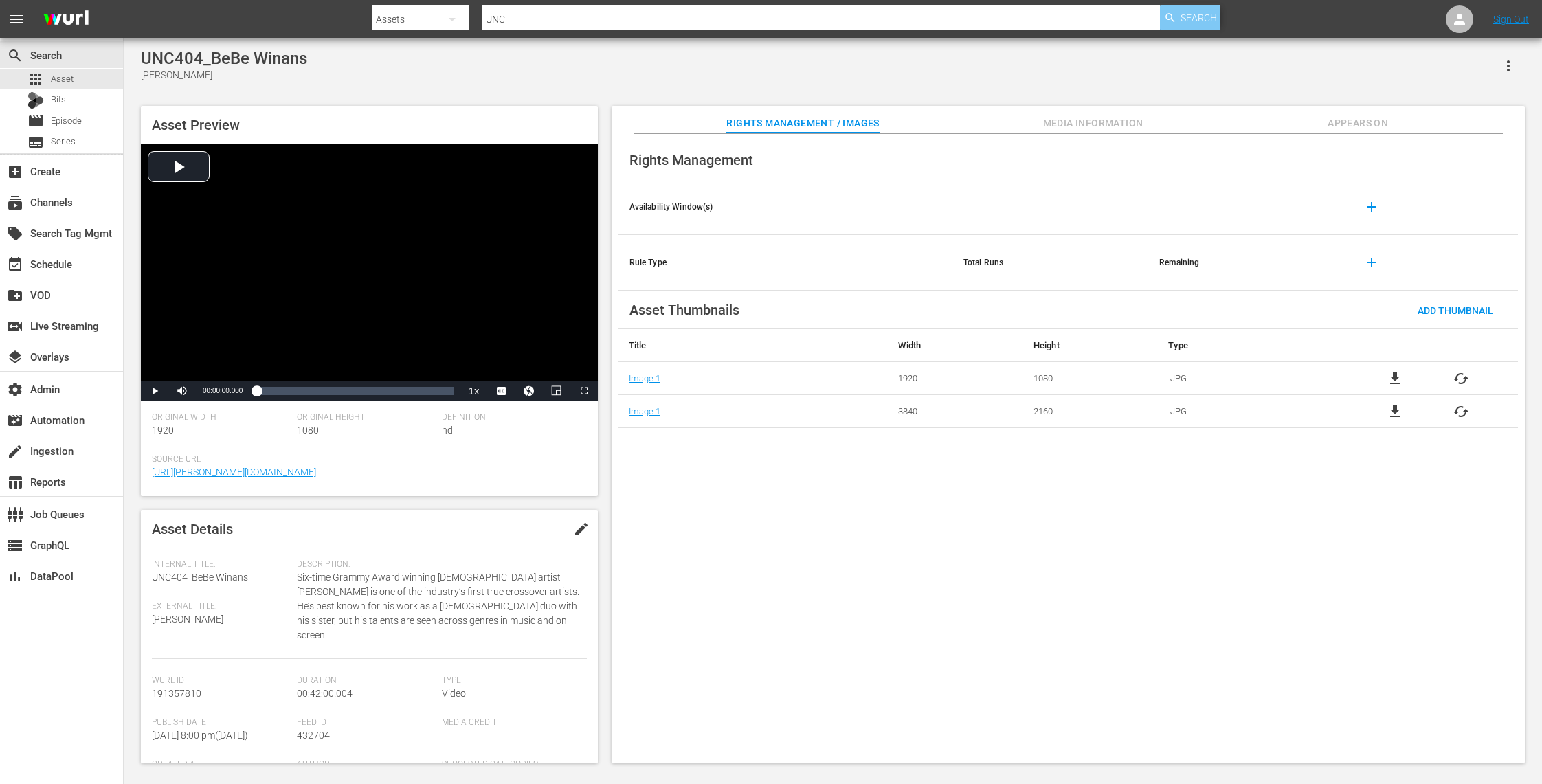
click at [1207, 17] on span "Search" at bounding box center [1198, 18] width 36 height 25
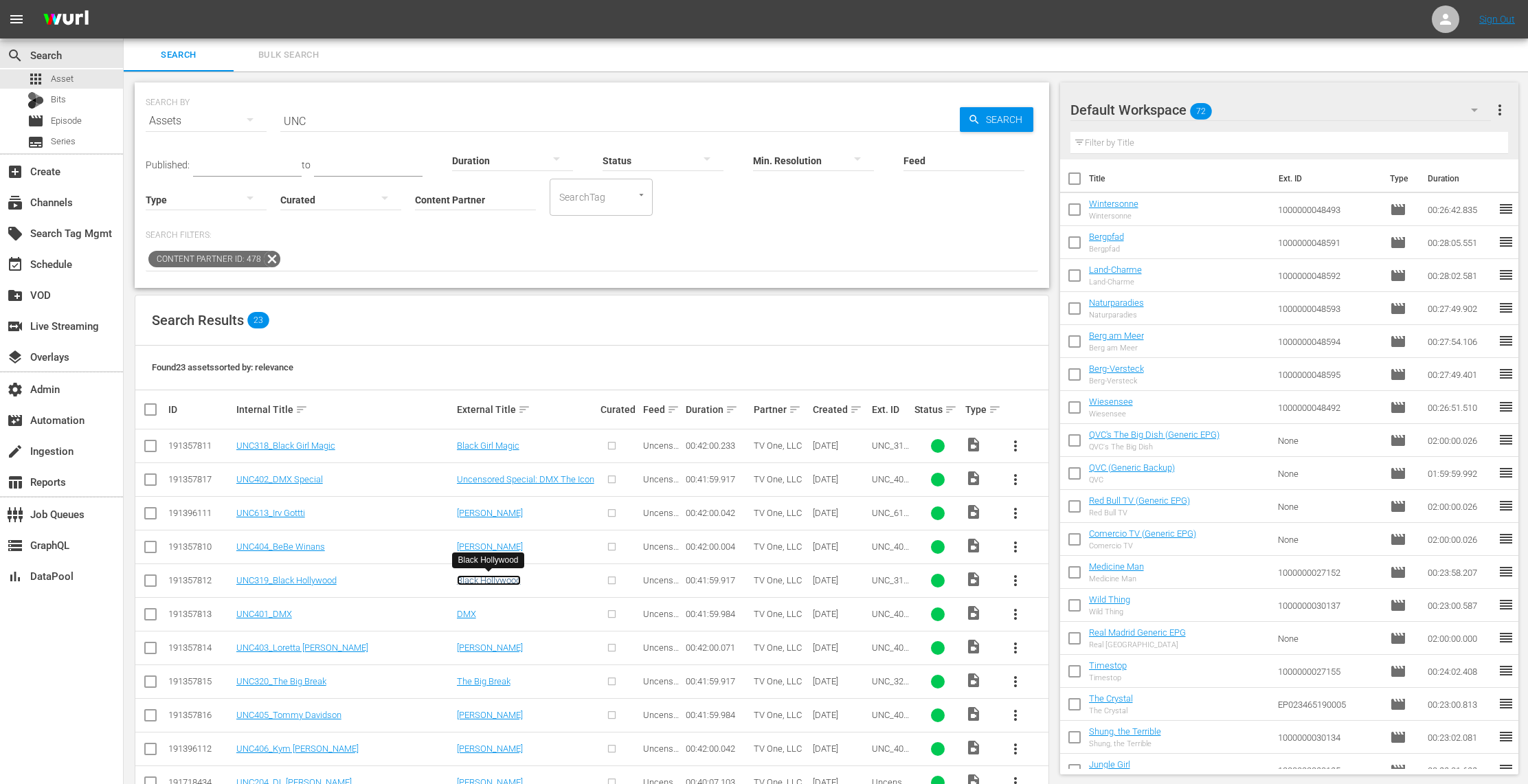
click at [496, 577] on link "Black Hollywood" at bounding box center [488, 580] width 64 height 10
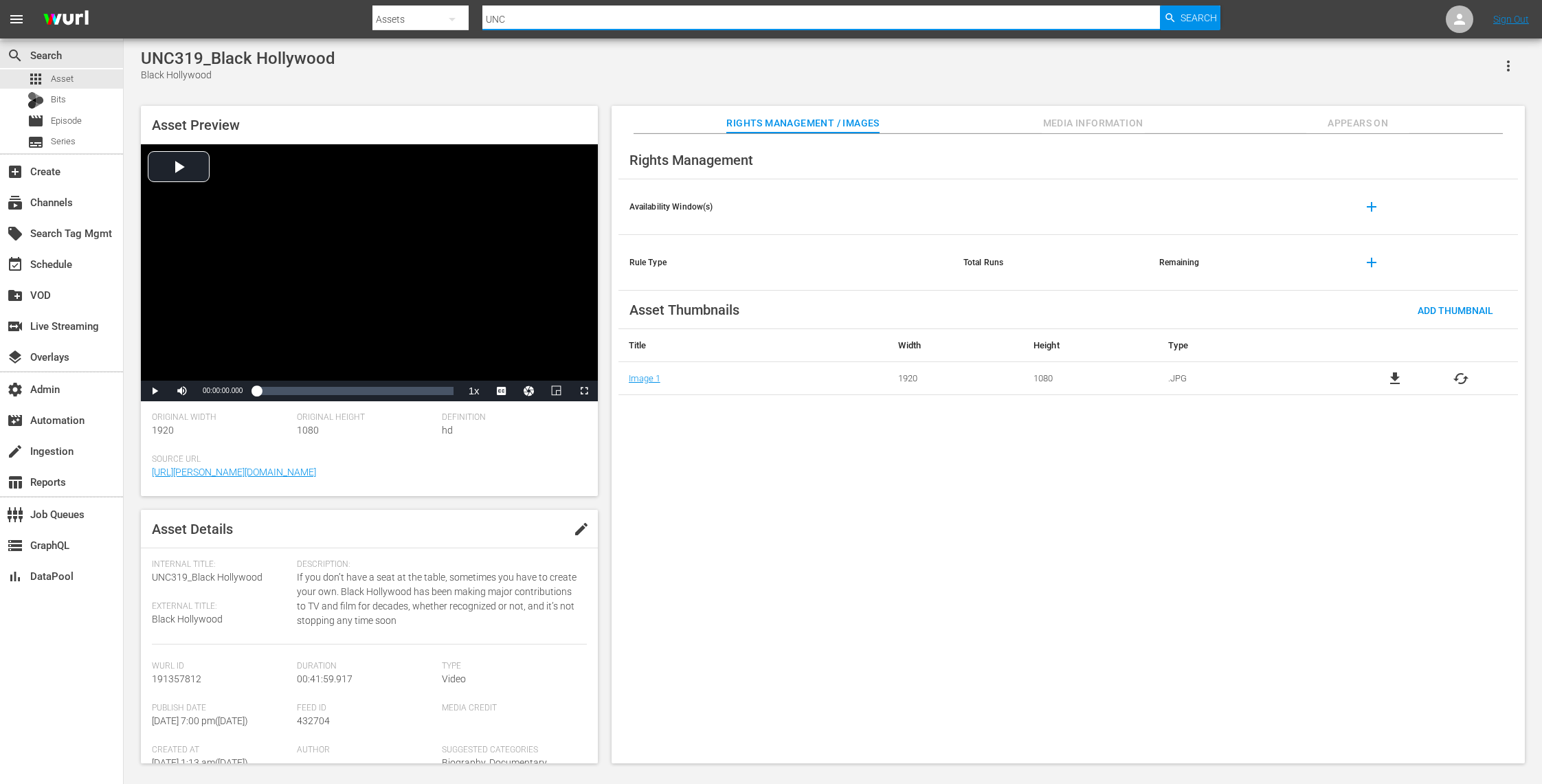
drag, startPoint x: 520, startPoint y: 18, endPoint x: 440, endPoint y: 17, distance: 80.0
click at [440, 17] on div "Search By Assets Search ID, Title, Description, Keywords, or Category UNC Search" at bounding box center [796, 19] width 848 height 33
type input "ALT"
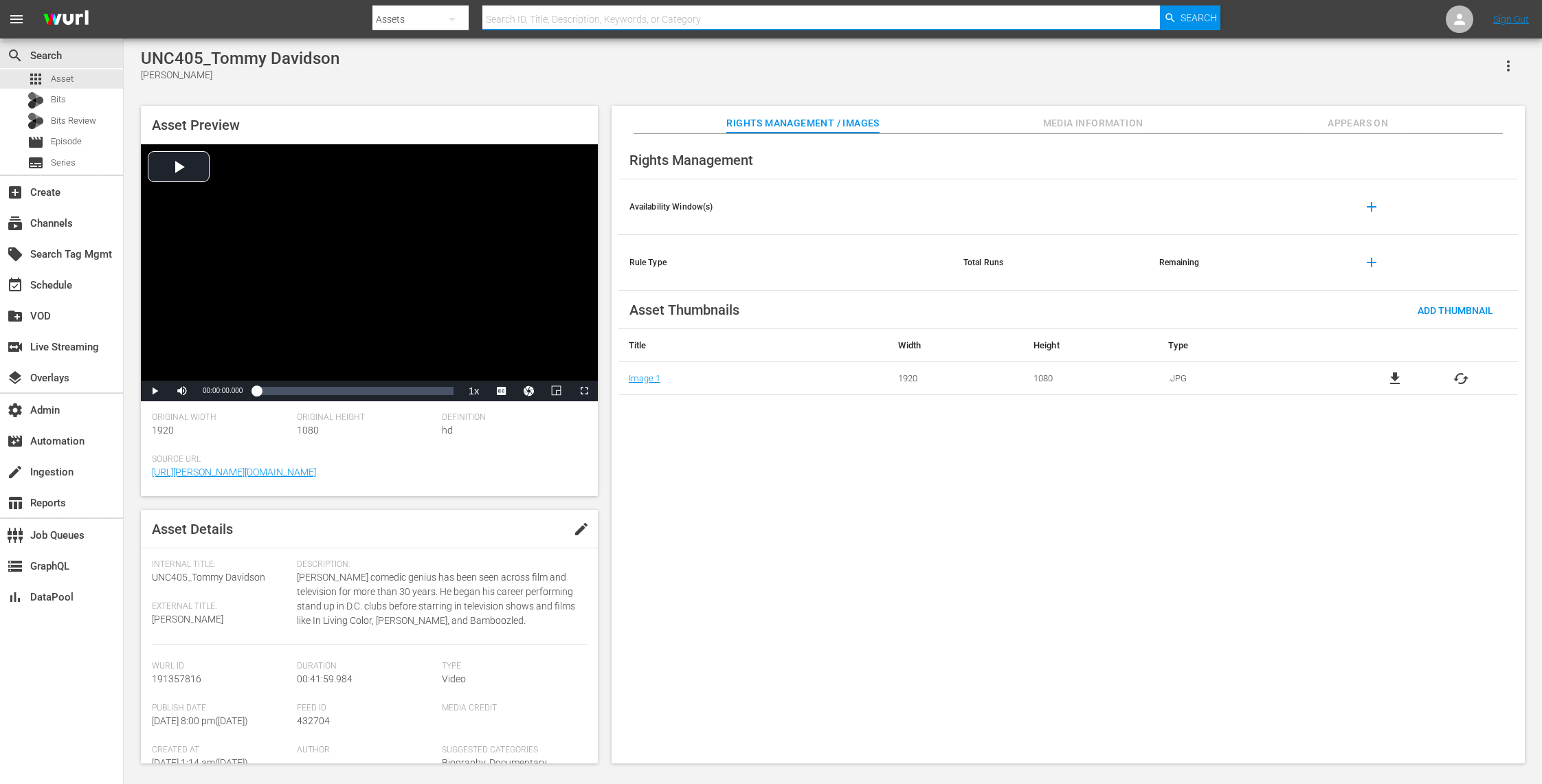
click at [506, 20] on input "text" at bounding box center [821, 19] width 678 height 33
type input "bad dad"
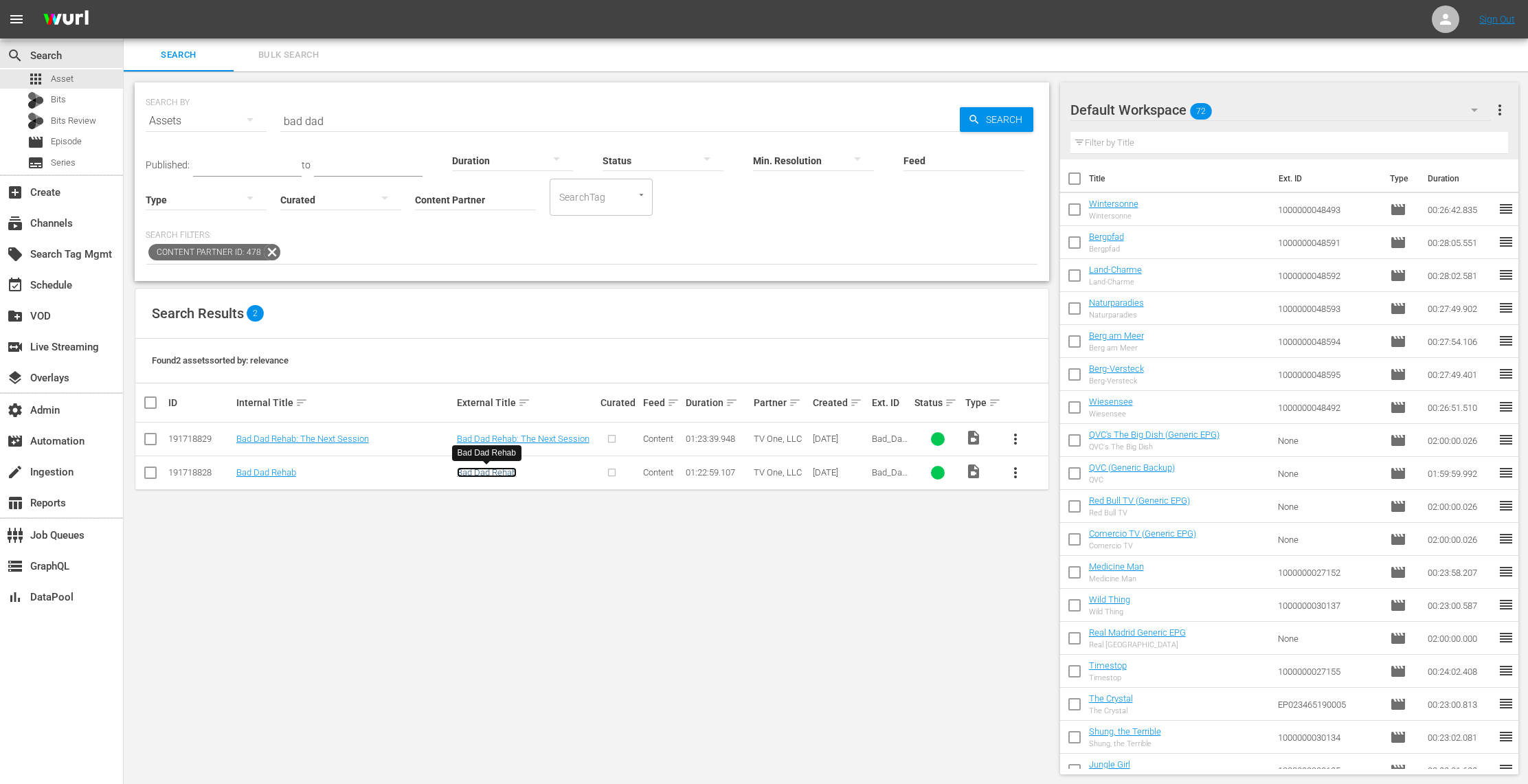
click at [494, 472] on link "Bad Dad Rehab" at bounding box center [487, 472] width 60 height 10
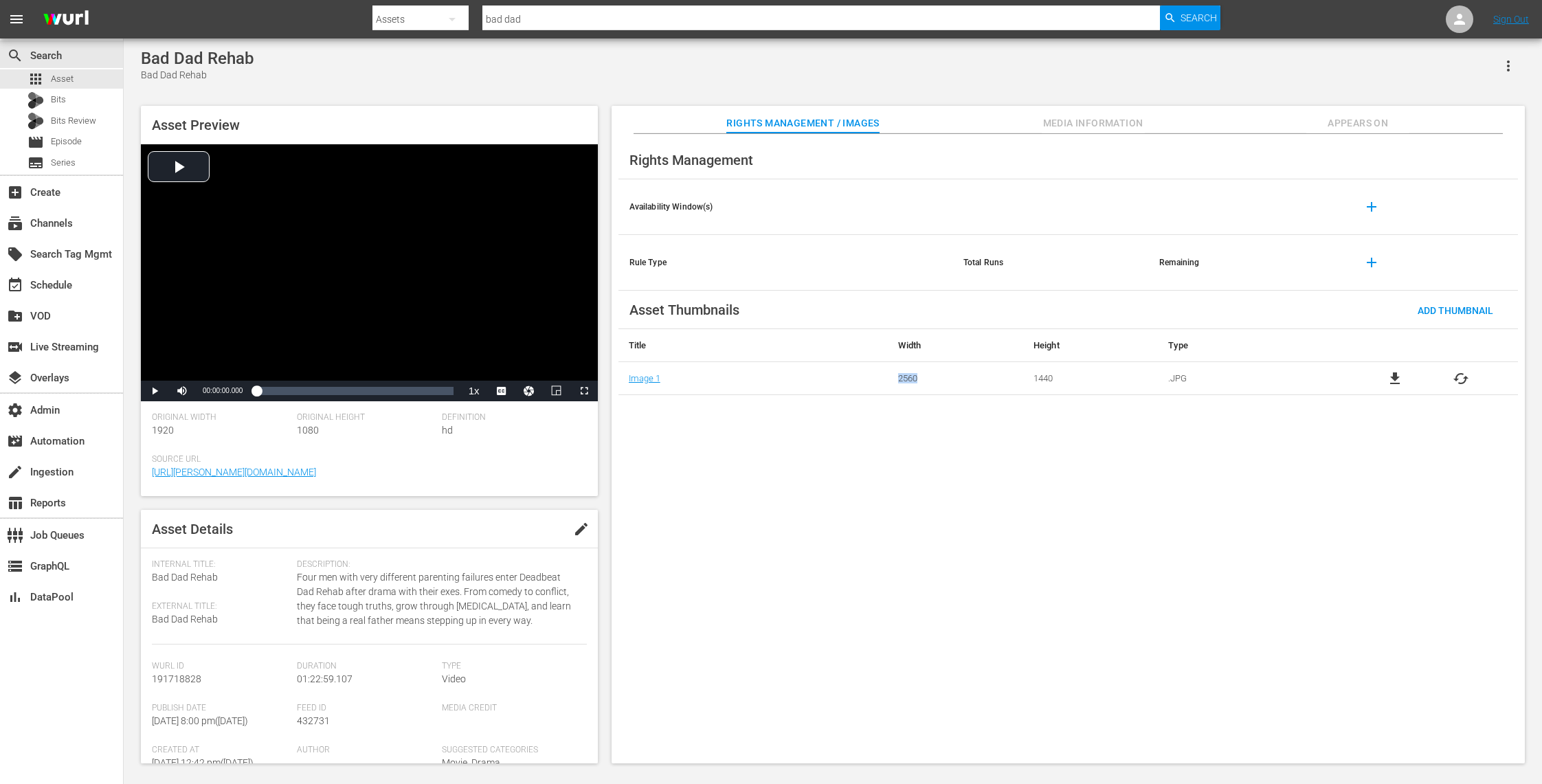
drag, startPoint x: 923, startPoint y: 381, endPoint x: 863, endPoint y: 378, distance: 60.1
click at [883, 381] on tr "Image 1 2560 1440 .JPG file_download cached" at bounding box center [1068, 379] width 900 height 33
click at [1192, 17] on span "Search" at bounding box center [1198, 18] width 36 height 25
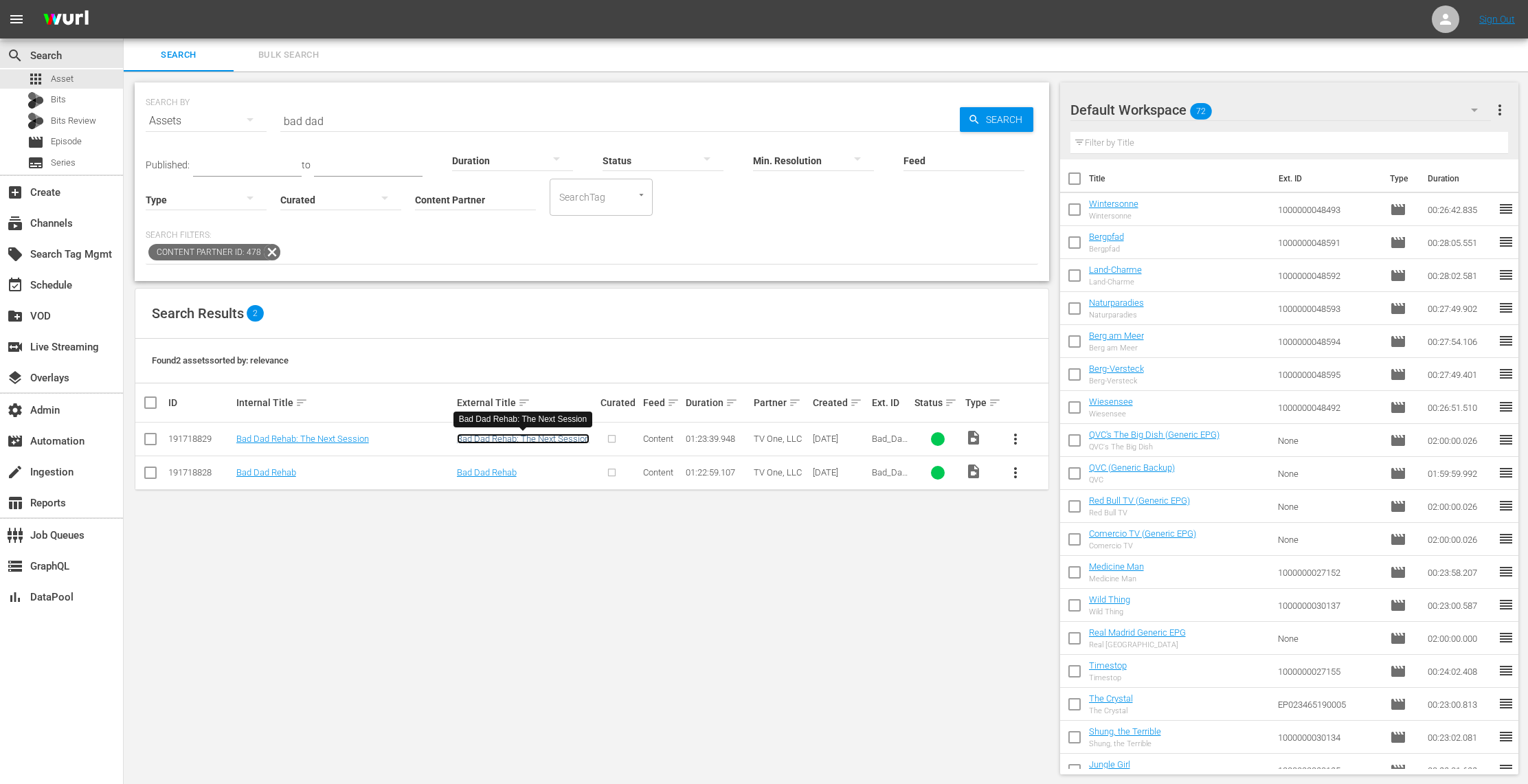
click at [541, 440] on link "Bad Dad Rehab: The Next Session" at bounding box center [523, 438] width 132 height 10
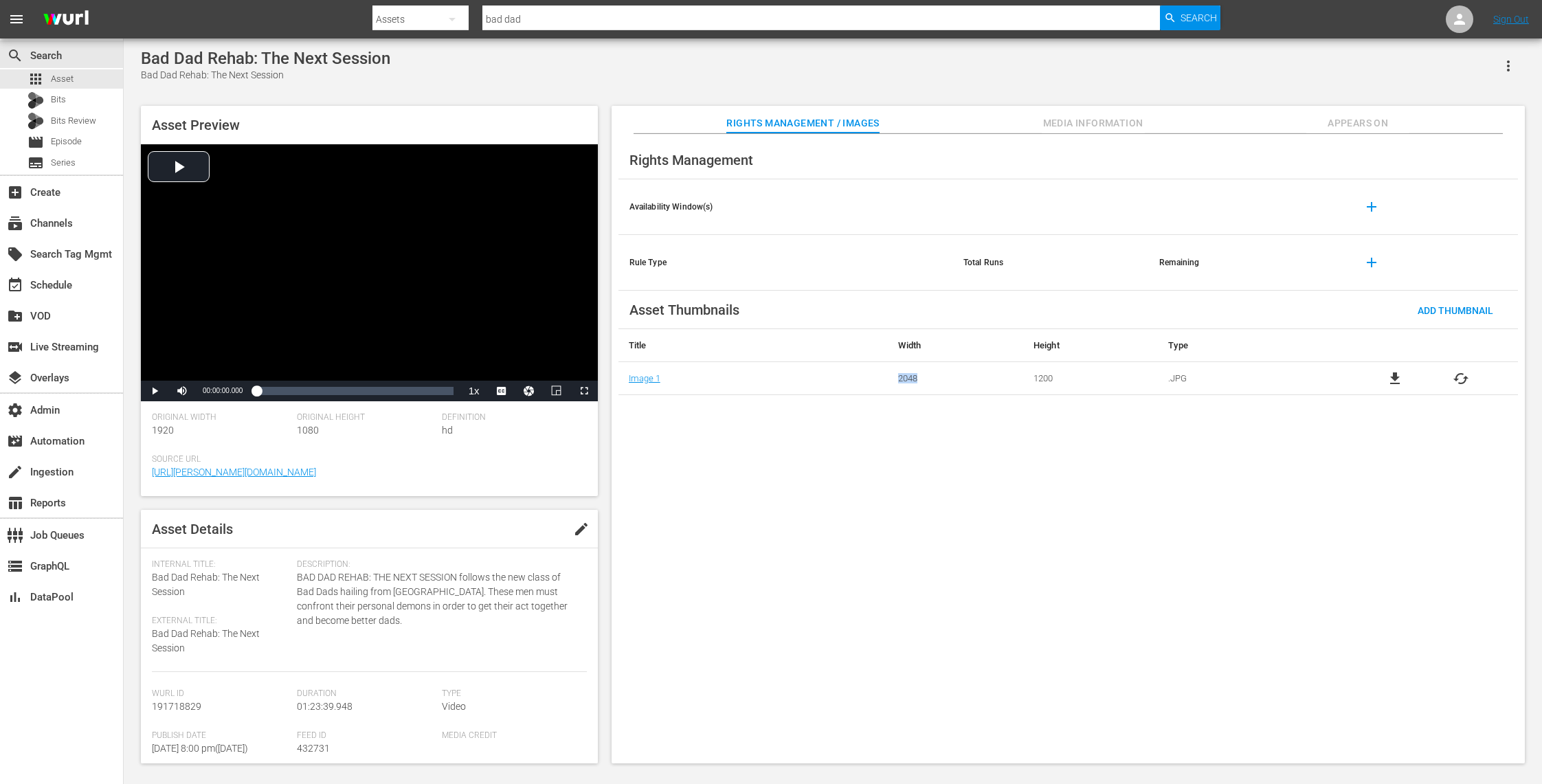
drag, startPoint x: 934, startPoint y: 381, endPoint x: 888, endPoint y: 381, distance: 46.0
click at [888, 381] on td "2048" at bounding box center [956, 379] width 135 height 33
copy td "2048"
